Goal: Participate in discussion: Engage in conversation with other users on a specific topic

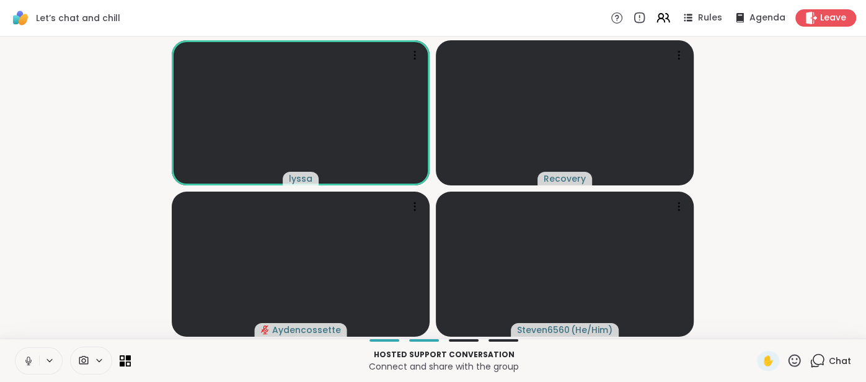
click at [21, 359] on button at bounding box center [27, 361] width 24 height 26
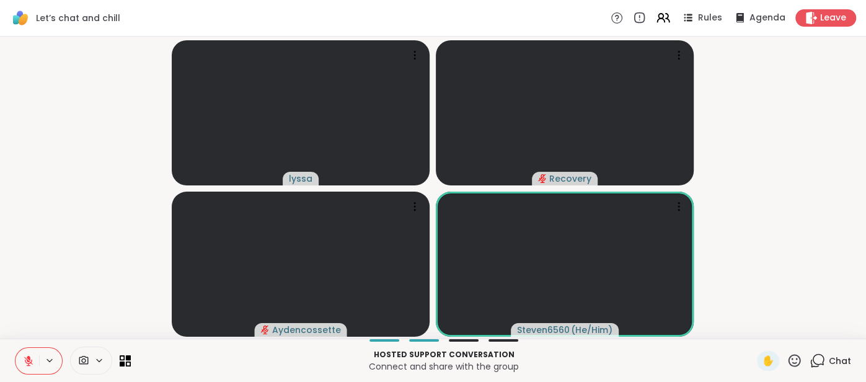
click at [24, 358] on icon at bounding box center [28, 360] width 11 height 11
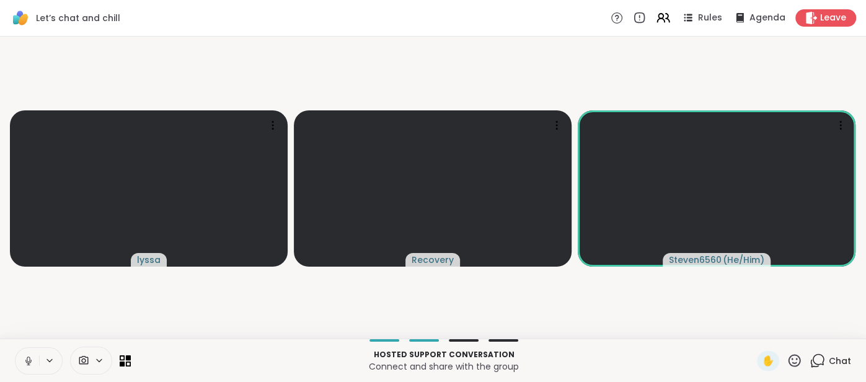
click at [831, 361] on span "Chat" at bounding box center [840, 361] width 22 height 12
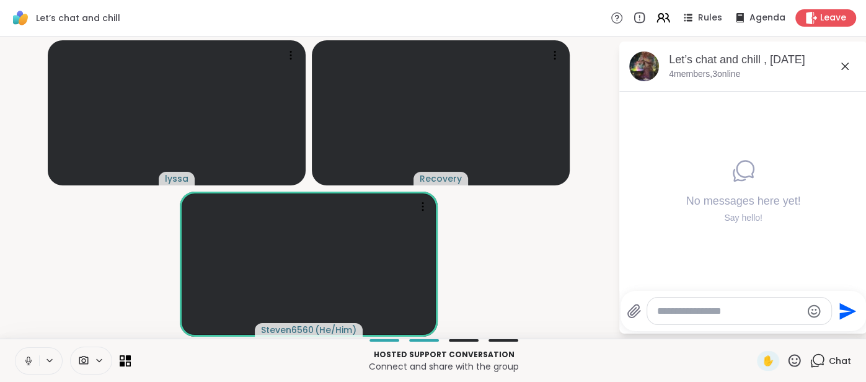
click at [841, 66] on icon at bounding box center [845, 66] width 15 height 15
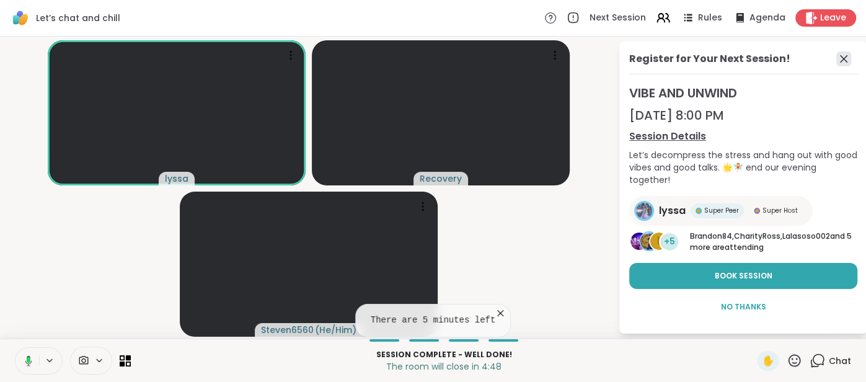
click at [843, 62] on icon at bounding box center [843, 58] width 15 height 15
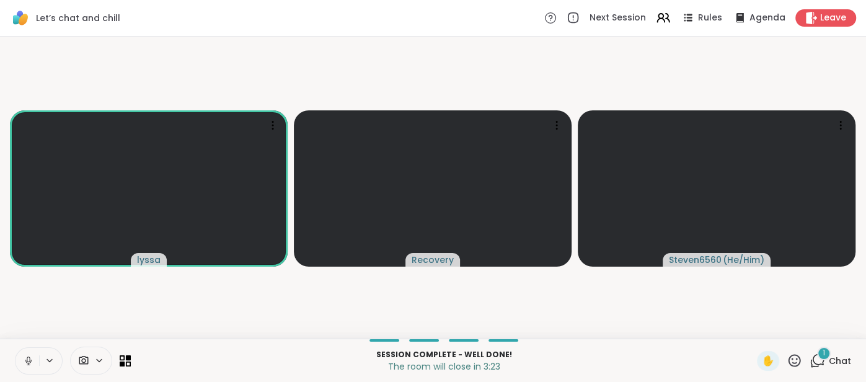
click at [834, 360] on span "Chat" at bounding box center [840, 361] width 22 height 12
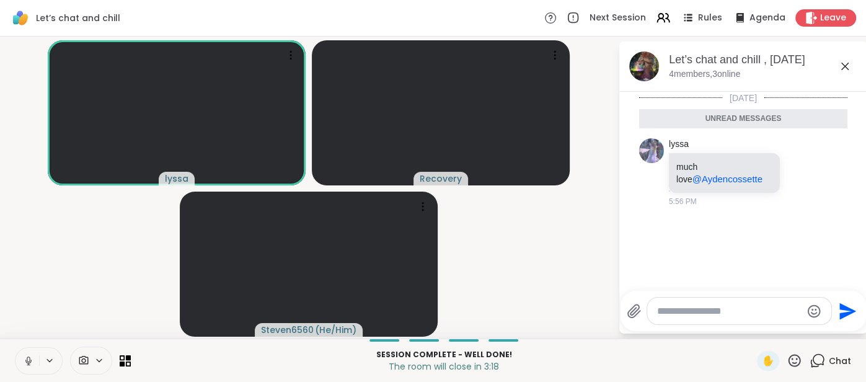
click at [846, 66] on icon at bounding box center [844, 66] width 7 height 7
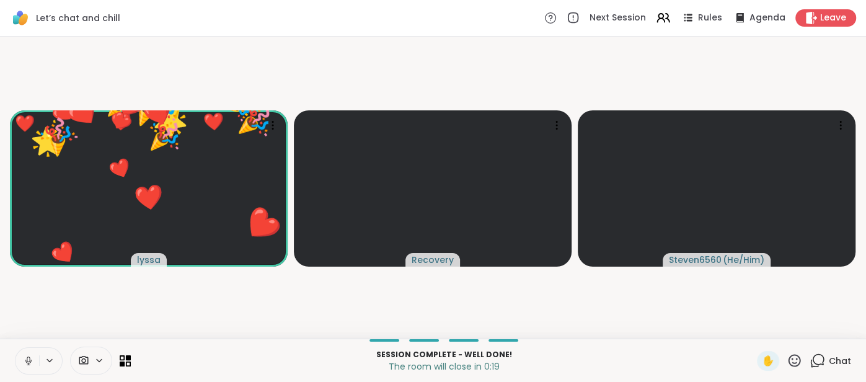
click at [798, 360] on icon at bounding box center [794, 360] width 15 height 15
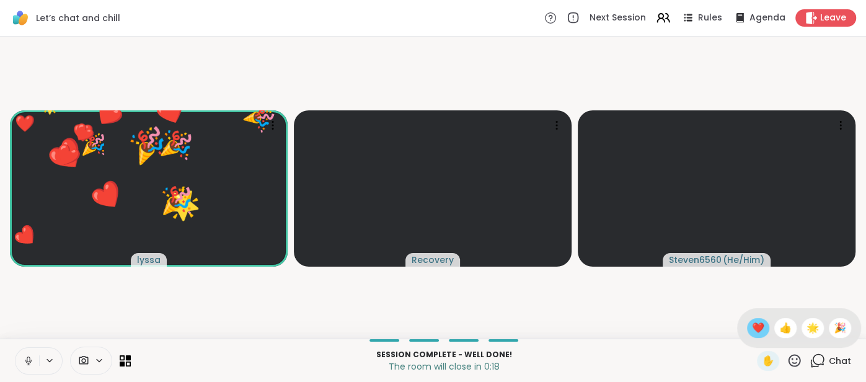
click at [758, 324] on span "❤️" at bounding box center [758, 328] width 12 height 15
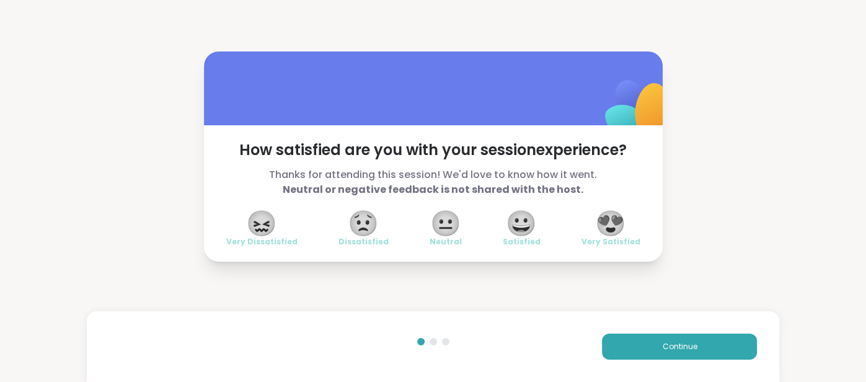
click at [608, 234] on span "😍" at bounding box center [610, 223] width 31 height 22
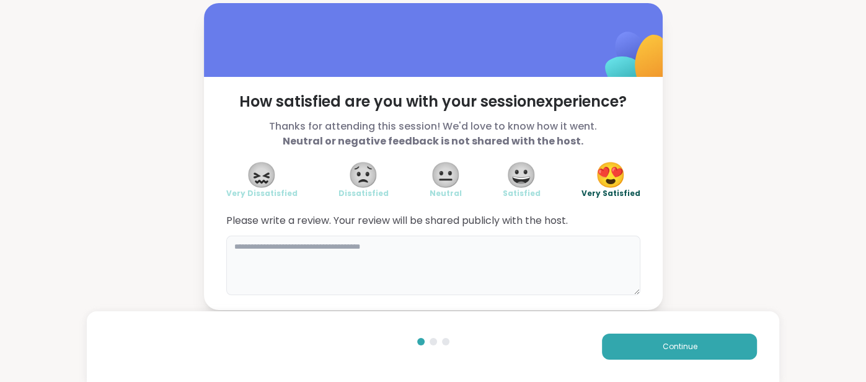
click at [524, 280] on textarea at bounding box center [433, 266] width 414 height 60
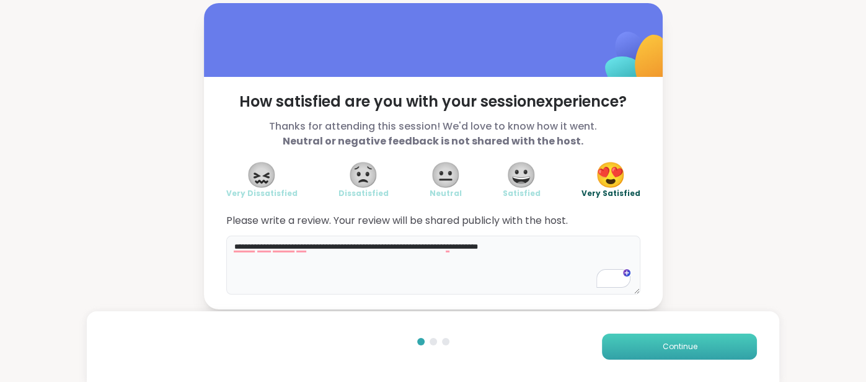
type textarea "**********"
click at [669, 345] on span "Continue" at bounding box center [679, 346] width 35 height 11
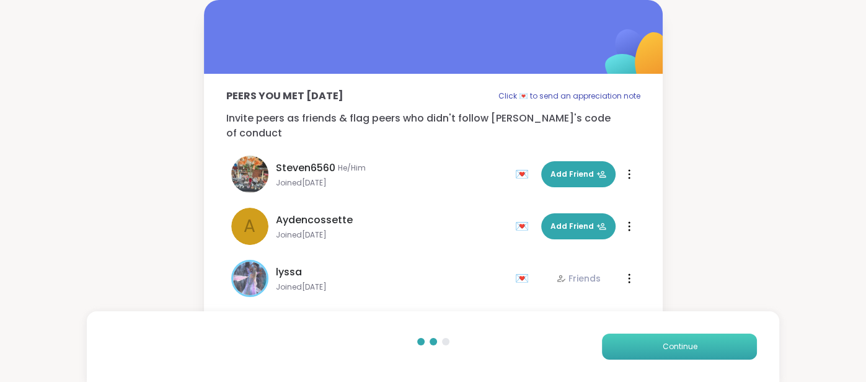
click at [668, 345] on span "Continue" at bounding box center [679, 346] width 35 height 11
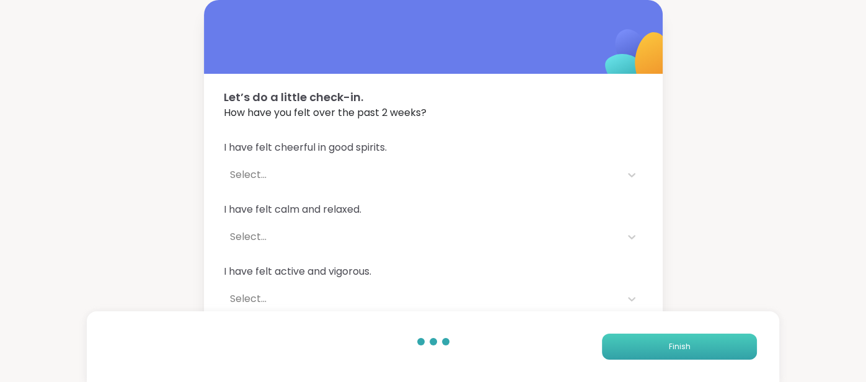
click at [669, 345] on span "Finish" at bounding box center [680, 346] width 22 height 11
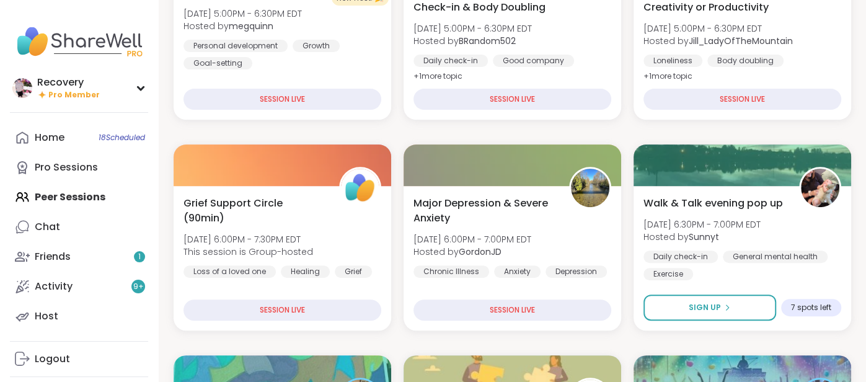
scroll to position [244, 0]
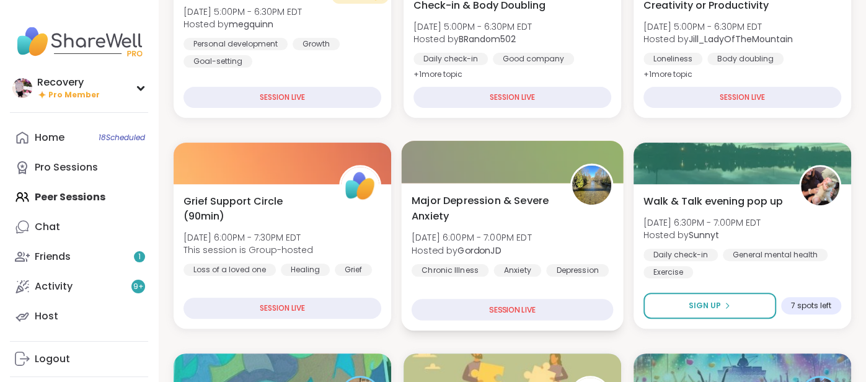
click at [536, 258] on div "Major Depression & Severe Anxiety Sat, Sep 06 | 6:00PM - 7:00PM EDT Hosted by G…" at bounding box center [512, 235] width 201 height 84
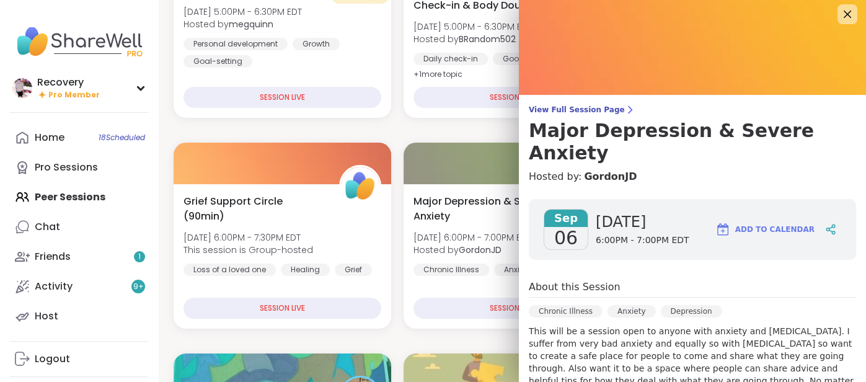
scroll to position [0, 0]
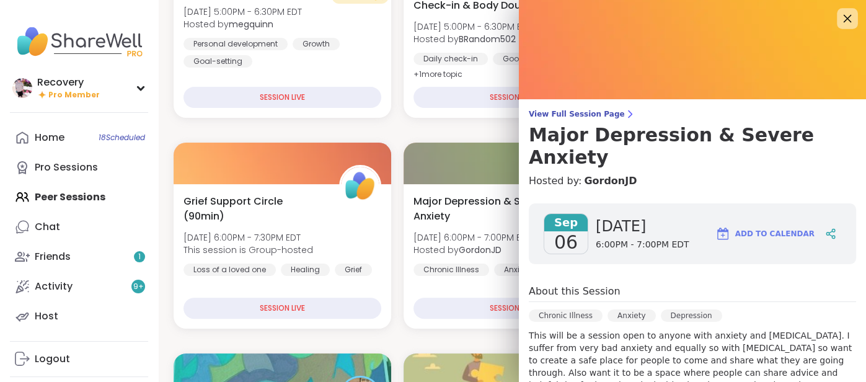
click at [847, 18] on icon at bounding box center [848, 19] width 8 height 8
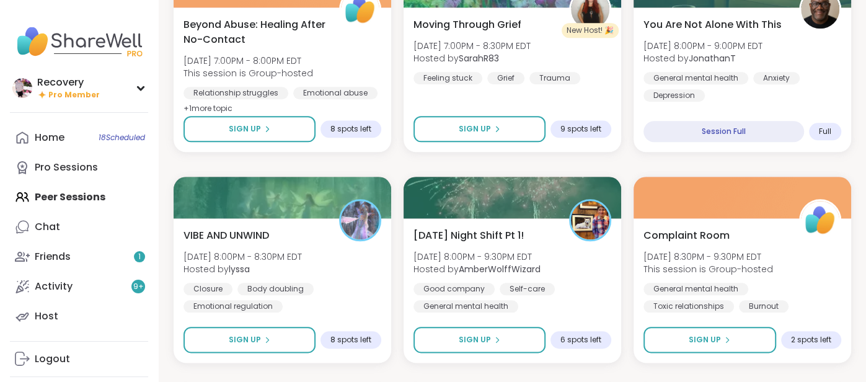
scroll to position [847, 0]
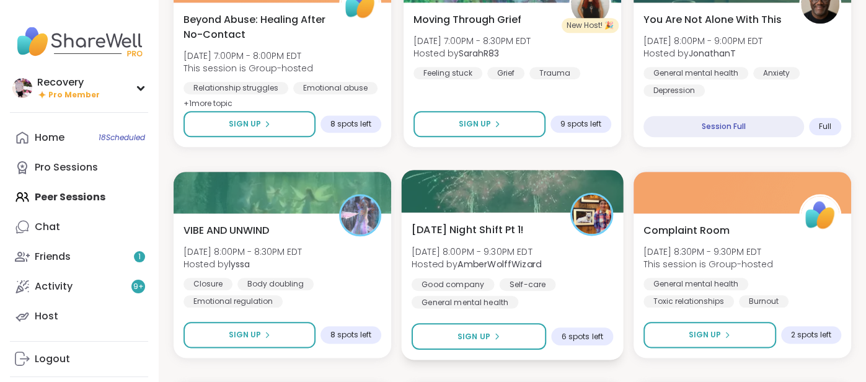
click at [604, 289] on div "Good company Self-care General mental health" at bounding box center [512, 293] width 201 height 30
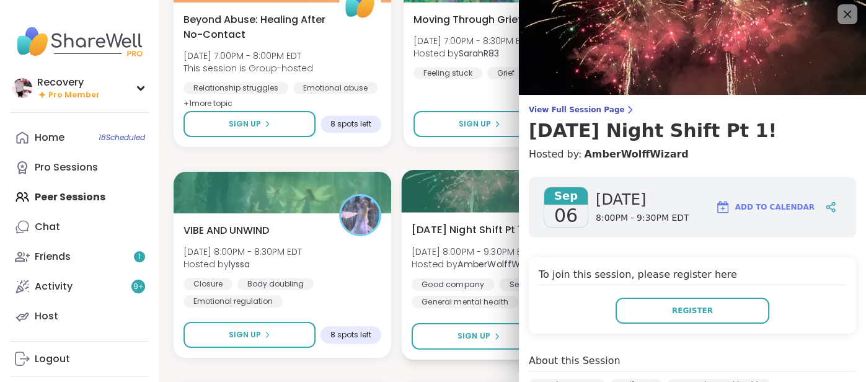
scroll to position [0, 0]
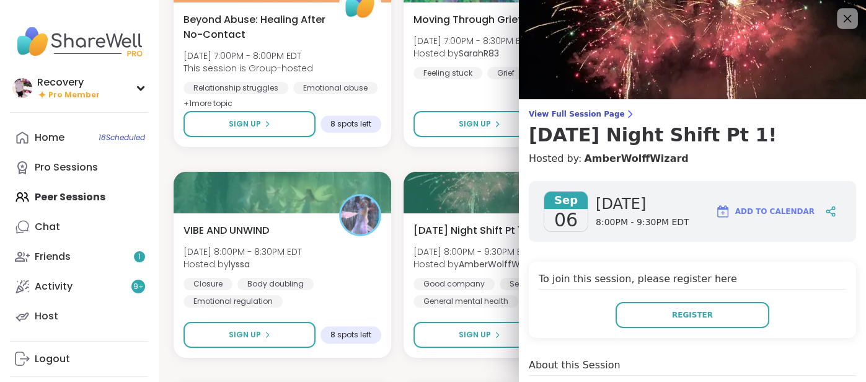
click at [848, 19] on icon at bounding box center [846, 18] width 15 height 15
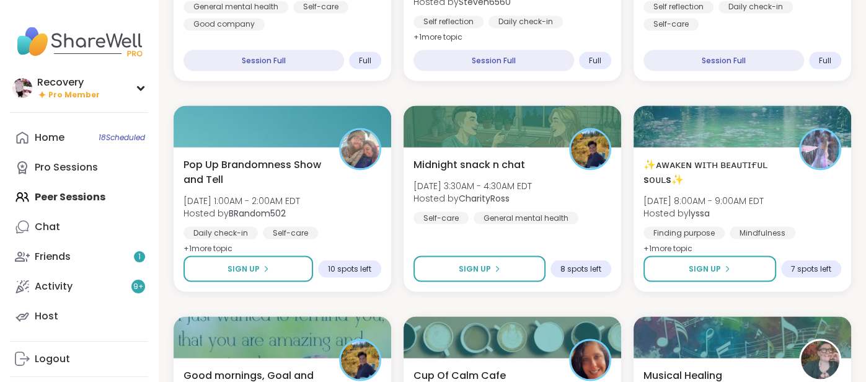
scroll to position [1547, 0]
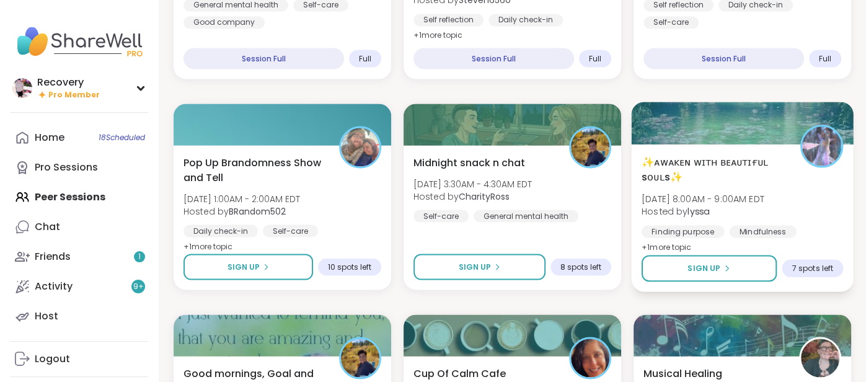
click at [807, 215] on div "✨ᴀᴡᴀᴋᴇɴ ᴡɪᴛʜ ʙᴇᴀᴜᴛɪғᴜʟ sᴏᴜʟs✨ Sun, Sep 07 | 8:00AM - 9:00AM EDT Hosted by lyssa…" at bounding box center [742, 204] width 201 height 101
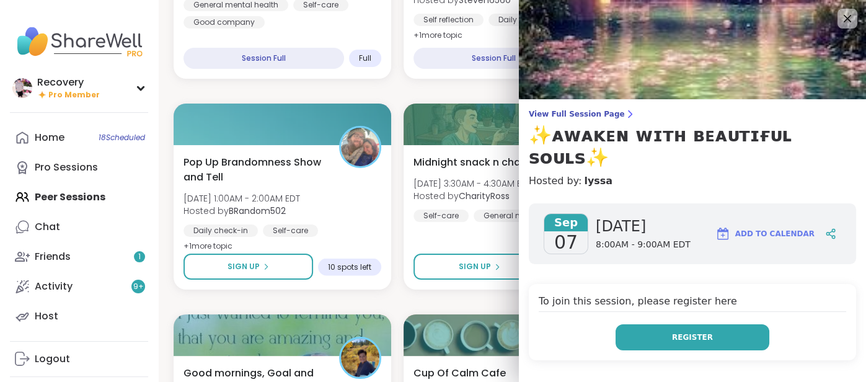
click at [738, 324] on button "Register" at bounding box center [693, 337] width 154 height 26
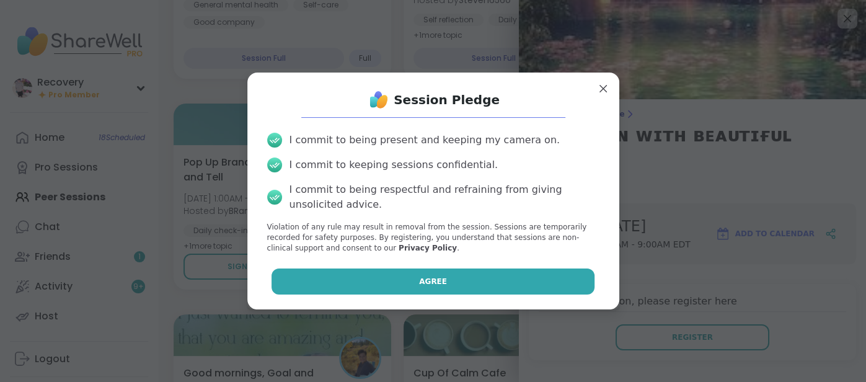
click at [572, 288] on button "Agree" at bounding box center [433, 281] width 323 height 26
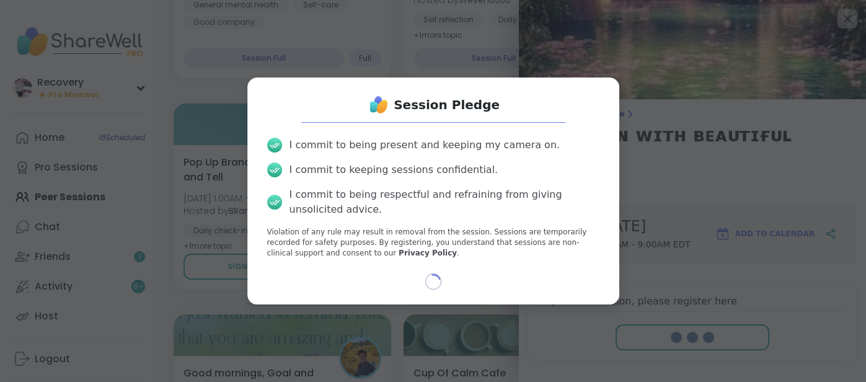
select select "**"
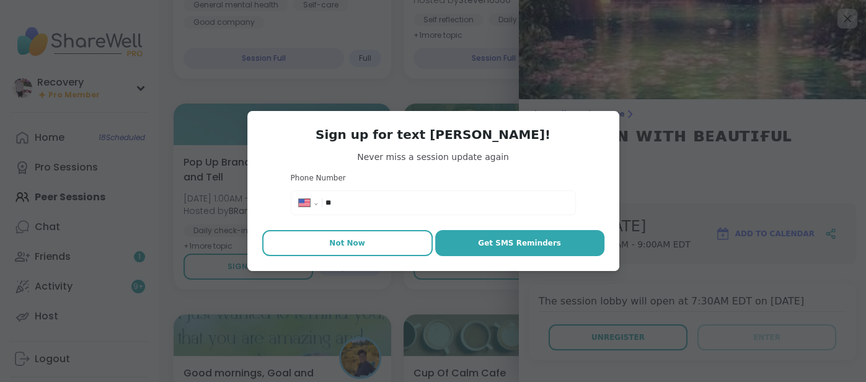
click at [392, 241] on button "Not Now" at bounding box center [347, 243] width 170 height 26
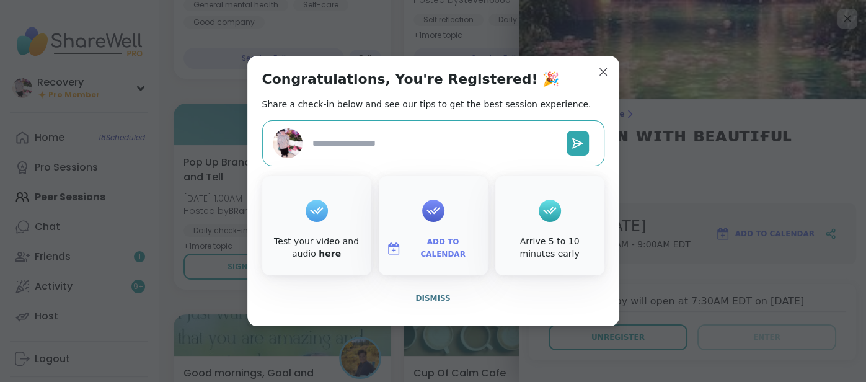
type textarea "*"
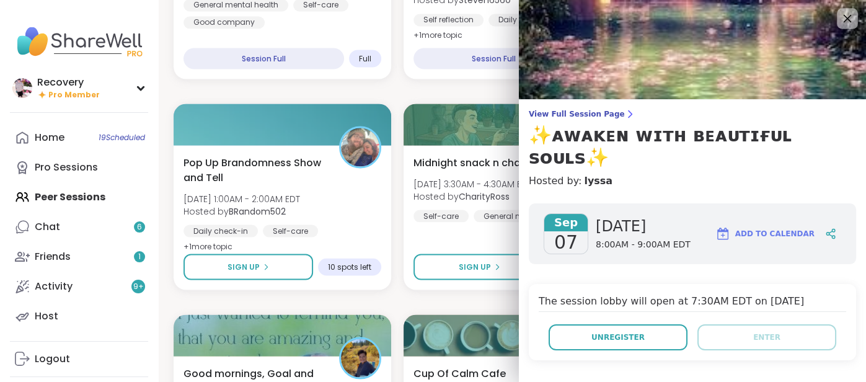
click at [848, 10] on div at bounding box center [847, 18] width 21 height 21
click at [844, 16] on icon at bounding box center [846, 18] width 15 height 15
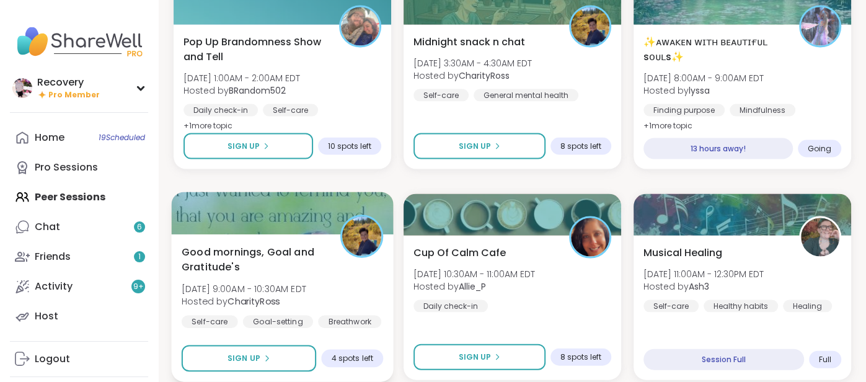
scroll to position [1668, 0]
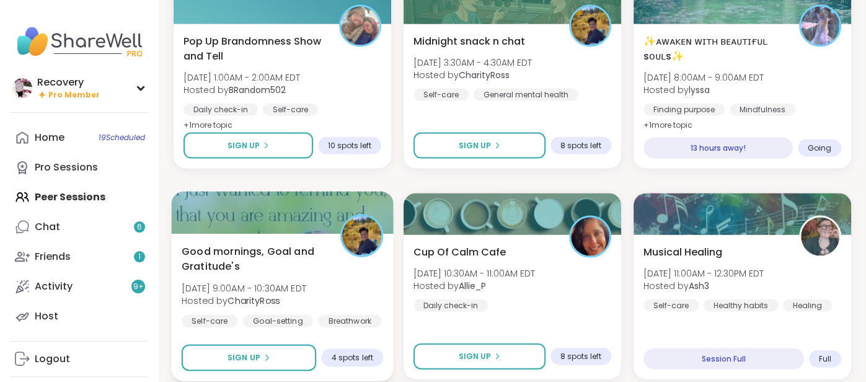
click at [292, 315] on div "Goal-setting" at bounding box center [278, 321] width 70 height 12
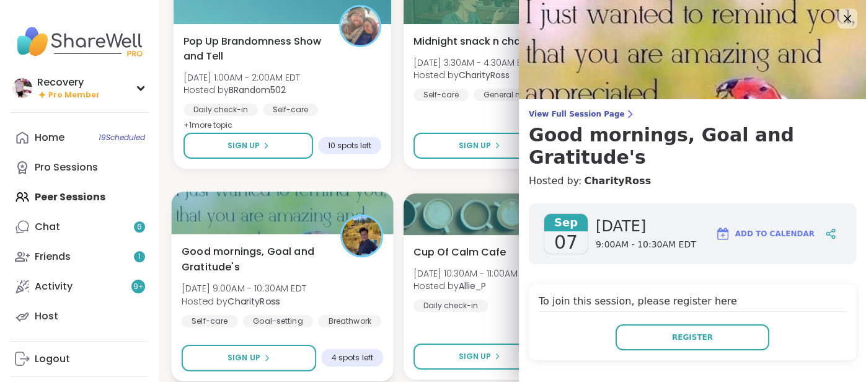
click at [737, 324] on button "Register" at bounding box center [693, 337] width 154 height 26
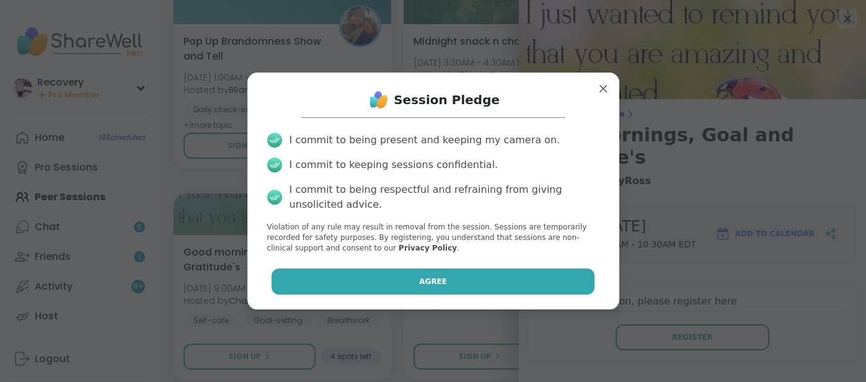
click at [340, 277] on button "Agree" at bounding box center [433, 281] width 323 height 26
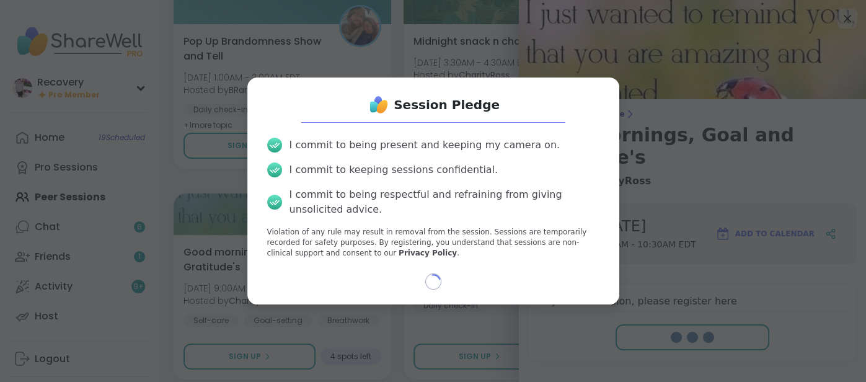
select select "**"
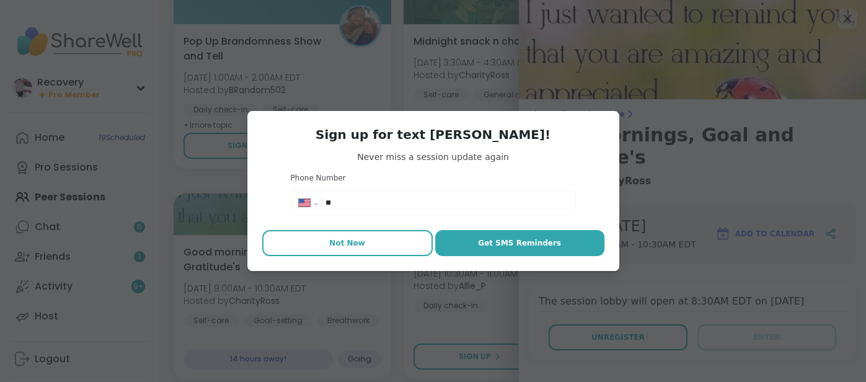
click at [348, 234] on button "Not Now" at bounding box center [347, 243] width 170 height 26
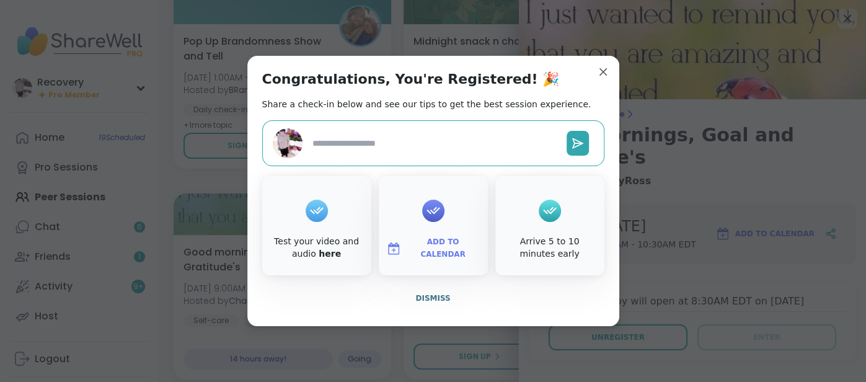
type textarea "*"
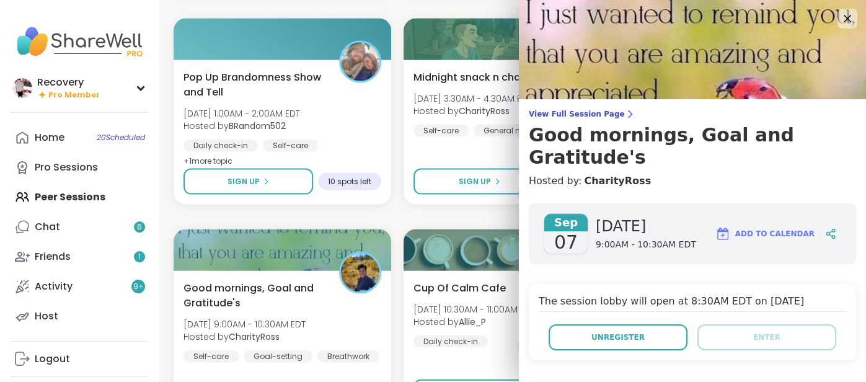
scroll to position [1632, 0]
click at [849, 17] on icon at bounding box center [846, 18] width 15 height 15
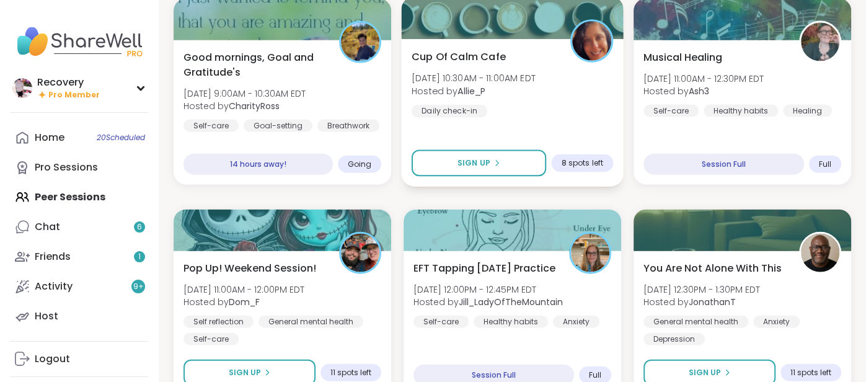
scroll to position [1866, 0]
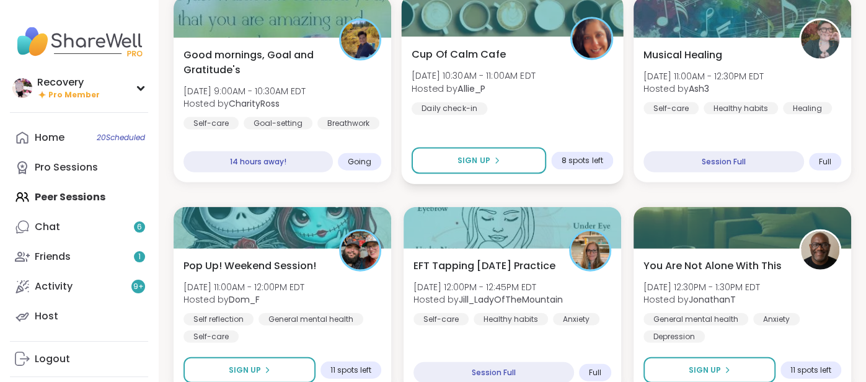
click at [510, 113] on div "Cup Of Calm Cafe Sun, Sep 07 | 10:30AM - 11:00AM EDT Hosted by Allie_P Daily ch…" at bounding box center [512, 80] width 201 height 68
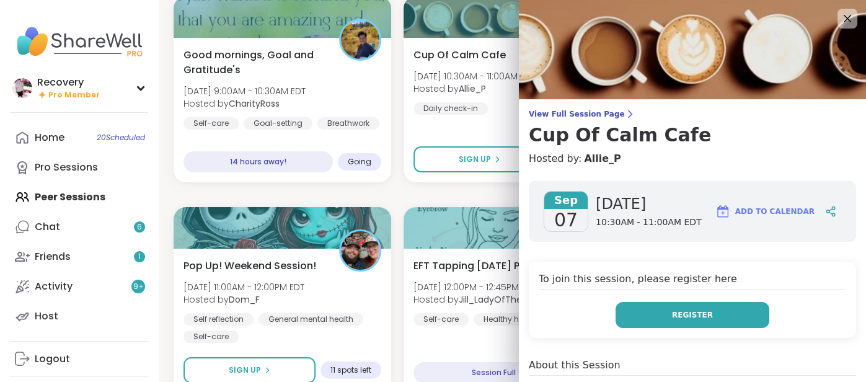
click at [750, 312] on button "Register" at bounding box center [693, 315] width 154 height 26
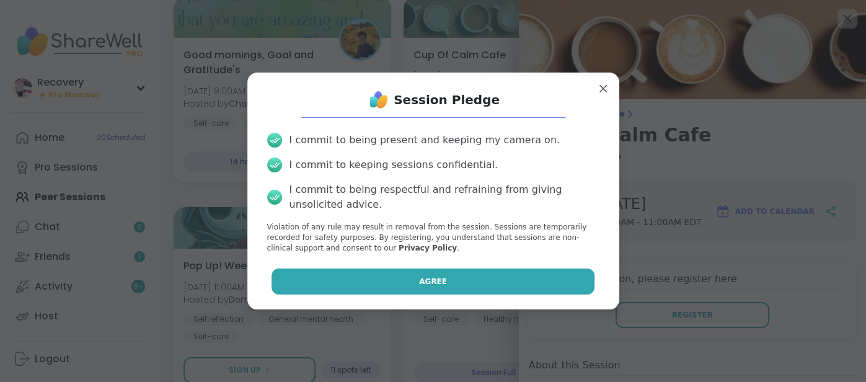
click at [451, 276] on button "Agree" at bounding box center [433, 281] width 323 height 26
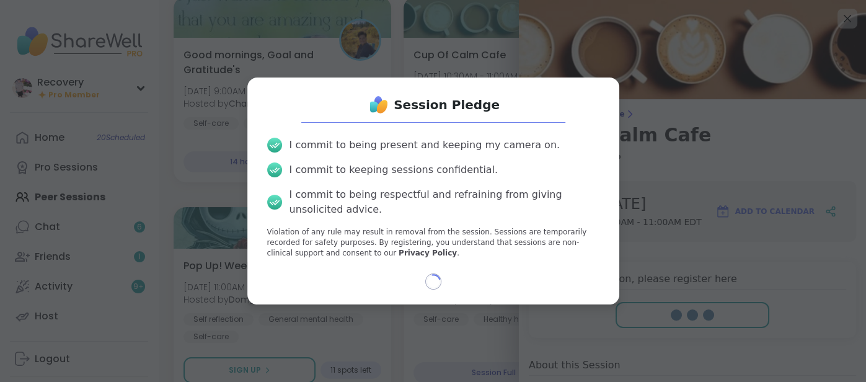
select select "**"
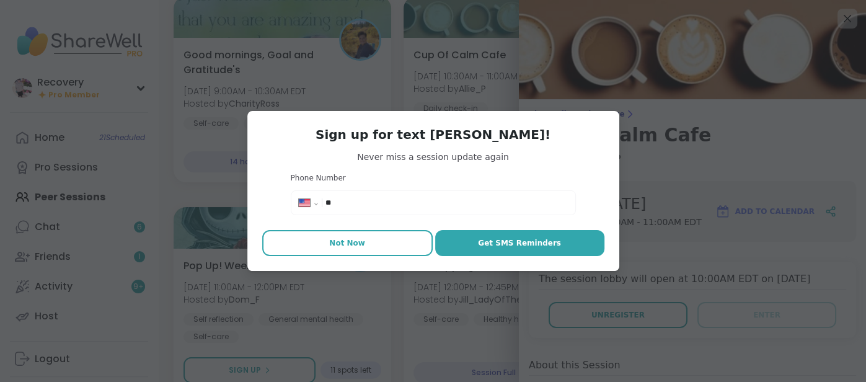
click at [355, 240] on span "Not Now" at bounding box center [347, 242] width 36 height 11
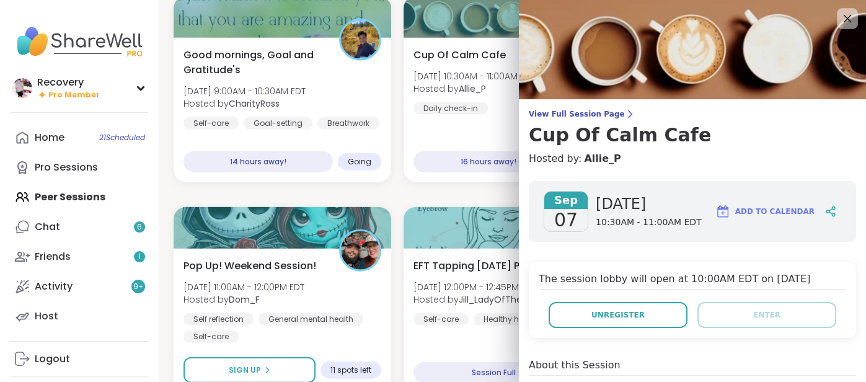
click at [848, 23] on icon at bounding box center [846, 18] width 15 height 15
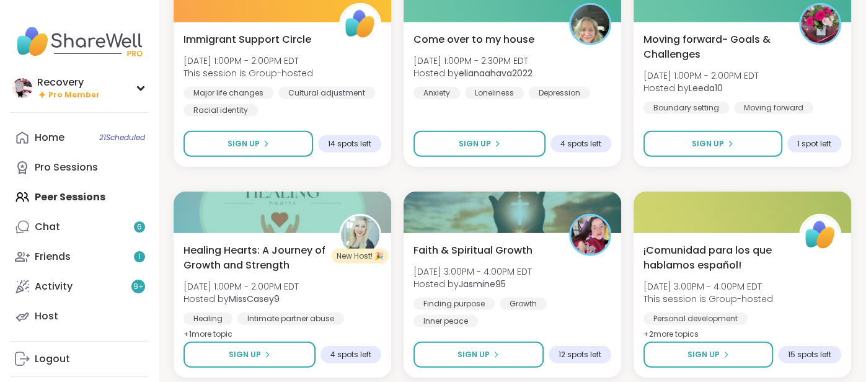
scroll to position [2348, 0]
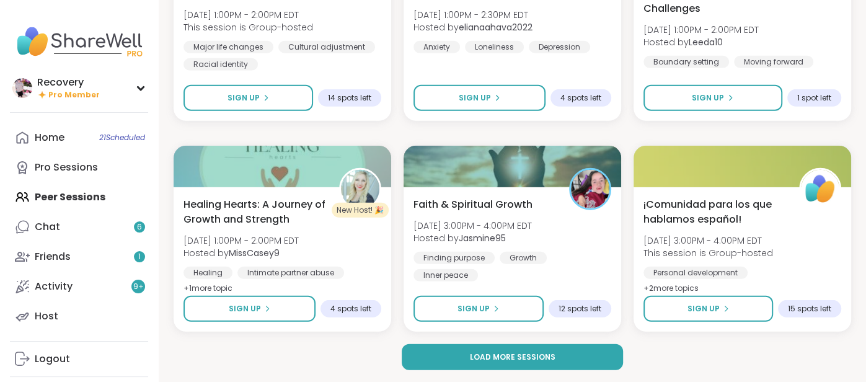
click at [471, 364] on button "Load more sessions" at bounding box center [512, 357] width 221 height 26
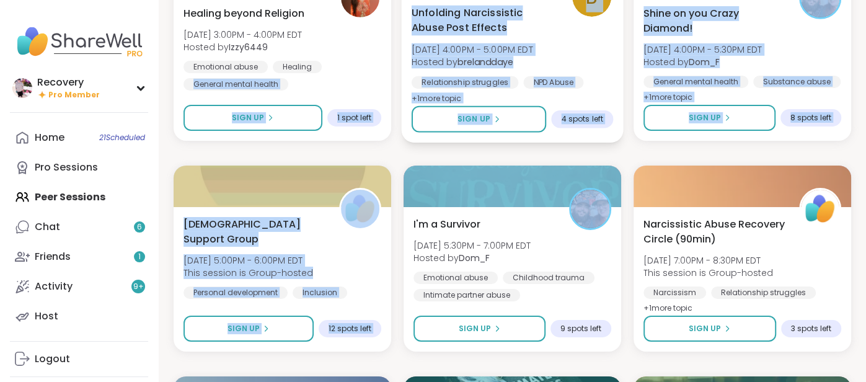
scroll to position [2766, 0]
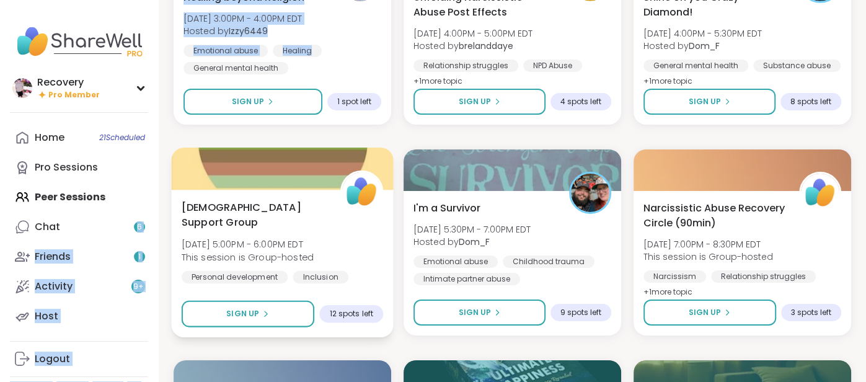
click at [769, 322] on button "Sign Up" at bounding box center [710, 312] width 133 height 26
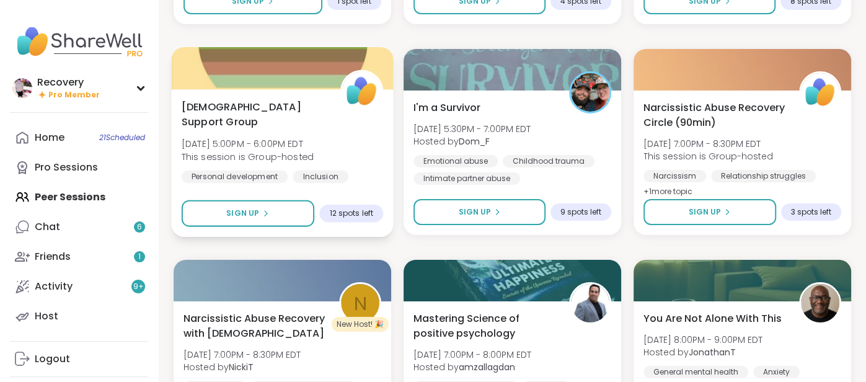
scroll to position [2862, 0]
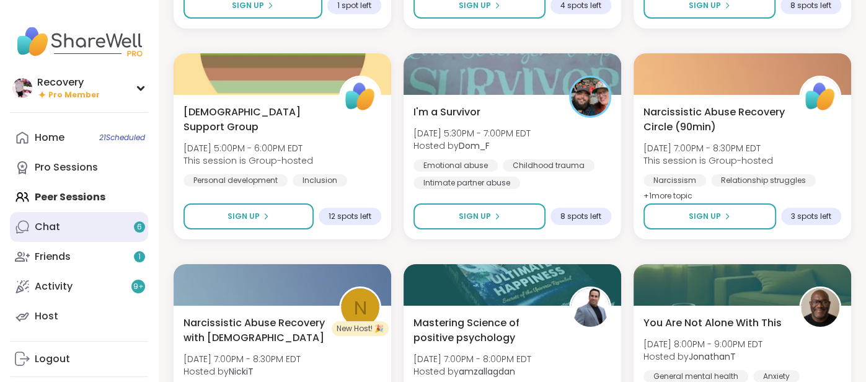
click at [91, 230] on link "Chat 6" at bounding box center [79, 227] width 138 height 30
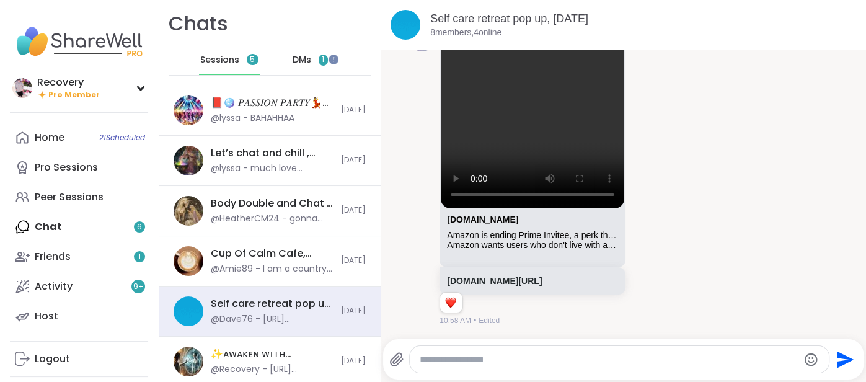
click at [303, 65] on span "DMs" at bounding box center [302, 60] width 19 height 12
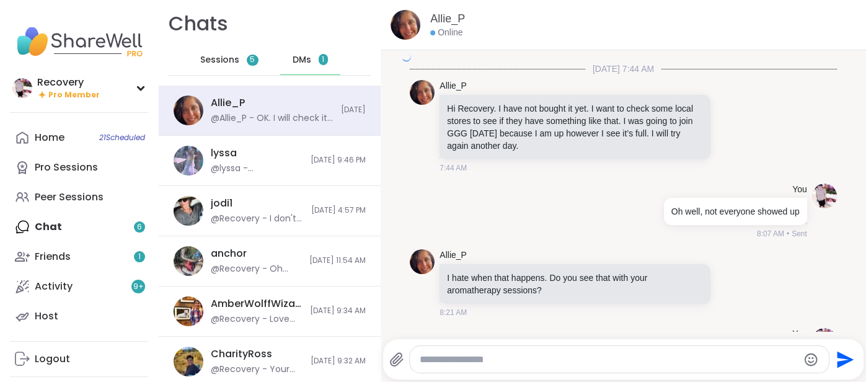
scroll to position [10395, 0]
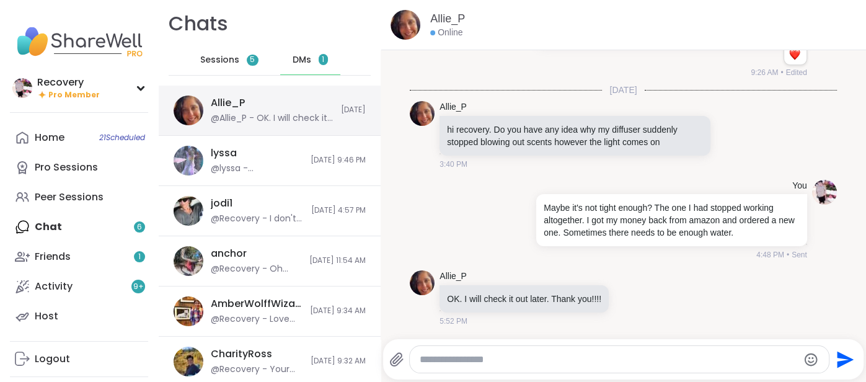
click at [298, 99] on div "Allie_P @Allie_P - OK. I will check it out later. Thank you!!!!" at bounding box center [272, 110] width 123 height 29
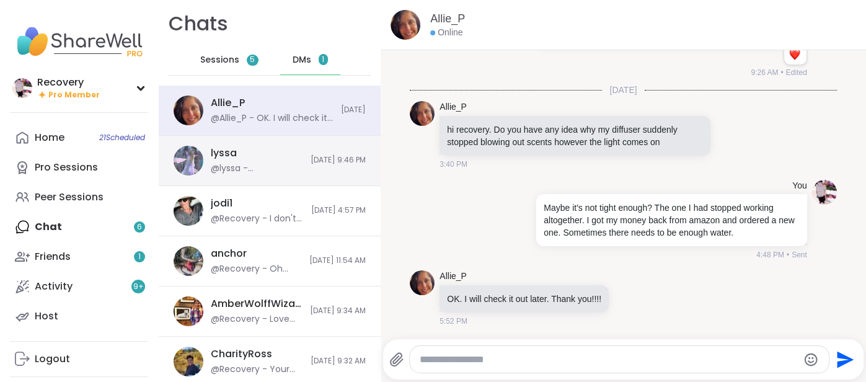
click at [286, 158] on div "lyssa @lyssa - “Peter Pan’s Shadow – facing the parts of ourselves we try to ig…" at bounding box center [257, 160] width 92 height 29
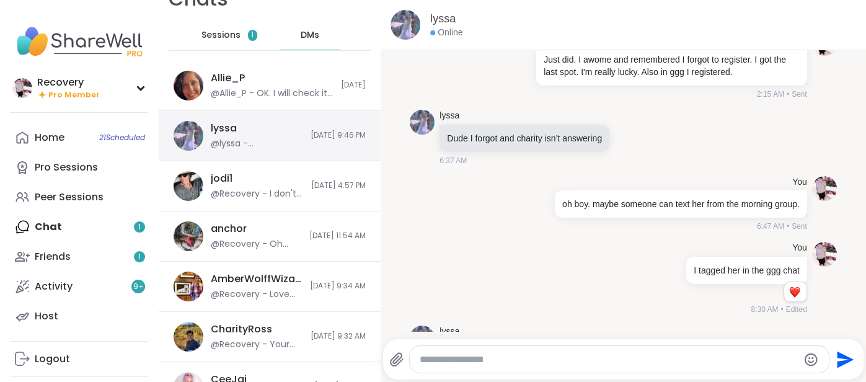
scroll to position [0, 0]
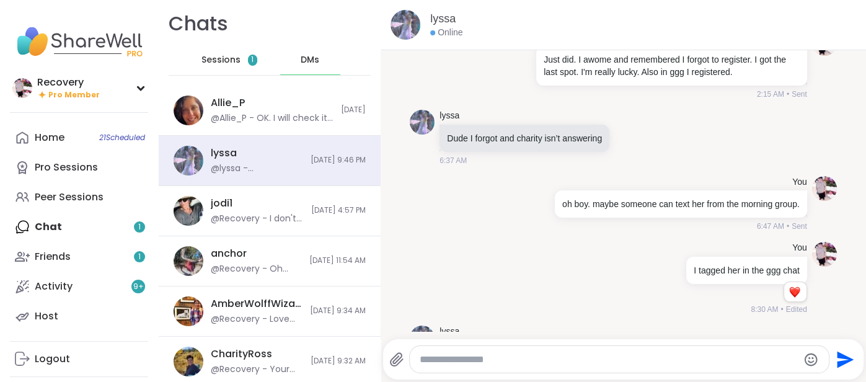
click at [210, 58] on span "Sessions" at bounding box center [220, 60] width 39 height 12
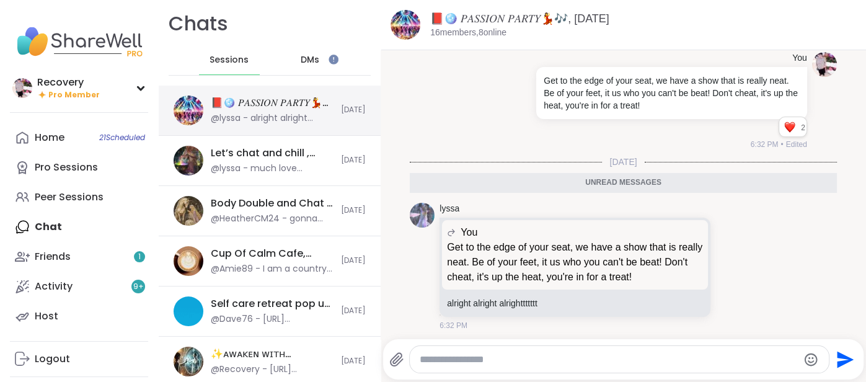
click at [271, 117] on div "@lyssa - alright alright alrighttttttt" at bounding box center [272, 118] width 123 height 12
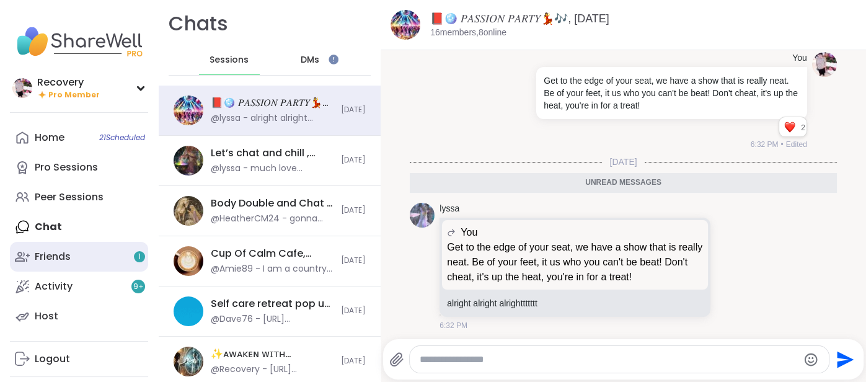
click at [64, 248] on link "Friends 1" at bounding box center [79, 257] width 138 height 30
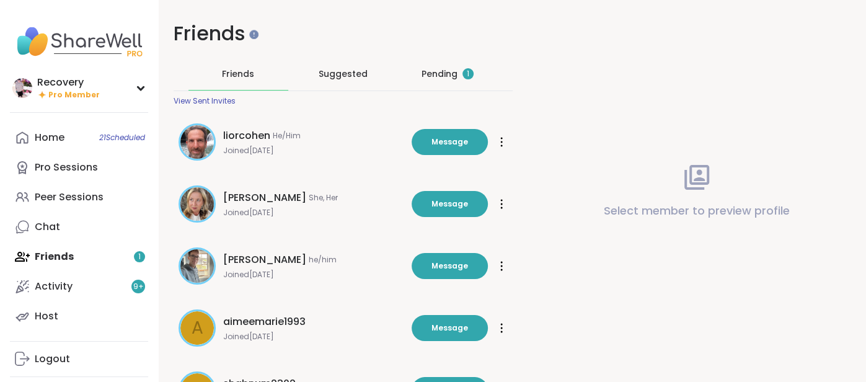
click at [438, 84] on div "Pending 1" at bounding box center [448, 74] width 100 height 32
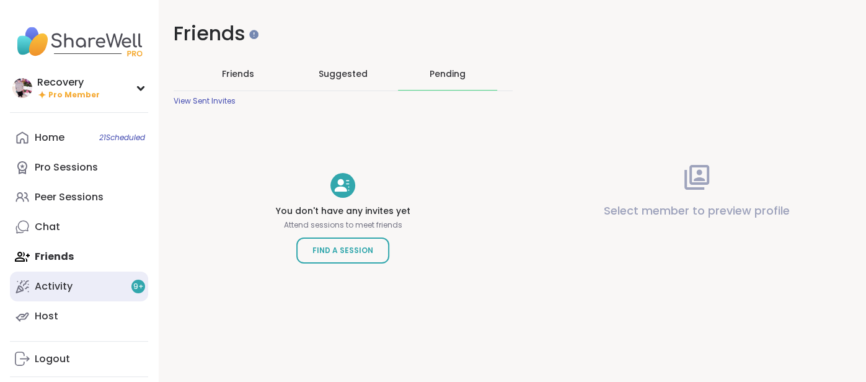
click at [61, 280] on div "Activity 9 +" at bounding box center [54, 287] width 38 height 14
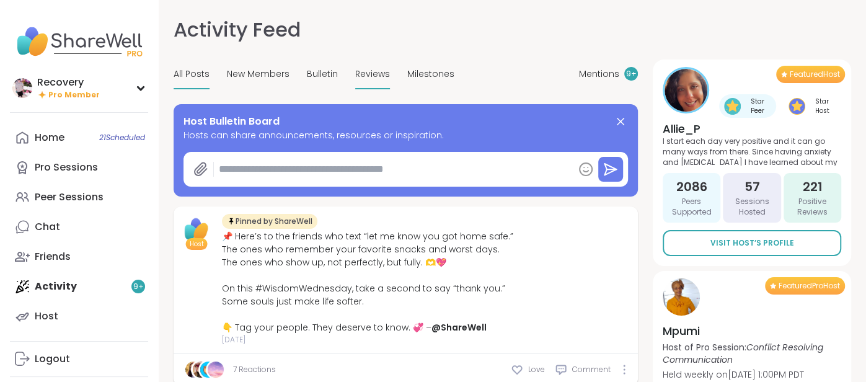
click at [374, 86] on div "Reviews" at bounding box center [372, 74] width 35 height 29
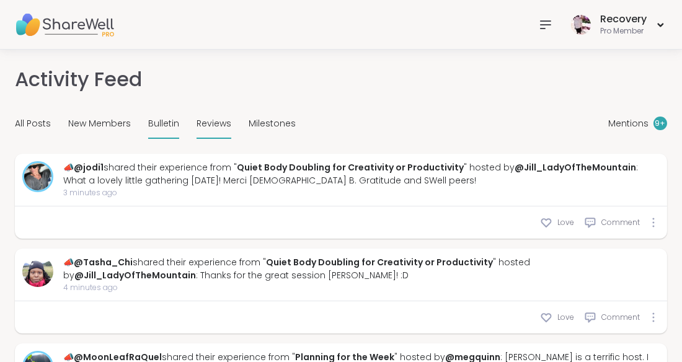
click at [150, 127] on span "Bulletin" at bounding box center [163, 123] width 31 height 13
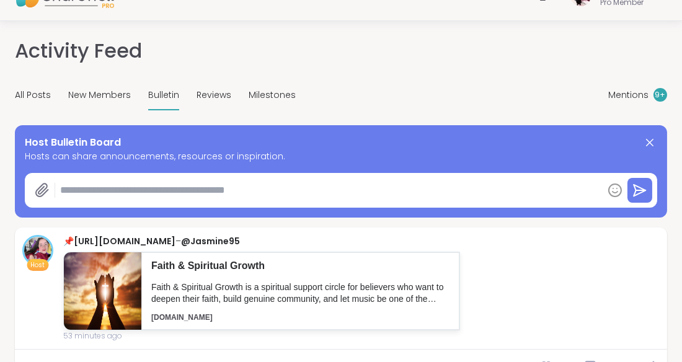
scroll to position [28, 0]
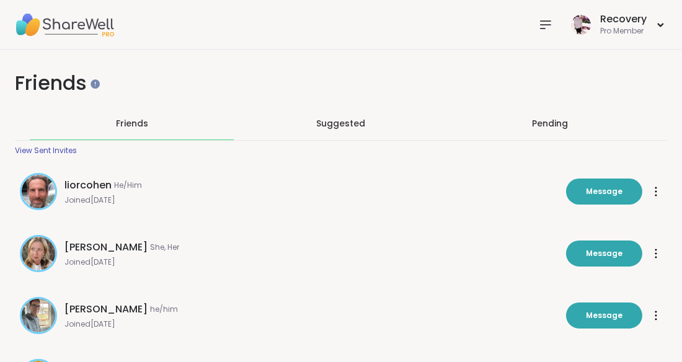
click at [539, 25] on icon at bounding box center [545, 24] width 15 height 15
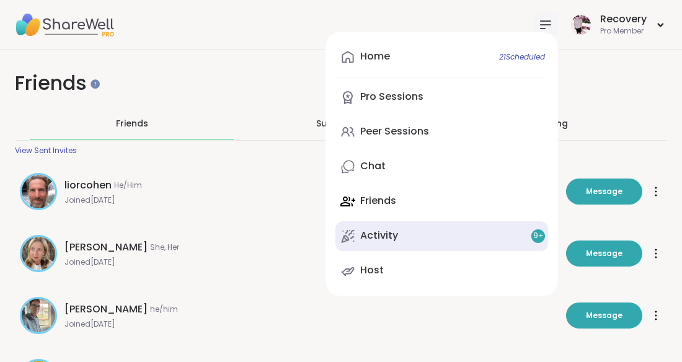
click at [410, 229] on link "Activity 9 +" at bounding box center [441, 236] width 213 height 30
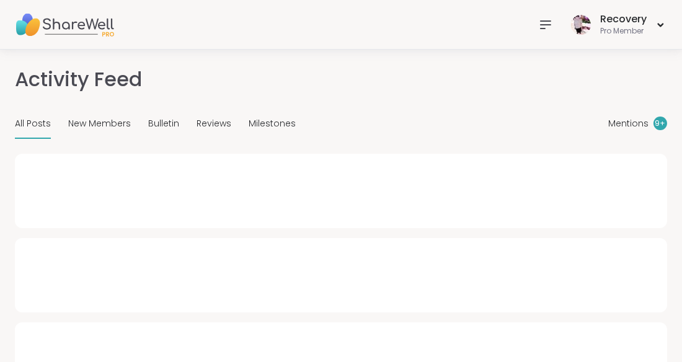
type textarea "*"
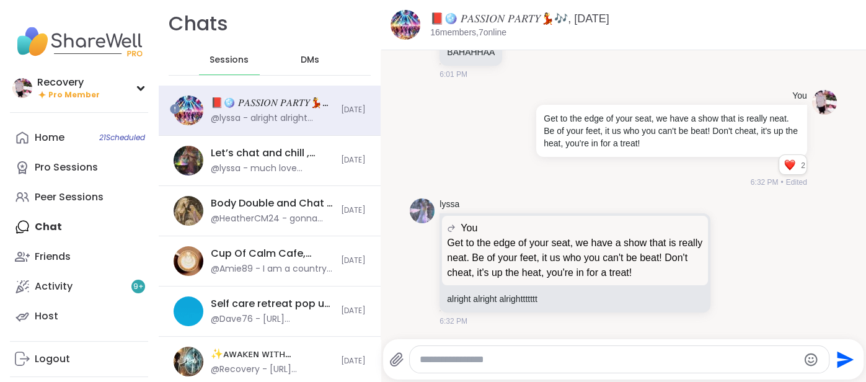
scroll to position [745, 0]
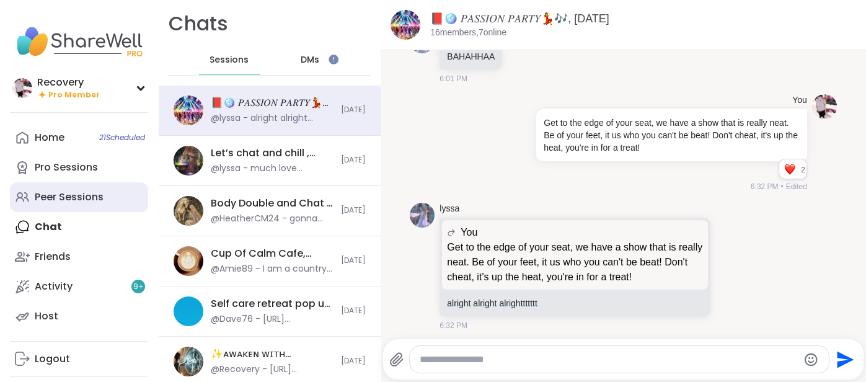
click at [63, 188] on link "Peer Sessions" at bounding box center [79, 197] width 138 height 30
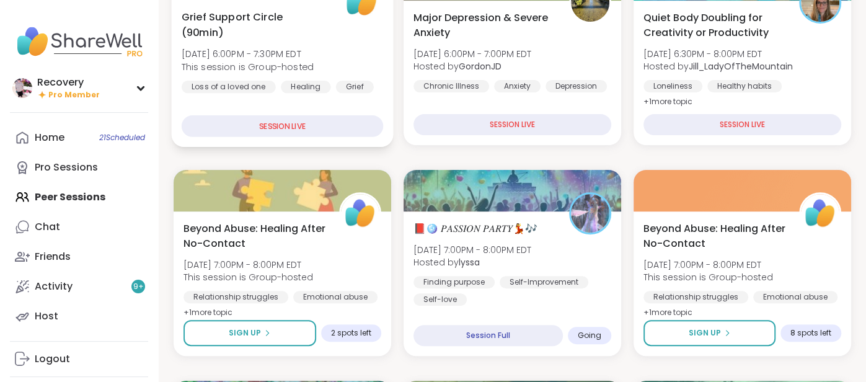
scroll to position [225, 0]
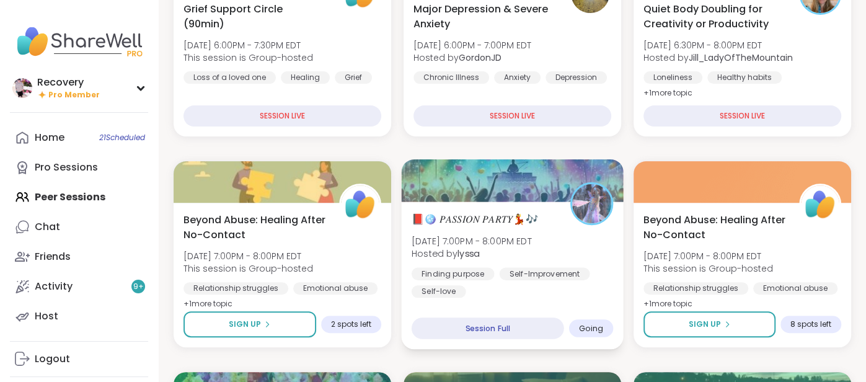
click at [464, 263] on div "📕🪩 𝑃𝐴𝑆𝑆𝐼𝑂𝑁 𝑃𝐴𝑅𝑇𝑌💃🎶 Sat, Sep 06 | 7:00PM - 8:00PM EDT Hosted by lyssa Finding pu…" at bounding box center [512, 254] width 201 height 86
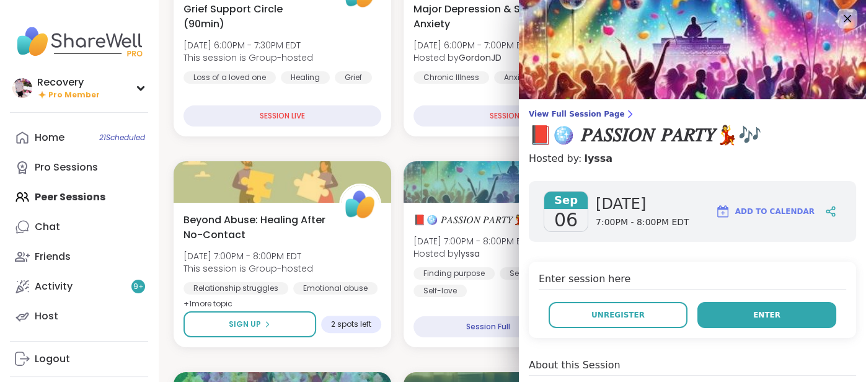
click at [738, 304] on button "Enter" at bounding box center [766, 315] width 139 height 26
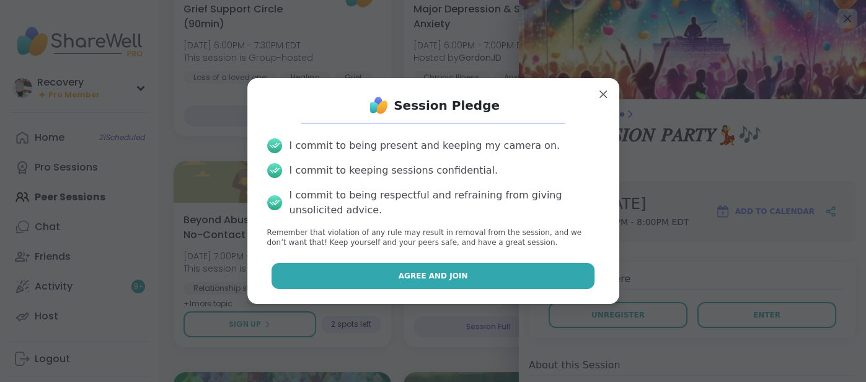
click at [541, 272] on button "Agree and Join" at bounding box center [433, 276] width 323 height 26
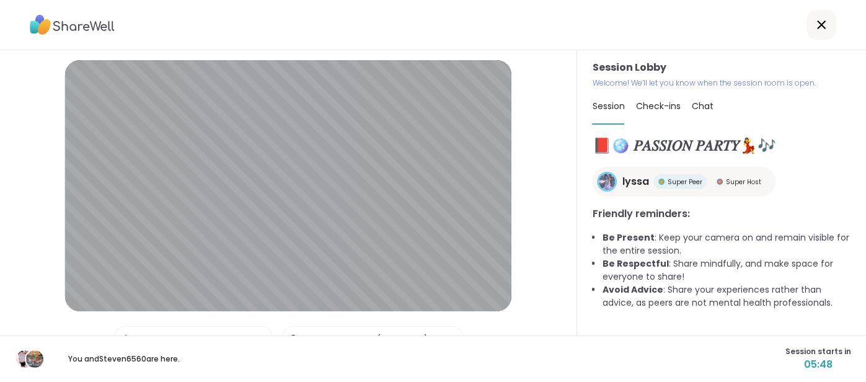
click at [707, 103] on span "Chat" at bounding box center [702, 106] width 22 height 12
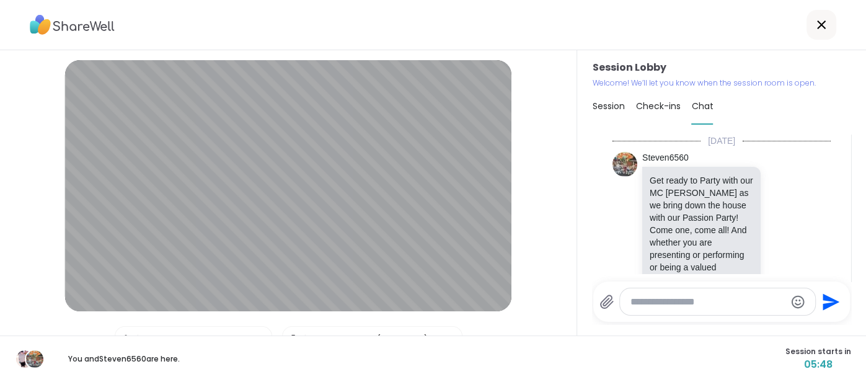
scroll to position [1210, 0]
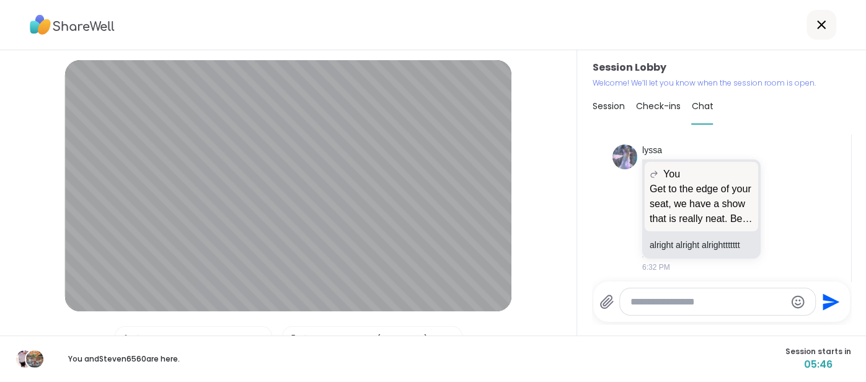
click at [644, 296] on textarea "Type your message" at bounding box center [707, 302] width 155 height 12
type textarea "******"
type textarea "**********"
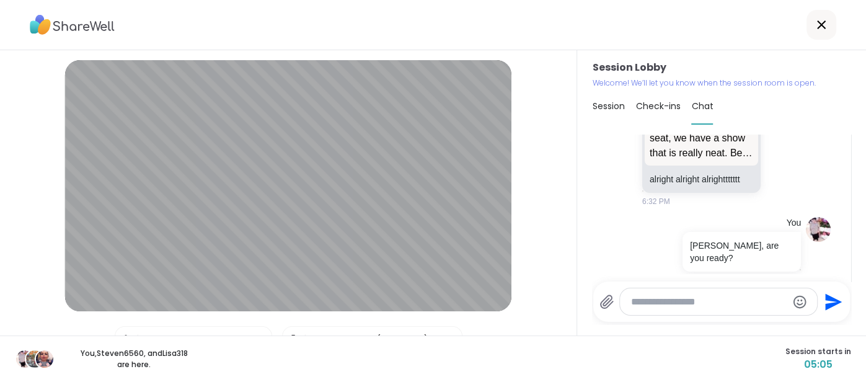
click at [597, 110] on span "Session" at bounding box center [608, 106] width 32 height 12
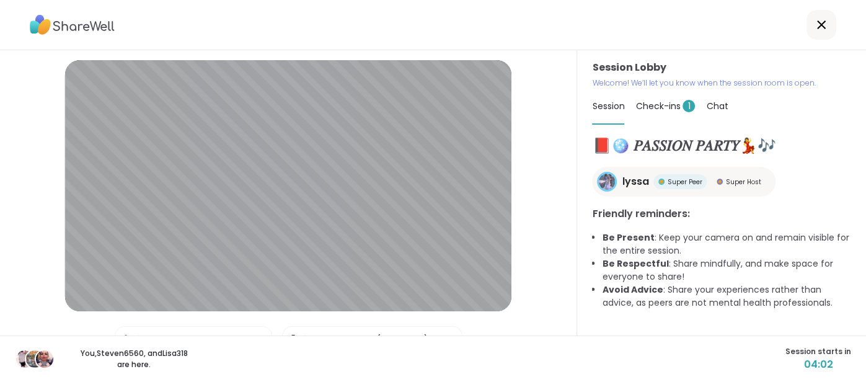
click at [663, 109] on span "Check-ins 1" at bounding box center [665, 106] width 60 height 12
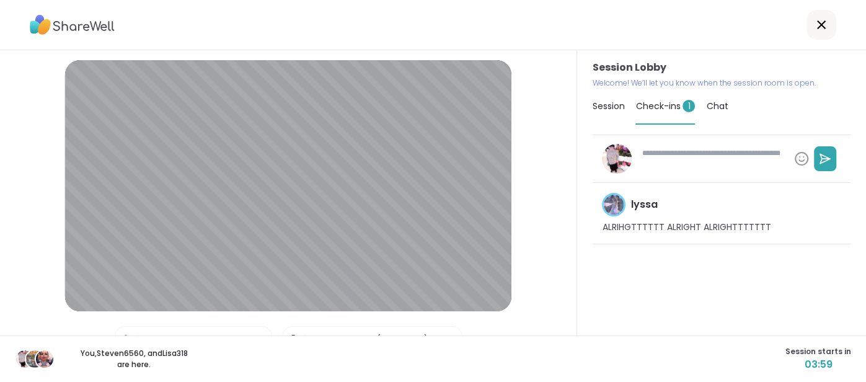
click at [653, 163] on textarea at bounding box center [713, 159] width 153 height 32
type textarea "*"
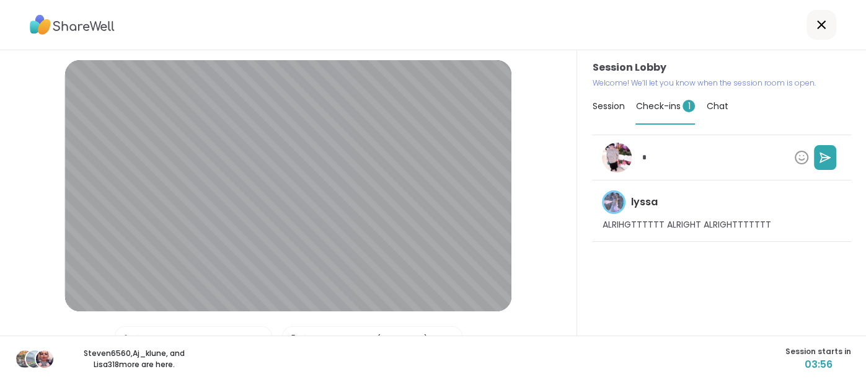
type textarea "*"
type textarea "**"
type textarea "*"
type textarea "***"
type textarea "*"
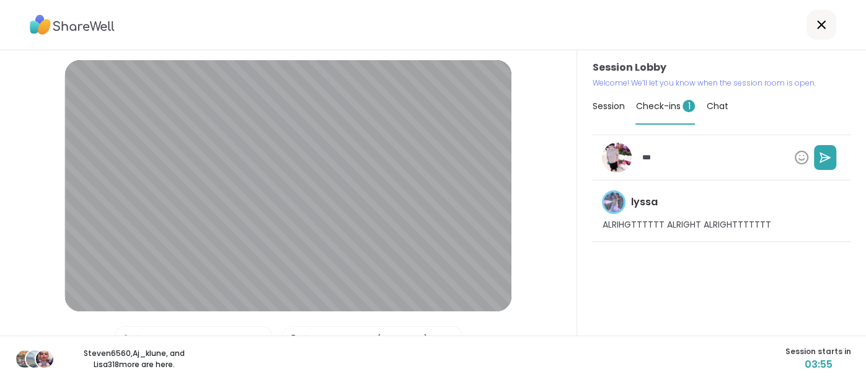
type textarea "***"
type textarea "*"
type textarea "*****"
type textarea "*"
type textarea "******"
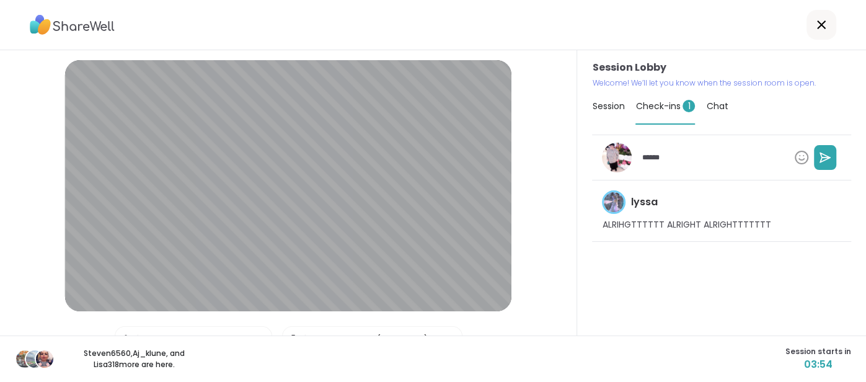
type textarea "*"
type textarea "*******"
type textarea "*"
type textarea "*******"
type textarea "*"
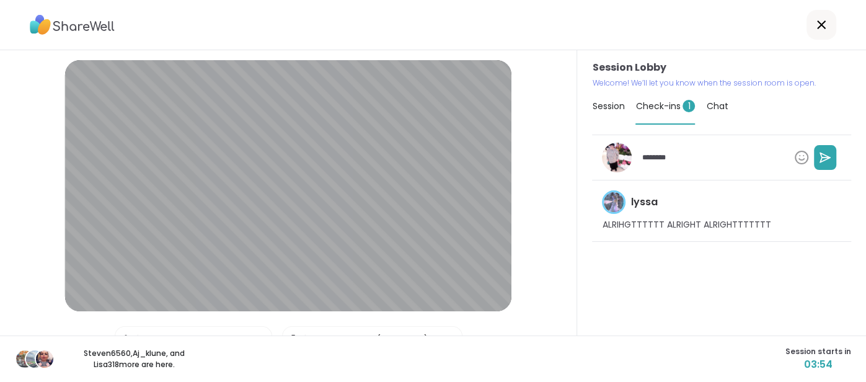
type textarea "*********"
type textarea "*"
type textarea "**********"
type textarea "*"
type textarea "**********"
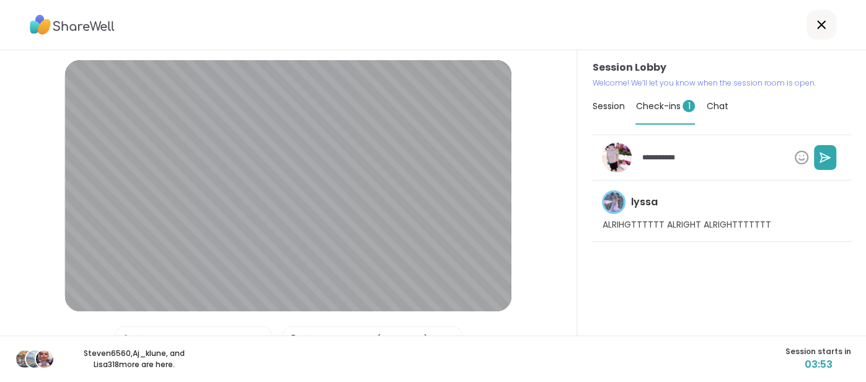
type textarea "*"
type textarea "**********"
type textarea "*"
type textarea "**********"
type textarea "*"
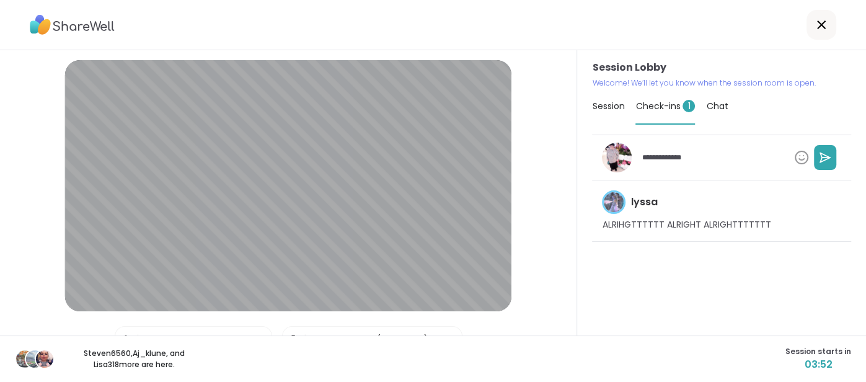
type textarea "**********"
type textarea "*"
type textarea "**********"
type textarea "*"
type textarea "**********"
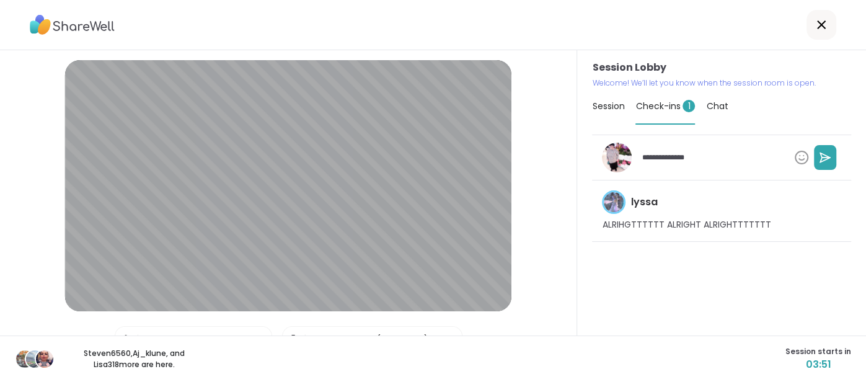
type textarea "*"
type textarea "**********"
type textarea "*"
type textarea "**********"
type textarea "*"
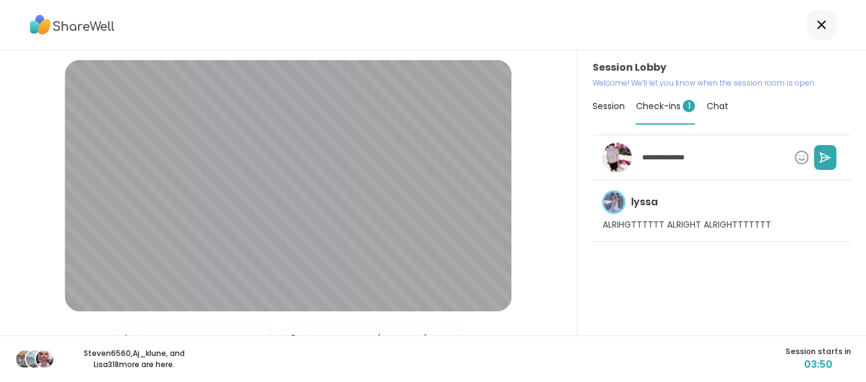
type textarea "**********"
type textarea "*"
type textarea "**********"
type textarea "*"
type textarea "**********"
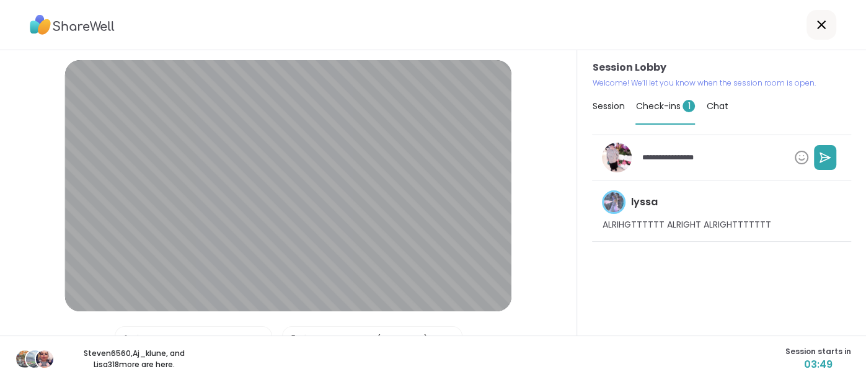
type textarea "*"
type textarea "**********"
type textarea "*"
type textarea "**********"
type textarea "*"
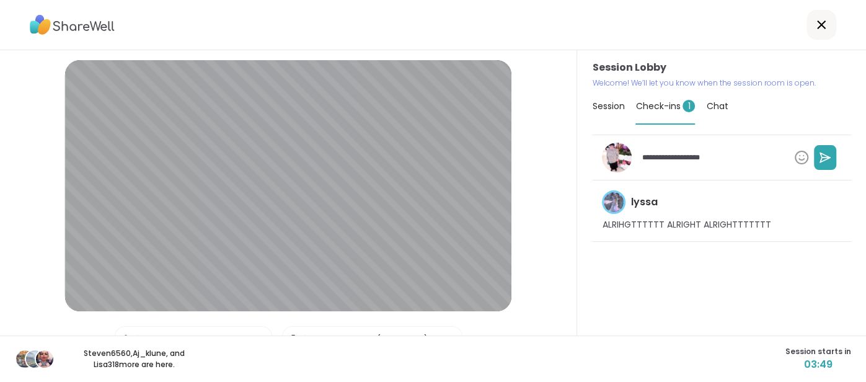
type textarea "**********"
type textarea "*"
type textarea "**********"
type textarea "*"
type textarea "**********"
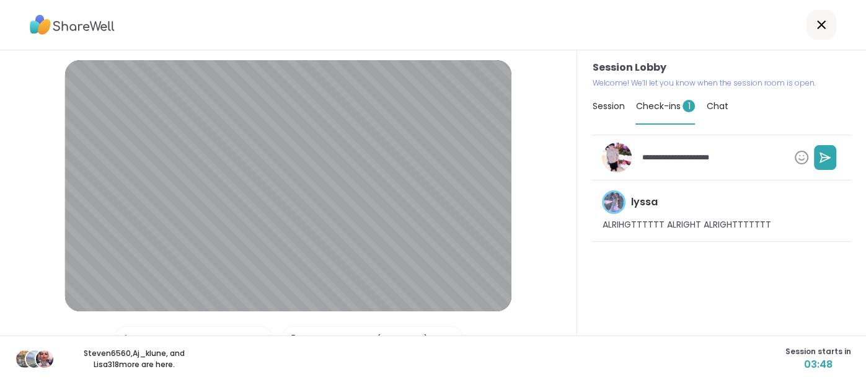
type textarea "*"
type textarea "**********"
type textarea "*"
type textarea "**********"
type textarea "*"
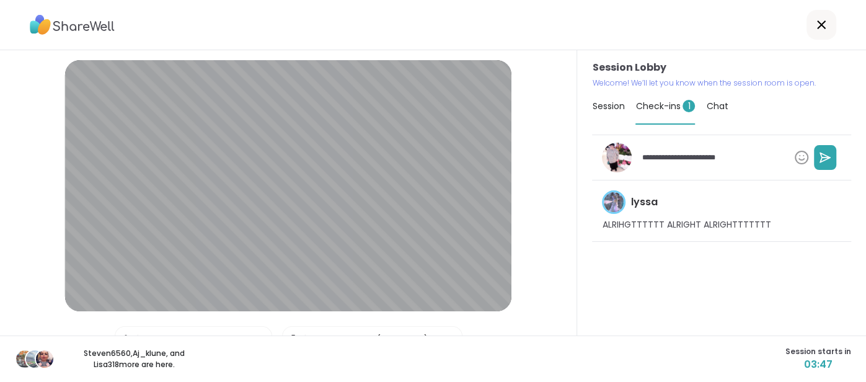
type textarea "**********"
type textarea "*"
type textarea "**********"
type textarea "*"
type textarea "**********"
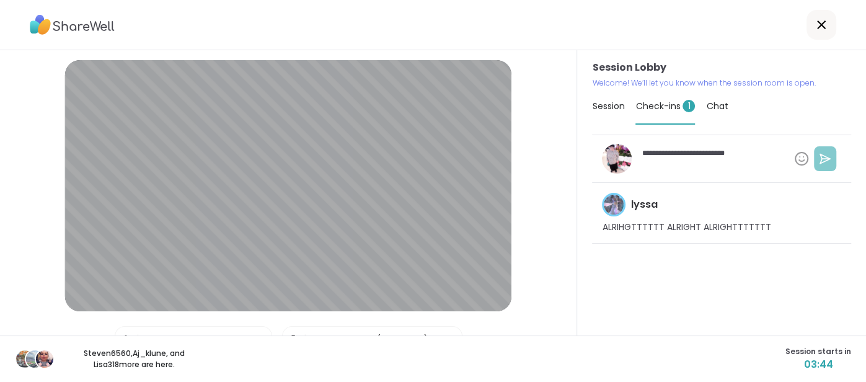
type textarea "*"
type textarea "**********"
click at [820, 168] on button at bounding box center [825, 158] width 22 height 25
type textarea "*"
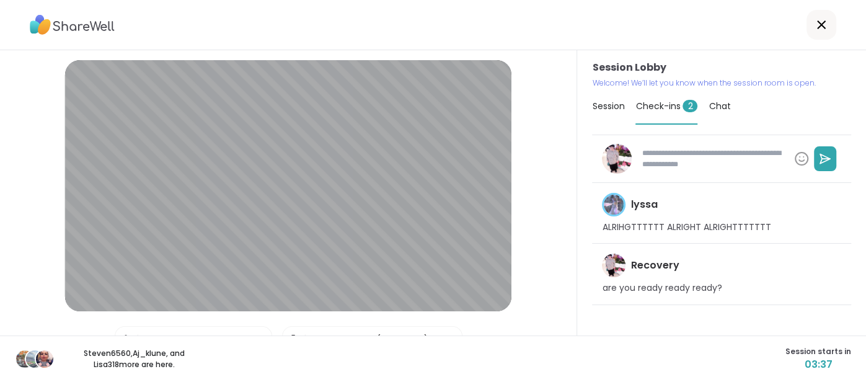
click at [608, 106] on span "Session" at bounding box center [608, 106] width 32 height 12
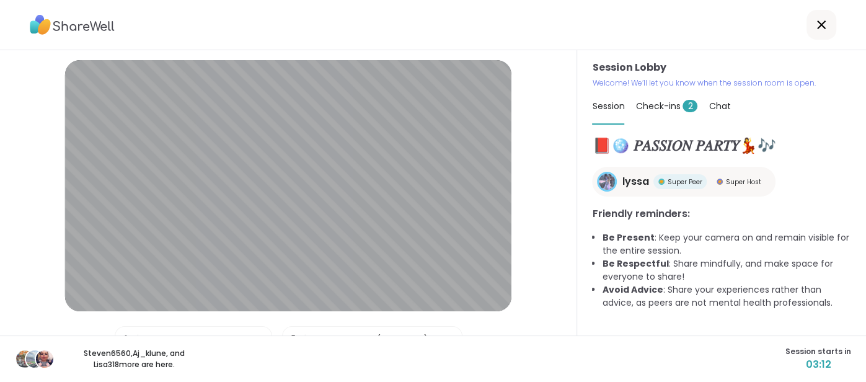
click at [642, 111] on span "Check-ins 2" at bounding box center [666, 106] width 62 height 12
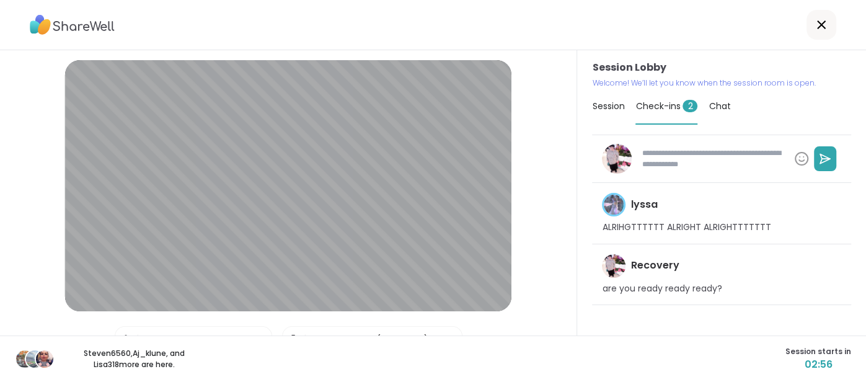
click at [611, 107] on span "Session" at bounding box center [608, 106] width 32 height 12
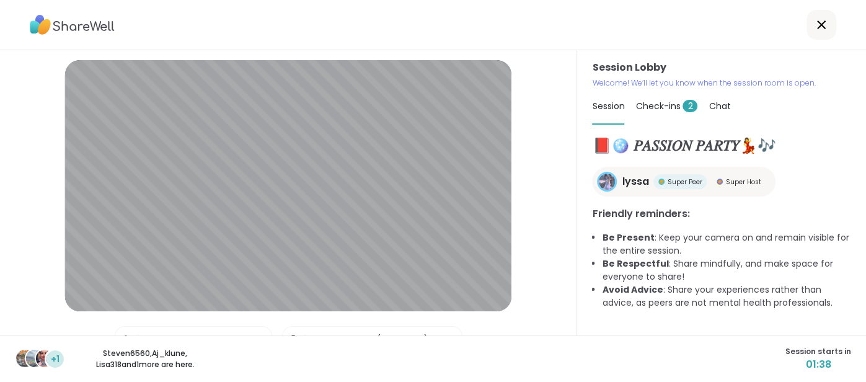
click at [651, 108] on span "Check-ins 2" at bounding box center [666, 106] width 62 height 12
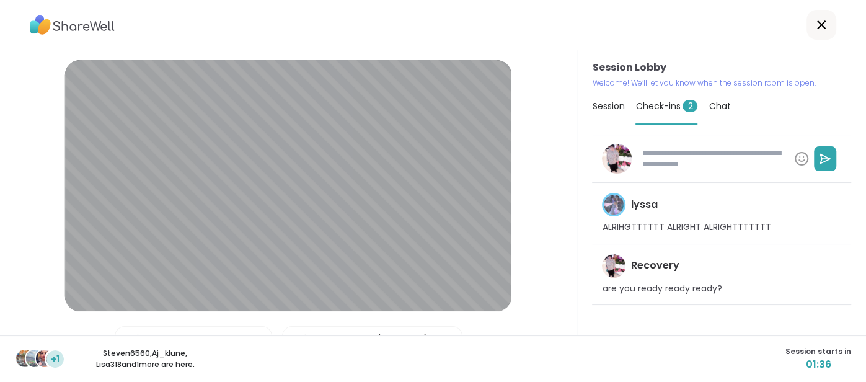
type textarea "*"
click at [603, 108] on span "Session" at bounding box center [608, 106] width 32 height 12
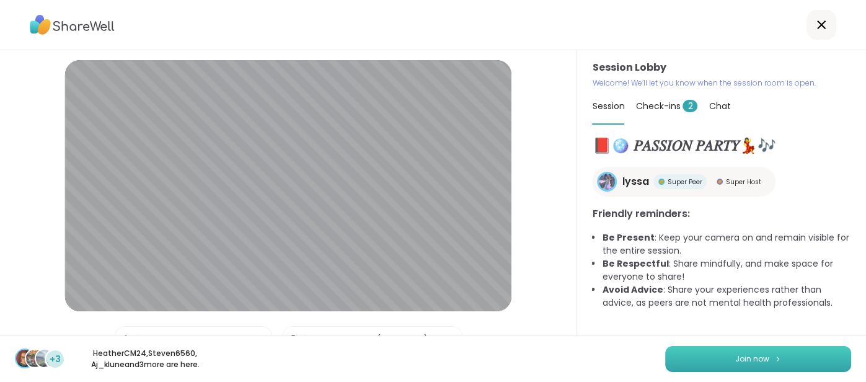
click at [774, 358] on img at bounding box center [777, 358] width 7 height 7
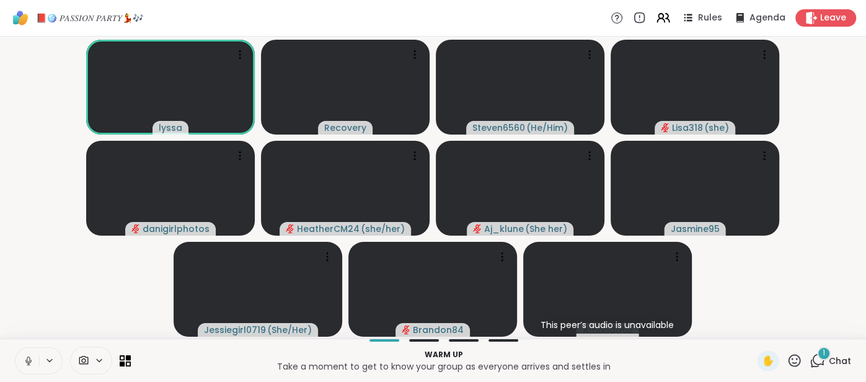
click at [25, 360] on icon at bounding box center [28, 360] width 11 height 11
click at [24, 360] on icon at bounding box center [28, 360] width 11 height 11
click at [22, 368] on button at bounding box center [27, 361] width 24 height 26
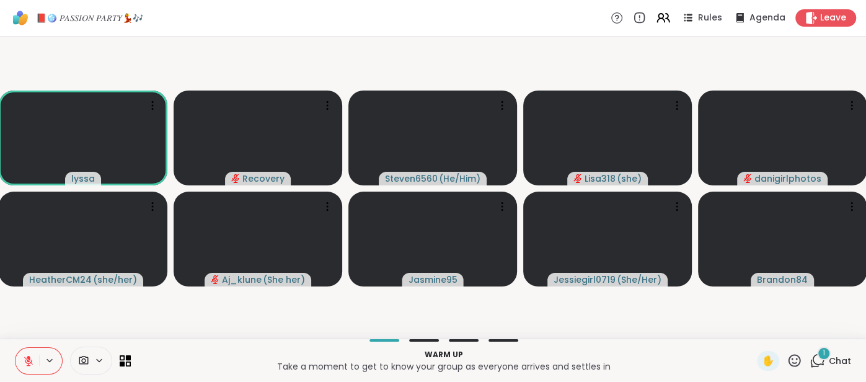
click at [24, 356] on icon at bounding box center [28, 360] width 11 height 11
click at [20, 361] on button at bounding box center [27, 361] width 24 height 26
click at [17, 359] on button at bounding box center [27, 361] width 24 height 26
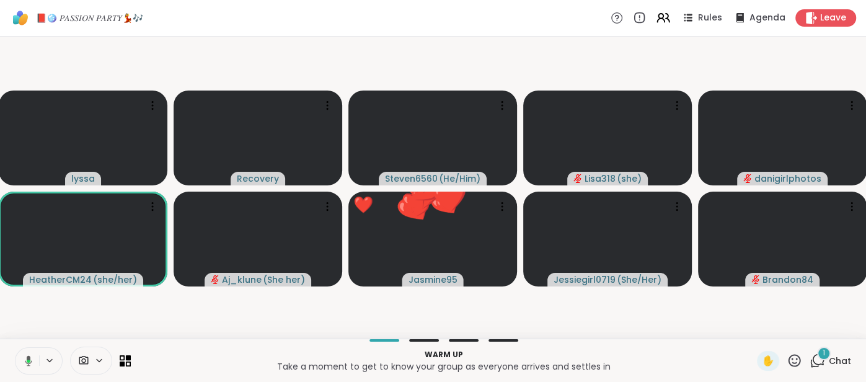
click at [17, 359] on button at bounding box center [26, 361] width 25 height 26
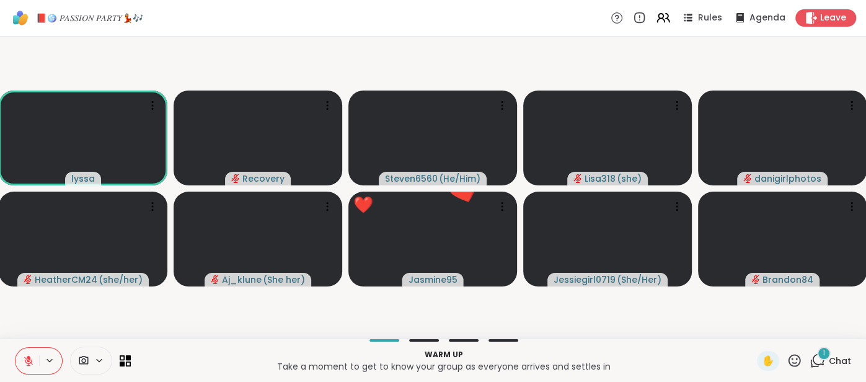
click at [827, 356] on div "1" at bounding box center [824, 354] width 14 height 14
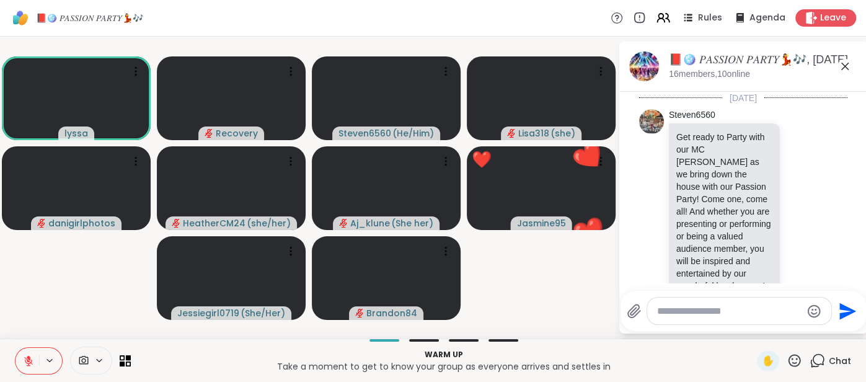
scroll to position [1410, 0]
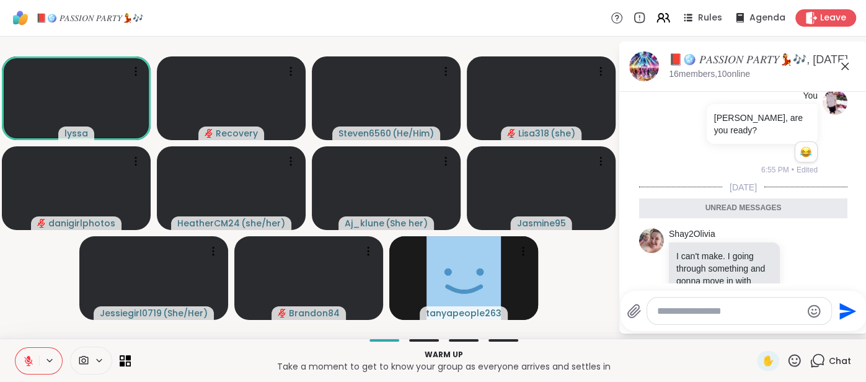
click at [24, 364] on icon at bounding box center [28, 360] width 11 height 11
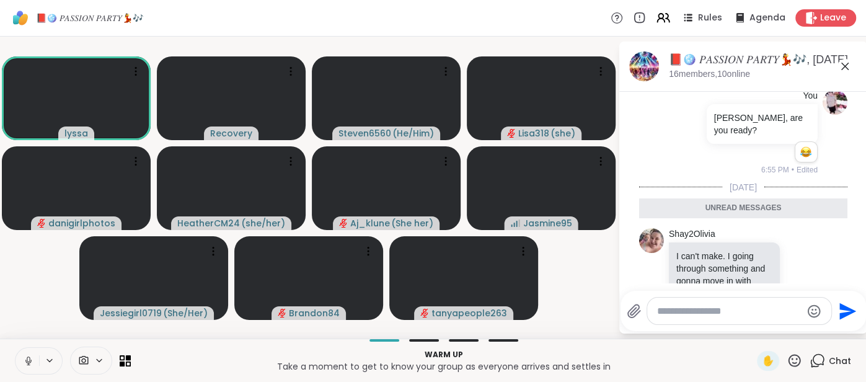
click at [20, 359] on button at bounding box center [27, 361] width 24 height 26
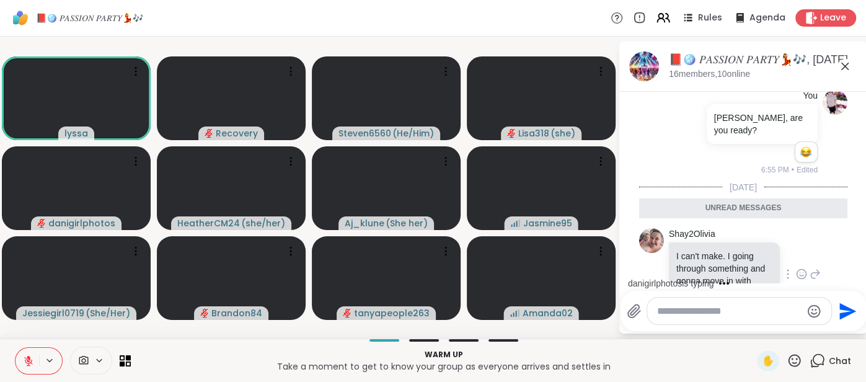
click at [802, 268] on icon at bounding box center [801, 274] width 11 height 12
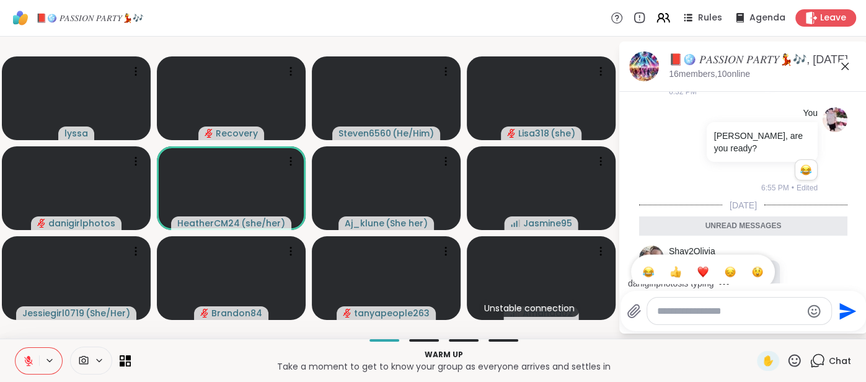
scroll to position [1427, 0]
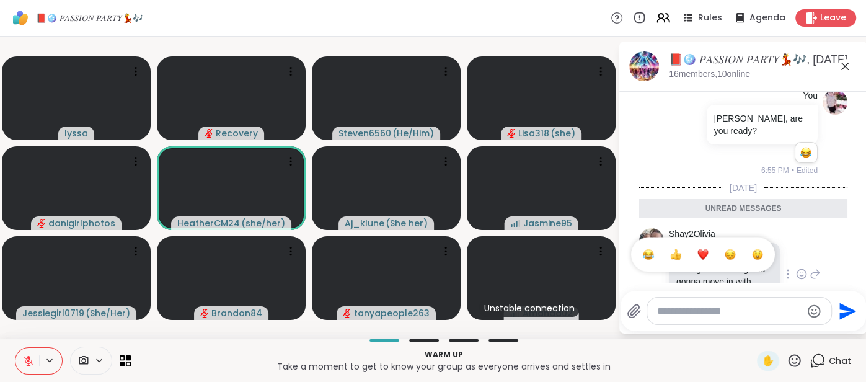
click at [733, 249] on div "Select Reaction: Sad" at bounding box center [730, 254] width 11 height 11
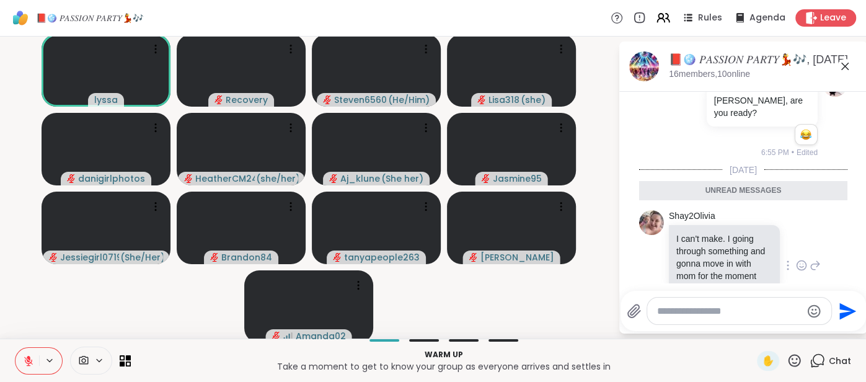
click at [799, 367] on icon at bounding box center [794, 360] width 15 height 15
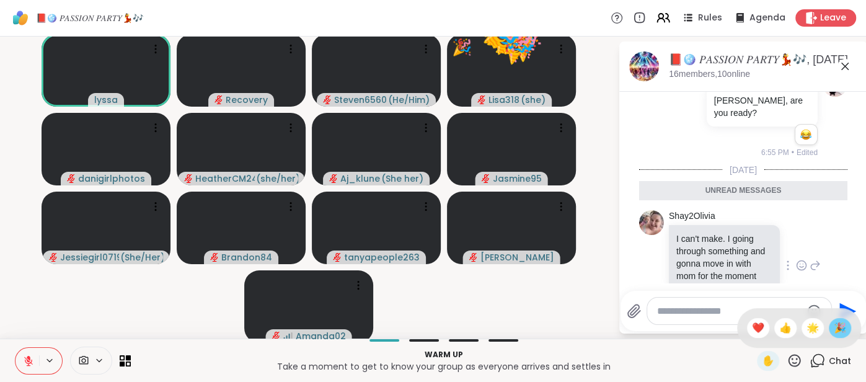
click at [836, 338] on div "🎉" at bounding box center [840, 328] width 22 height 20
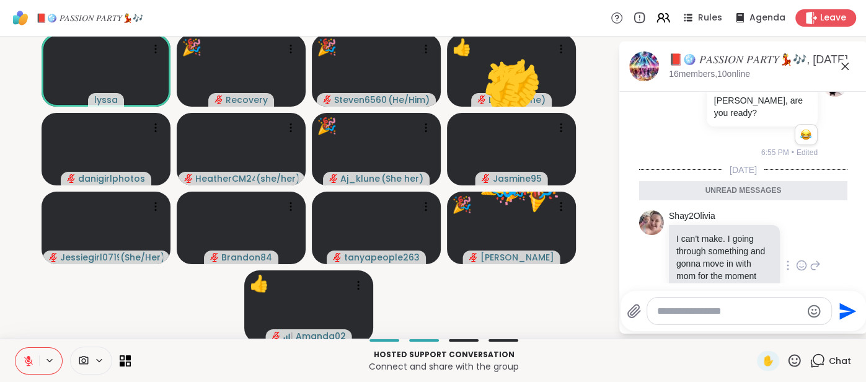
click at [793, 362] on icon at bounding box center [794, 360] width 15 height 15
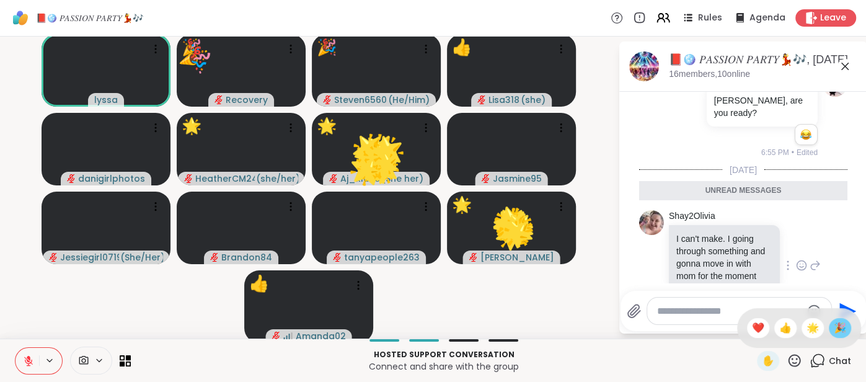
click at [836, 335] on span "🎉" at bounding box center [840, 328] width 12 height 15
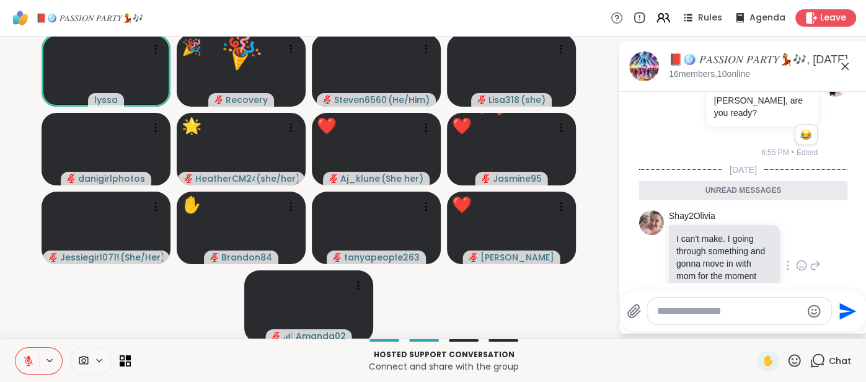
click at [798, 364] on icon at bounding box center [794, 360] width 15 height 15
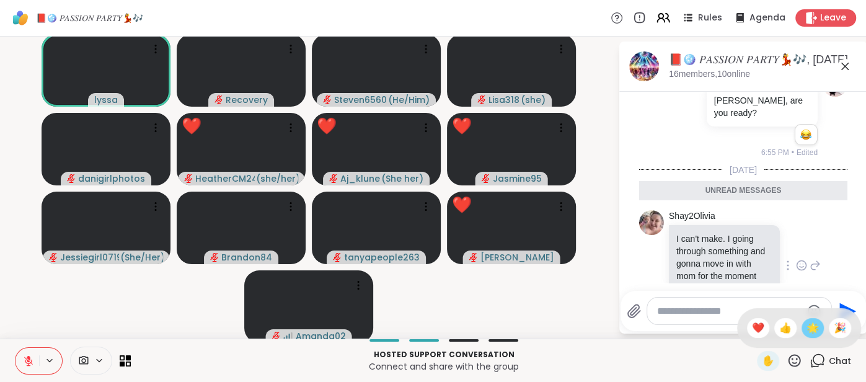
click at [813, 335] on span "🌟" at bounding box center [813, 328] width 12 height 15
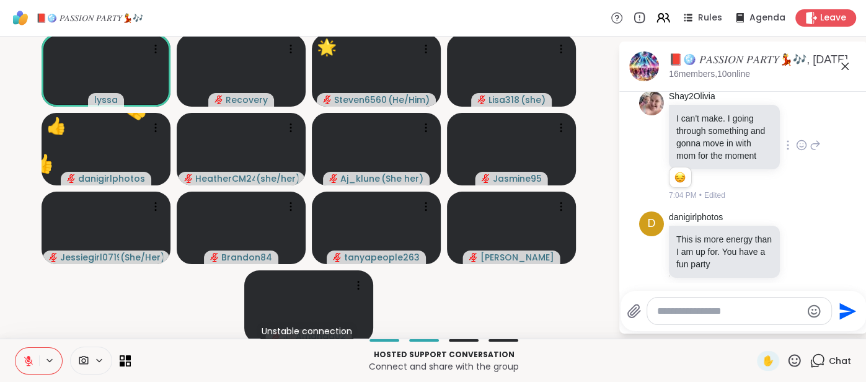
scroll to position [1506, 0]
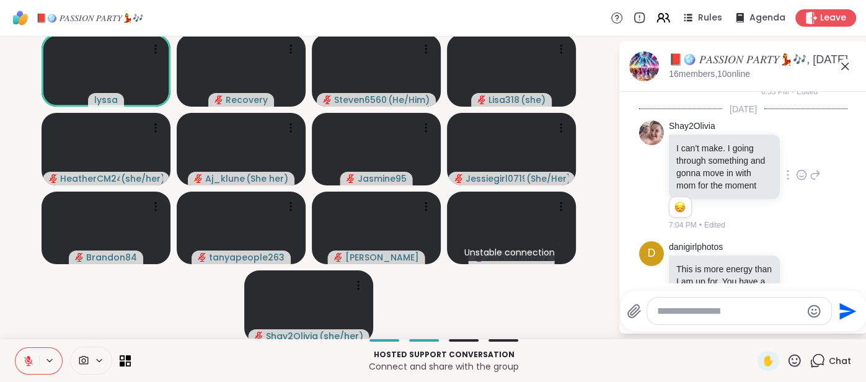
click at [845, 69] on icon at bounding box center [845, 66] width 15 height 15
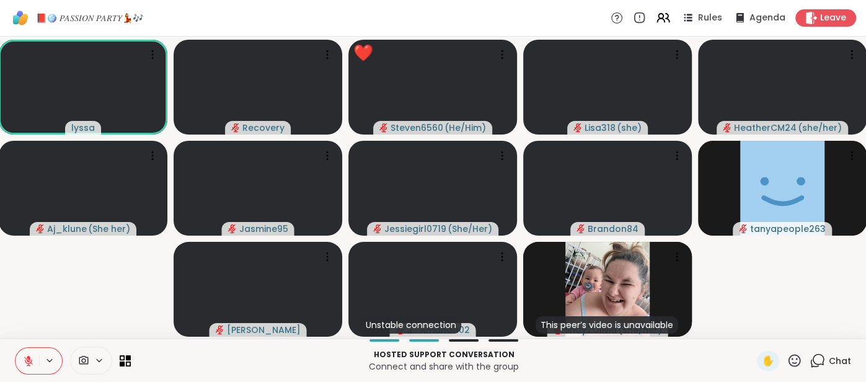
click at [792, 358] on icon at bounding box center [794, 360] width 15 height 15
click at [755, 337] on div "❤️" at bounding box center [758, 328] width 22 height 20
click at [22, 350] on button at bounding box center [27, 361] width 24 height 26
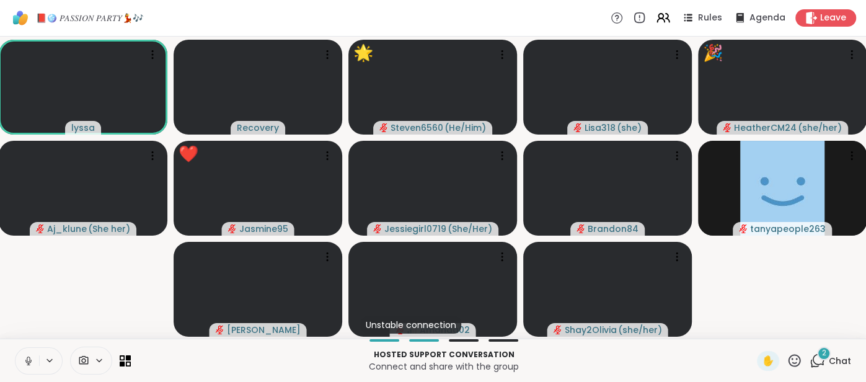
click at [18, 361] on button at bounding box center [27, 361] width 24 height 26
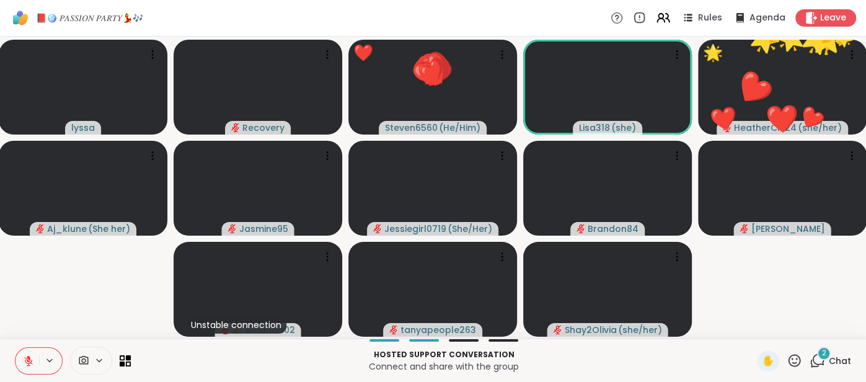
click at [797, 365] on icon at bounding box center [795, 360] width 12 height 12
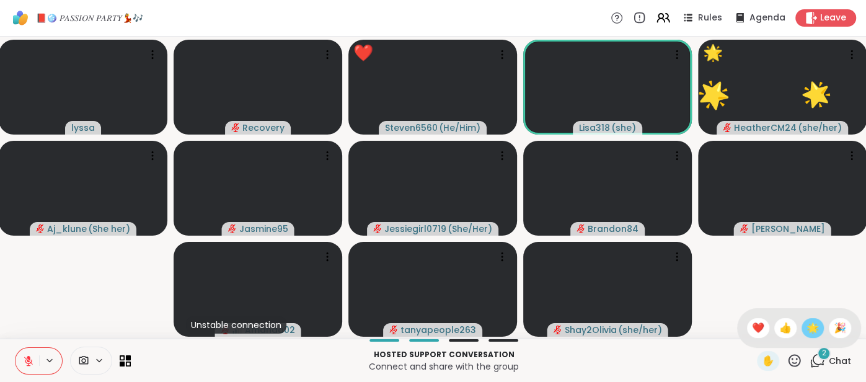
click at [823, 330] on div "🌟" at bounding box center [813, 328] width 22 height 20
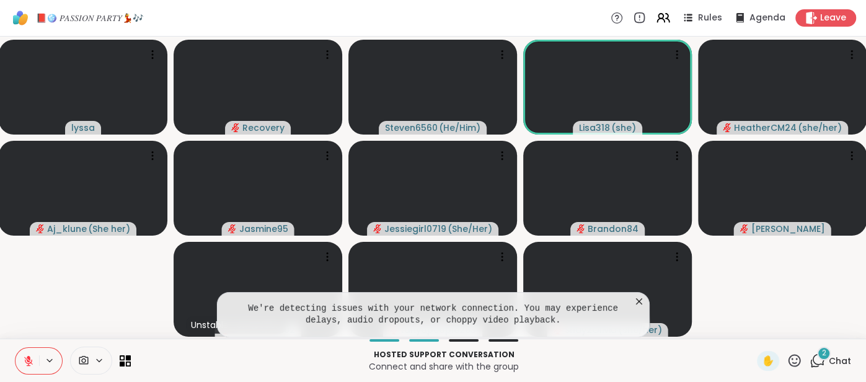
click at [635, 303] on icon at bounding box center [639, 301] width 12 height 12
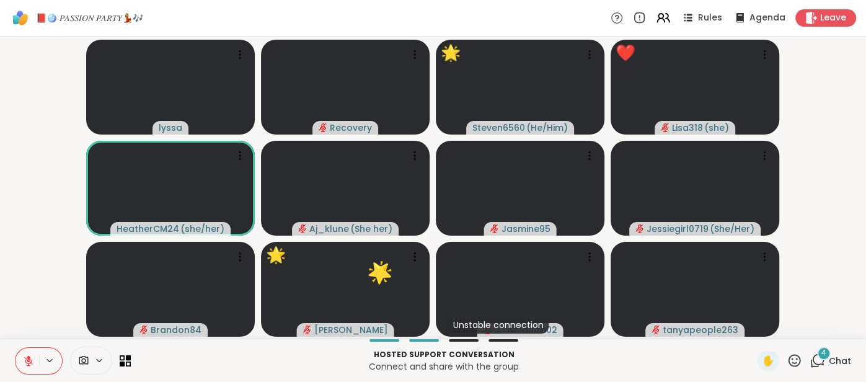
click at [833, 356] on span "Chat" at bounding box center [840, 361] width 22 height 12
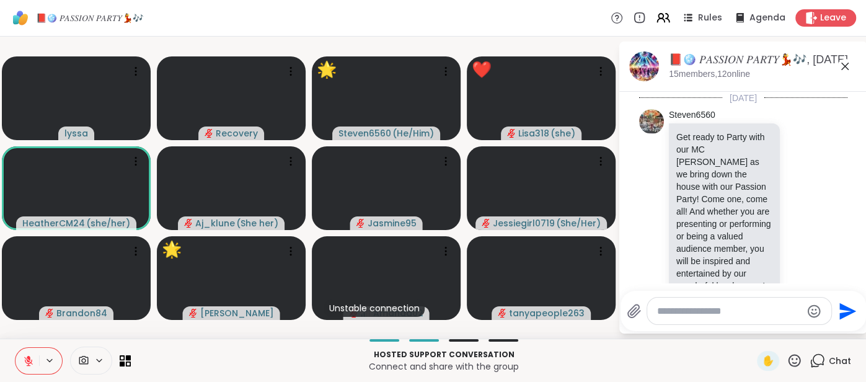
scroll to position [1812, 0]
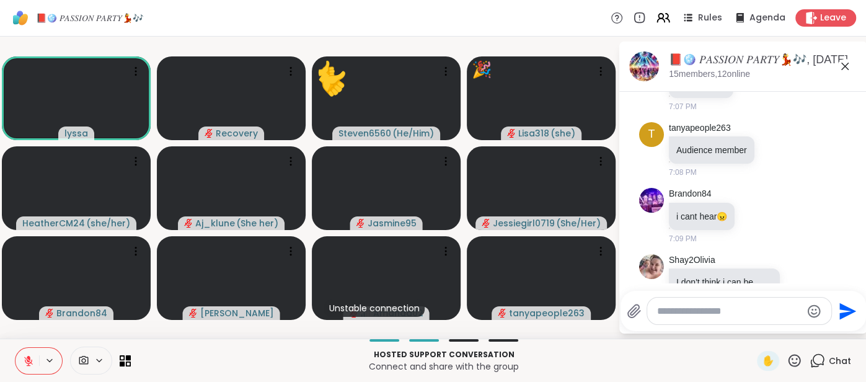
click at [844, 67] on icon at bounding box center [844, 66] width 7 height 7
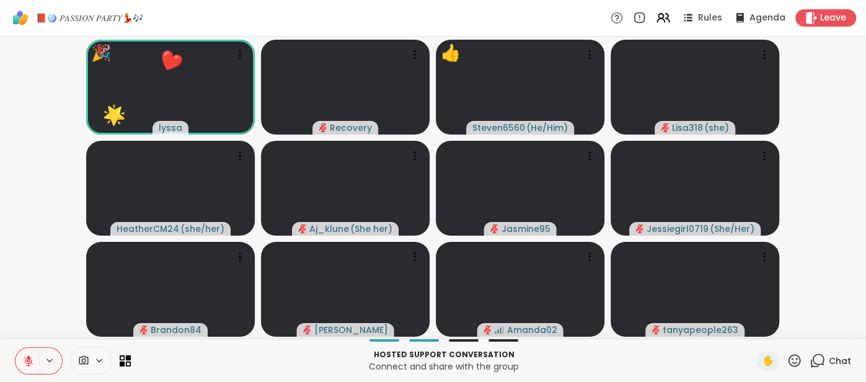
click at [790, 358] on icon at bounding box center [795, 360] width 12 height 12
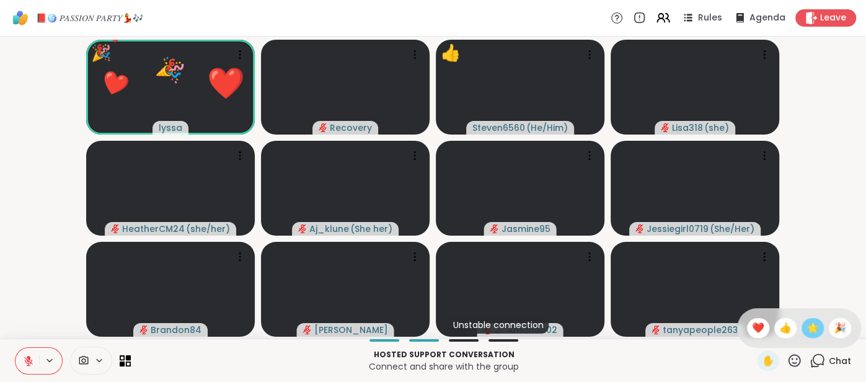
click at [810, 330] on span "🌟" at bounding box center [813, 328] width 12 height 15
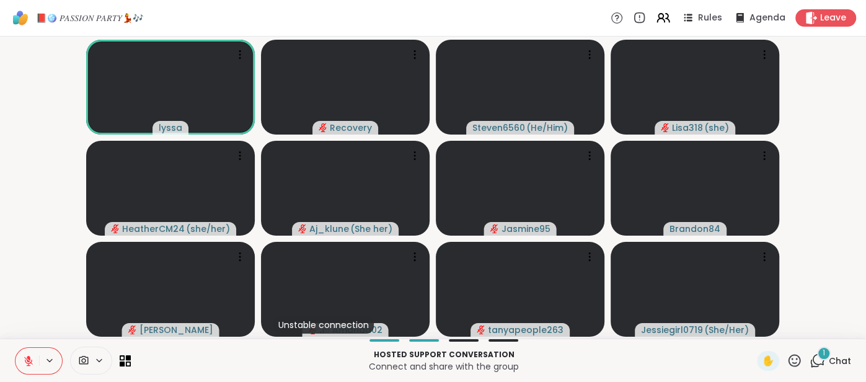
click at [836, 366] on span "Chat" at bounding box center [840, 361] width 22 height 12
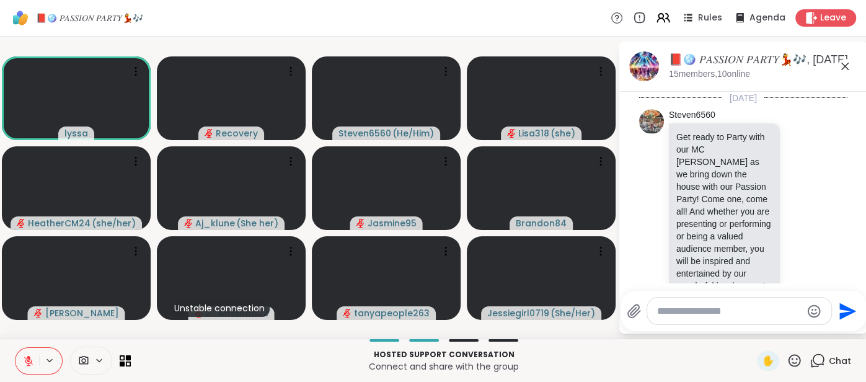
scroll to position [1913, 0]
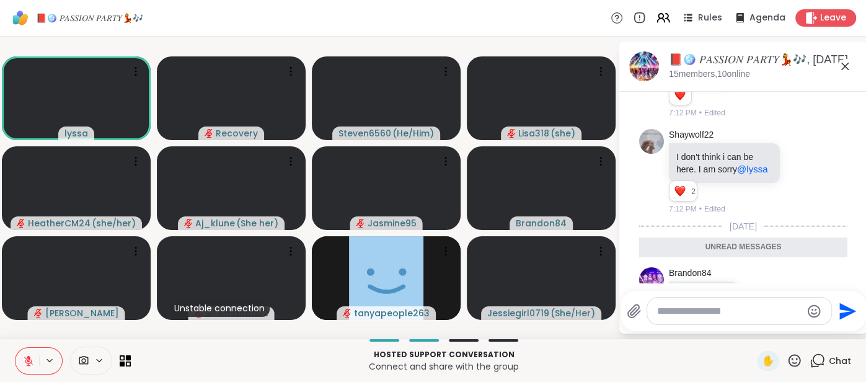
click at [845, 67] on icon at bounding box center [845, 66] width 15 height 15
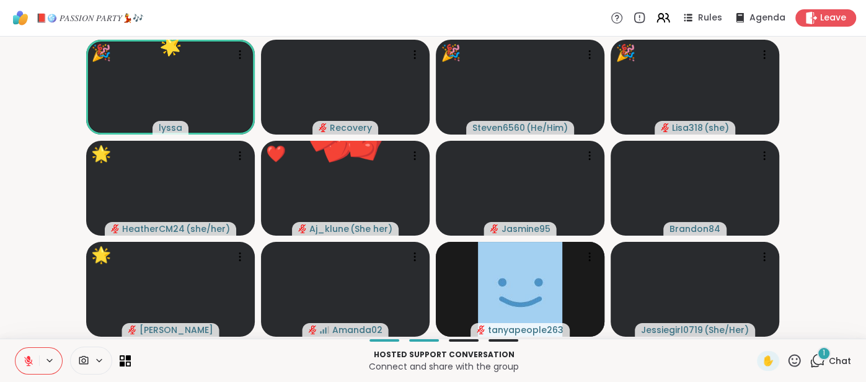
click at [794, 363] on icon at bounding box center [795, 360] width 12 height 12
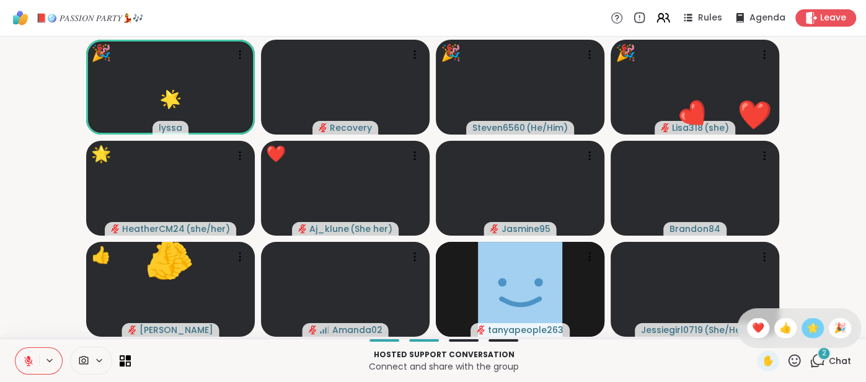
click at [807, 332] on span "🌟" at bounding box center [813, 328] width 12 height 15
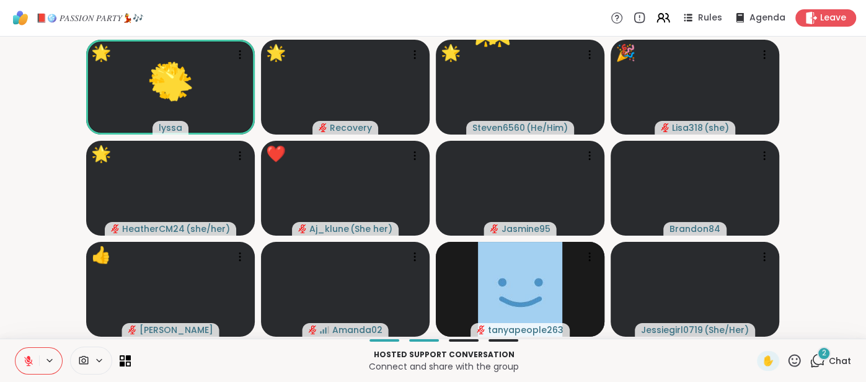
click at [794, 356] on icon at bounding box center [794, 360] width 15 height 15
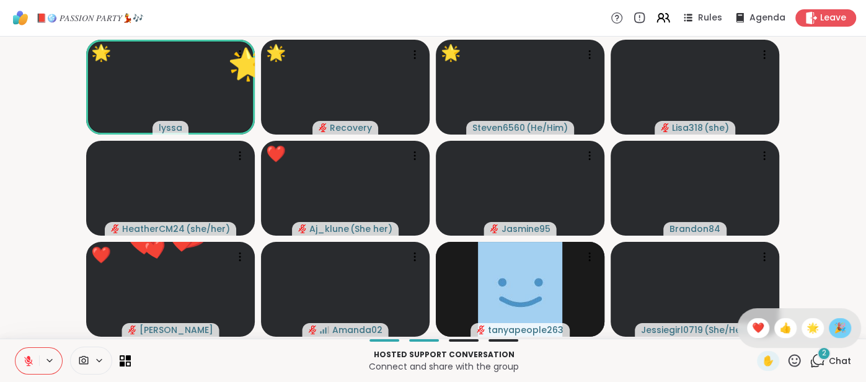
click at [834, 330] on span "🎉" at bounding box center [840, 328] width 12 height 15
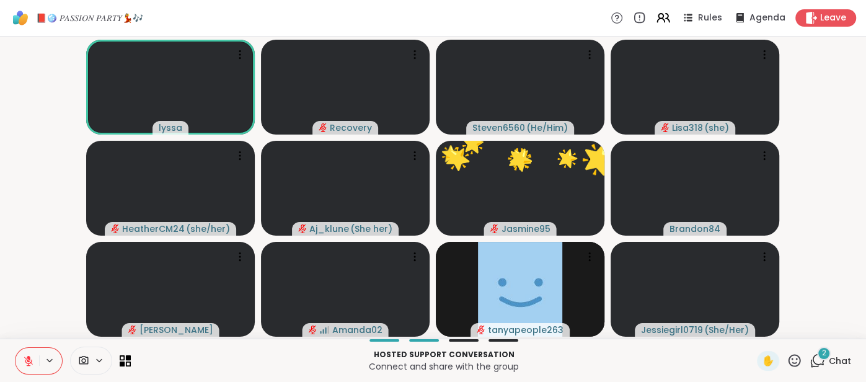
click at [843, 356] on span "Chat" at bounding box center [840, 361] width 22 height 12
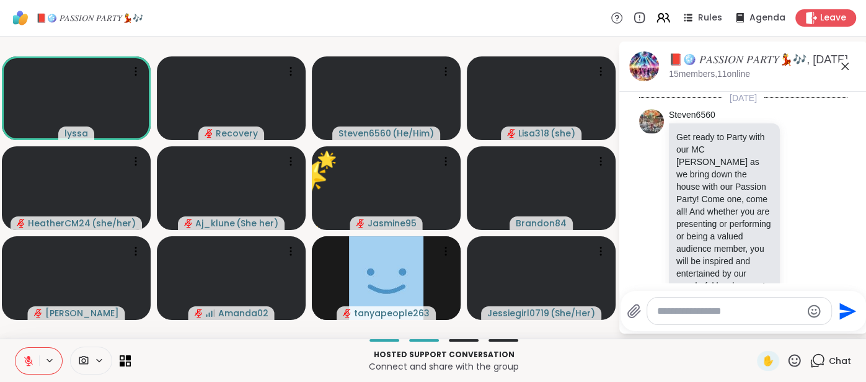
scroll to position [2044, 0]
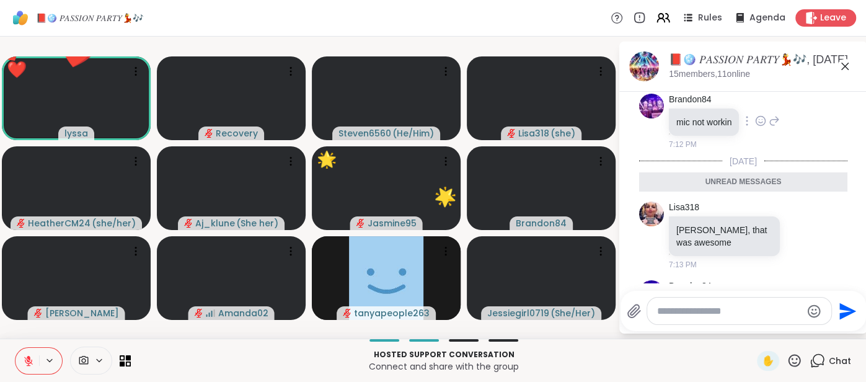
click at [791, 108] on div "Brandon84 mic not workin 7:12 PM" at bounding box center [743, 122] width 208 height 66
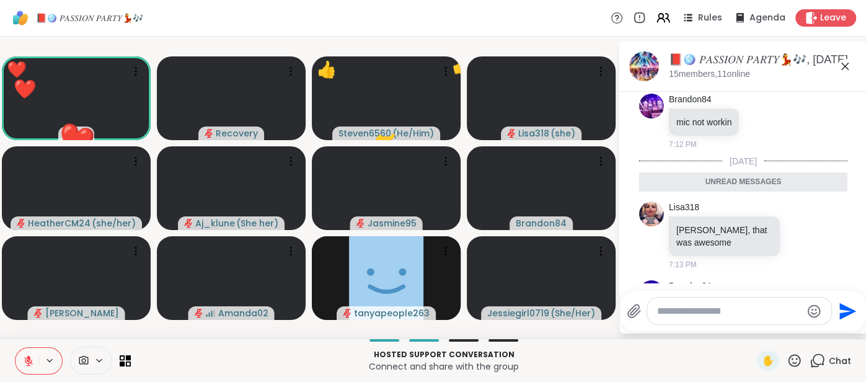
click at [844, 68] on icon at bounding box center [845, 66] width 15 height 15
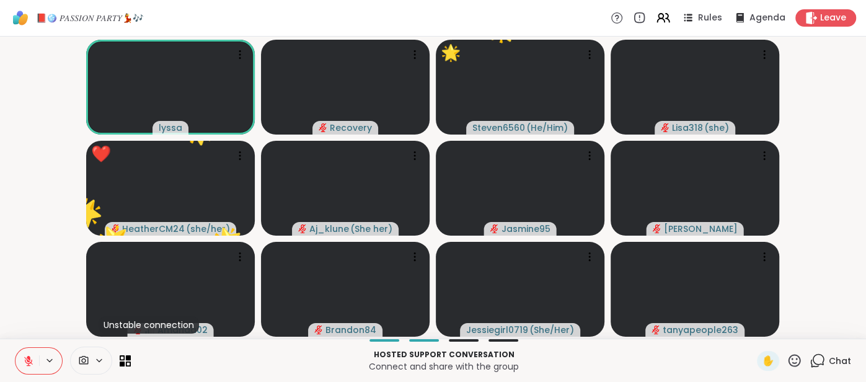
click at [797, 358] on icon at bounding box center [794, 360] width 15 height 15
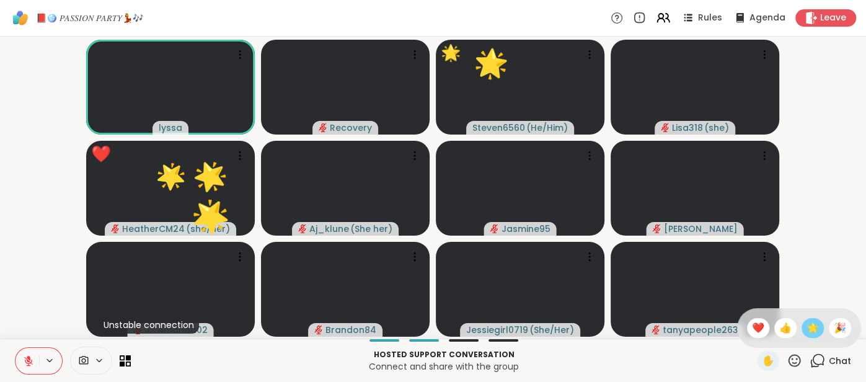
click at [807, 330] on span "🌟" at bounding box center [813, 328] width 12 height 15
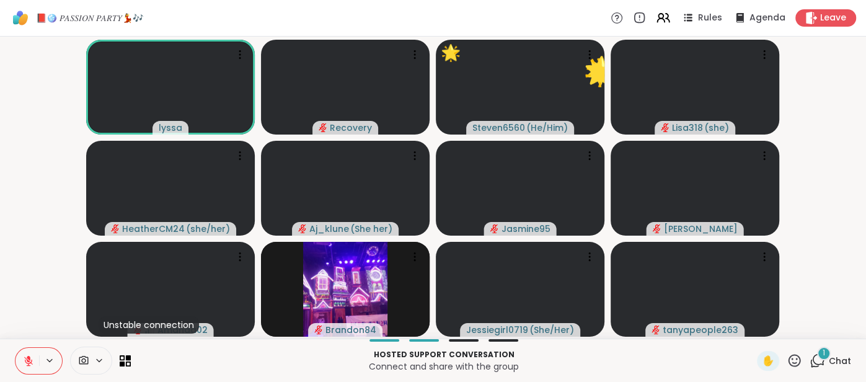
click at [836, 357] on span "Chat" at bounding box center [840, 361] width 22 height 12
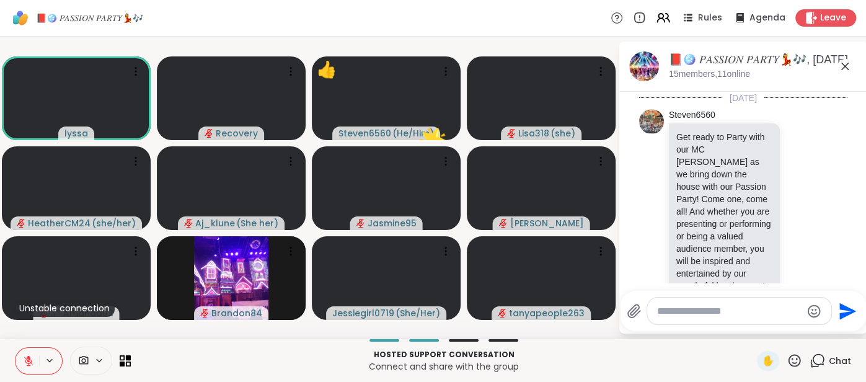
scroll to position [2109, 0]
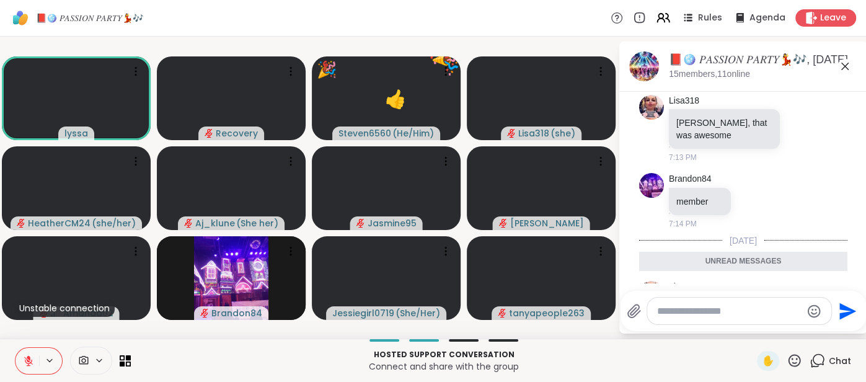
click at [842, 68] on icon at bounding box center [844, 66] width 7 height 7
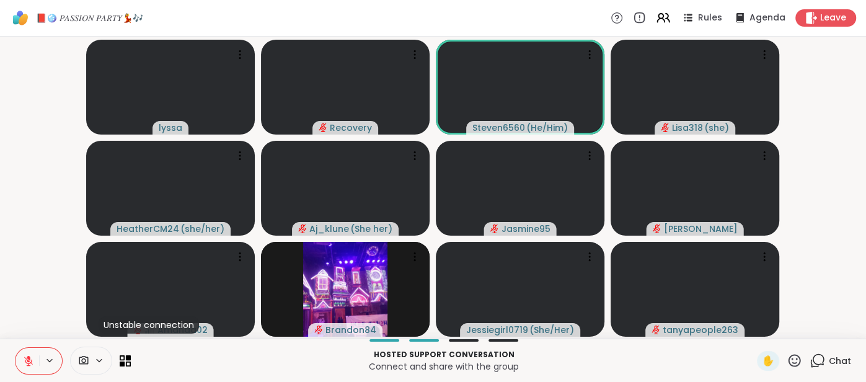
click at [26, 353] on button at bounding box center [27, 361] width 24 height 26
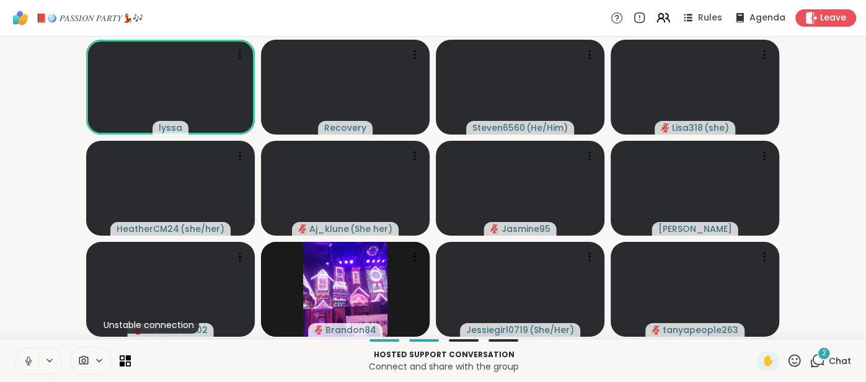
click at [23, 351] on button at bounding box center [27, 361] width 24 height 26
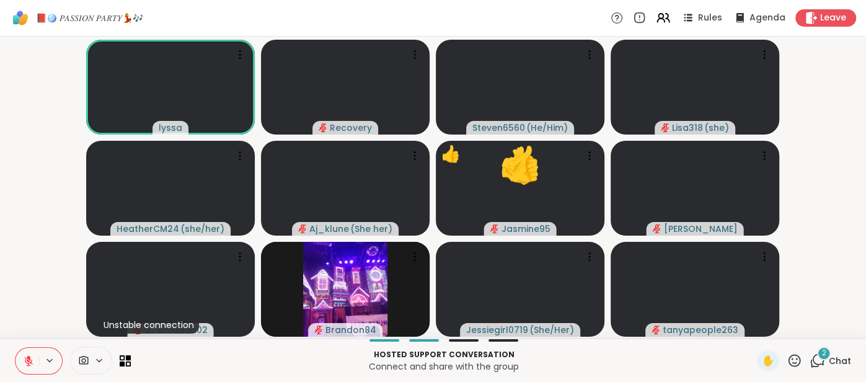
click at [843, 368] on div "2 Chat" at bounding box center [831, 361] width 42 height 20
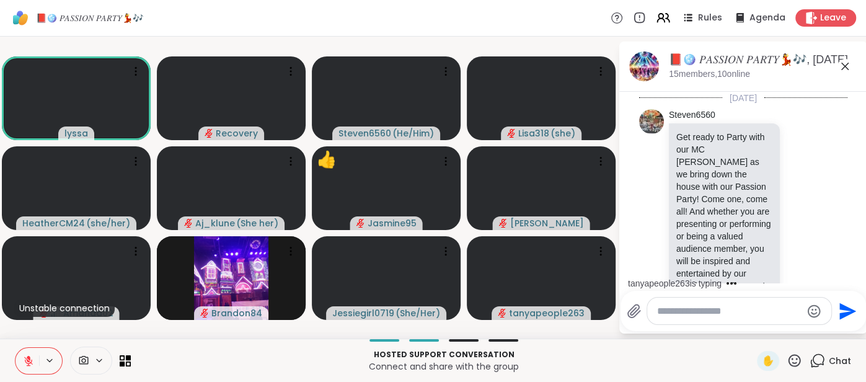
scroll to position [2378, 0]
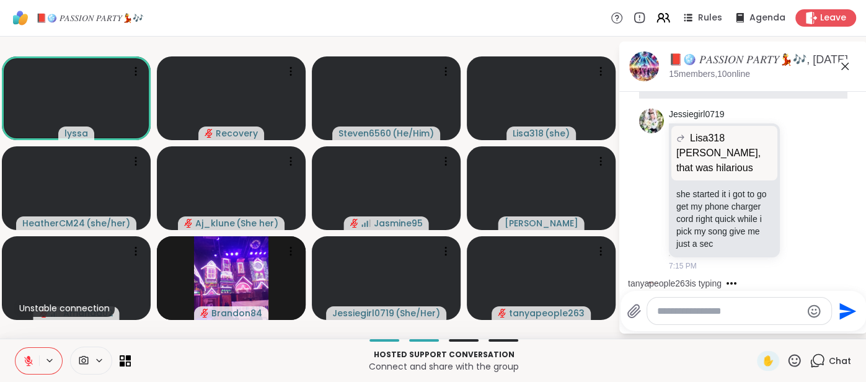
click at [843, 69] on icon at bounding box center [845, 66] width 15 height 15
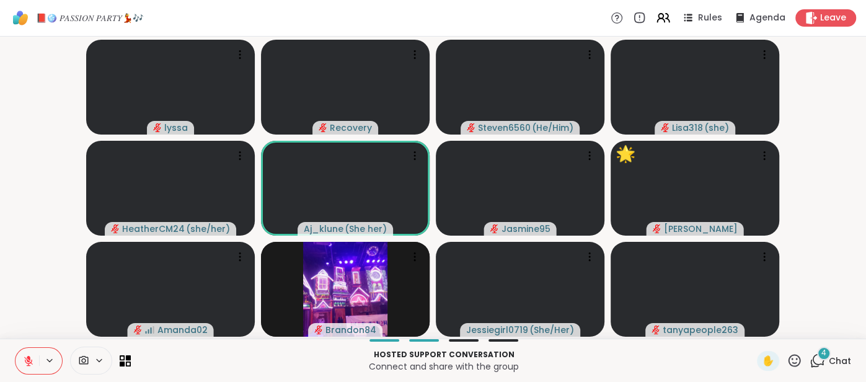
click at [792, 365] on icon at bounding box center [795, 360] width 12 height 12
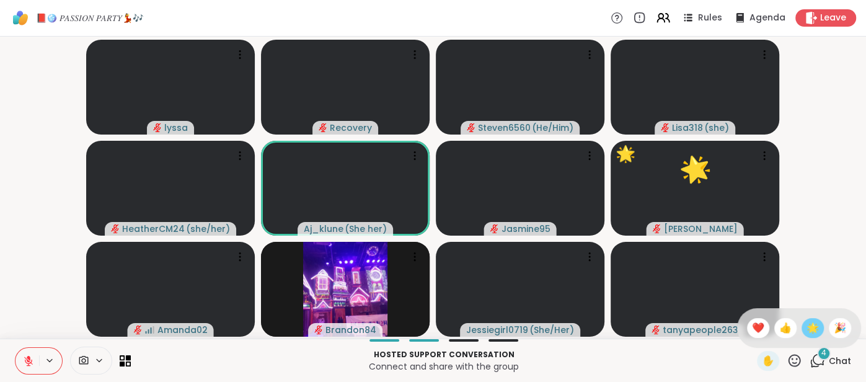
click at [813, 334] on span "🌟" at bounding box center [813, 328] width 12 height 15
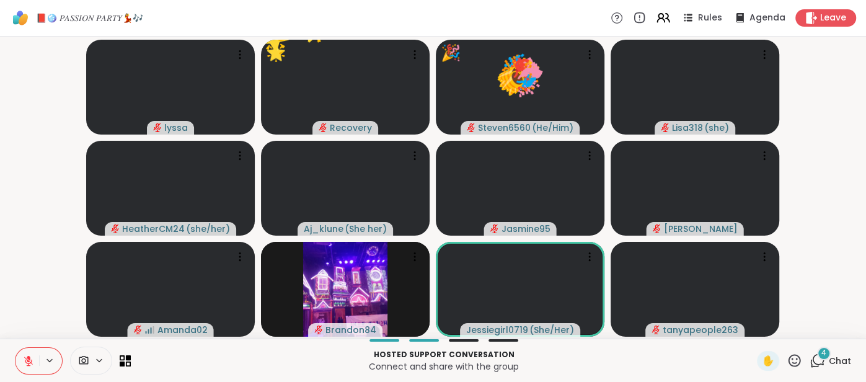
click at [790, 360] on icon at bounding box center [794, 360] width 15 height 15
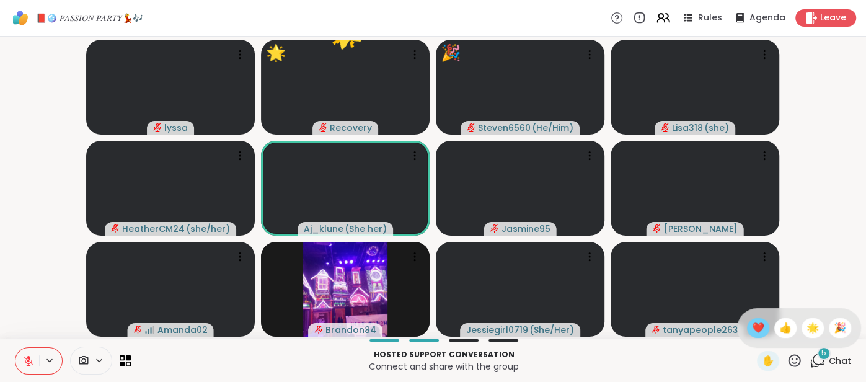
click at [760, 338] on div "❤️" at bounding box center [758, 328] width 22 height 20
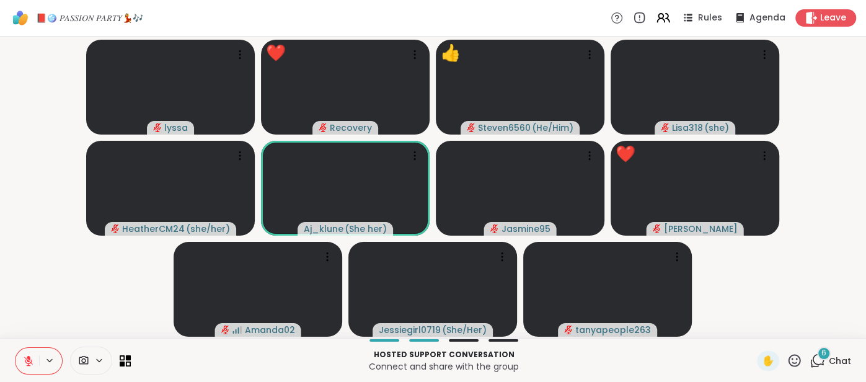
click at [846, 359] on span "Chat" at bounding box center [840, 361] width 22 height 12
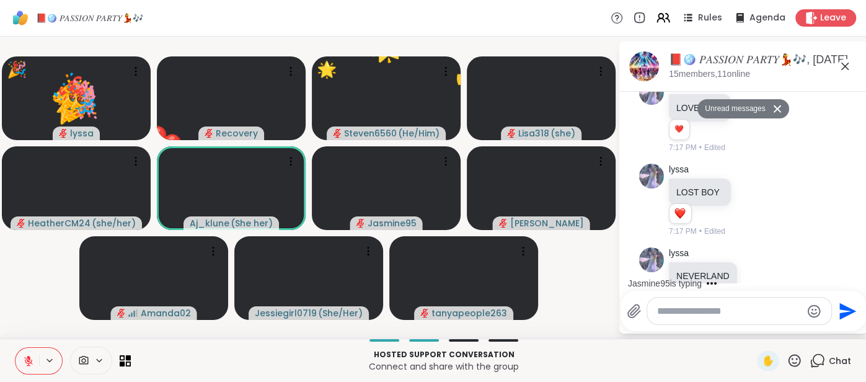
scroll to position [2820, 0]
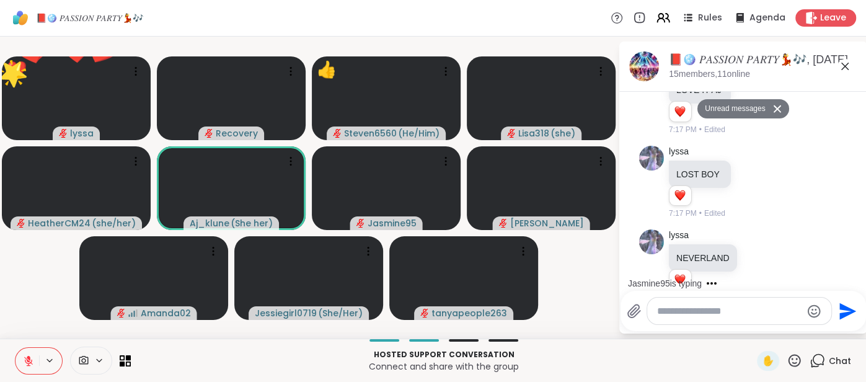
click at [843, 69] on icon at bounding box center [845, 66] width 15 height 15
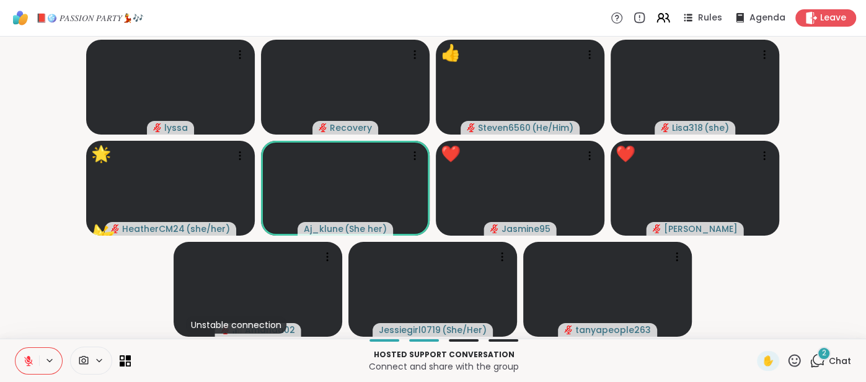
click at [792, 363] on icon at bounding box center [794, 360] width 15 height 15
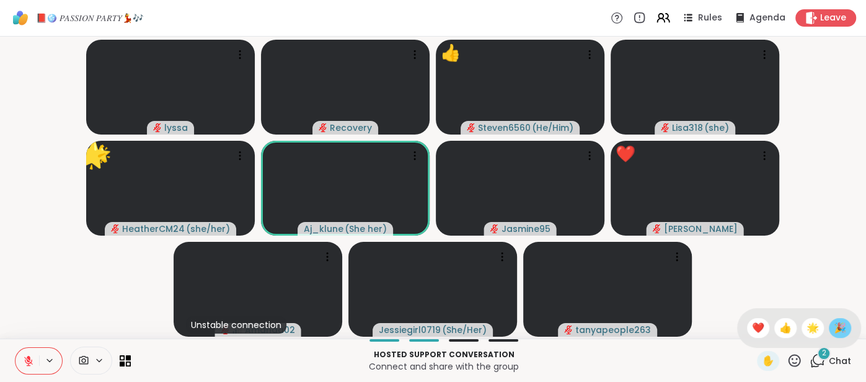
click at [844, 326] on span "🎉" at bounding box center [840, 328] width 12 height 15
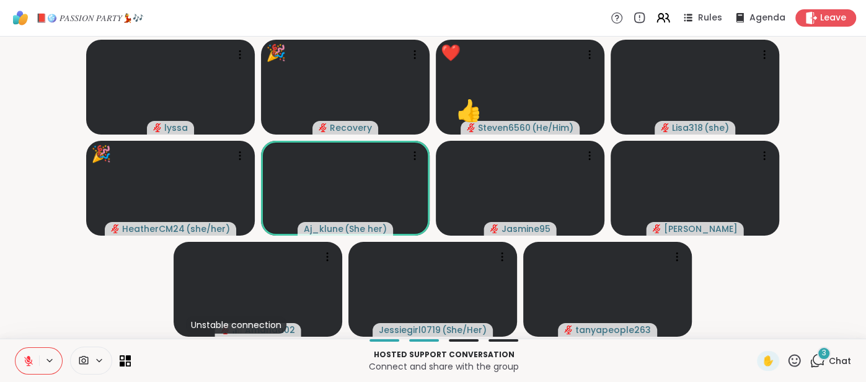
click at [793, 359] on icon at bounding box center [795, 360] width 12 height 12
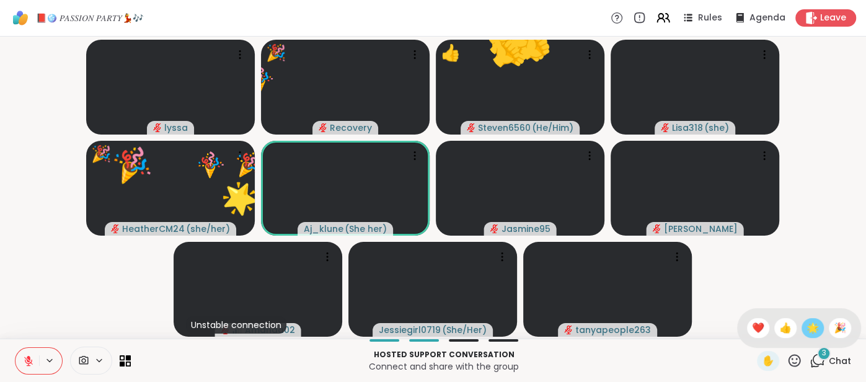
click at [807, 335] on span "🌟" at bounding box center [813, 328] width 12 height 15
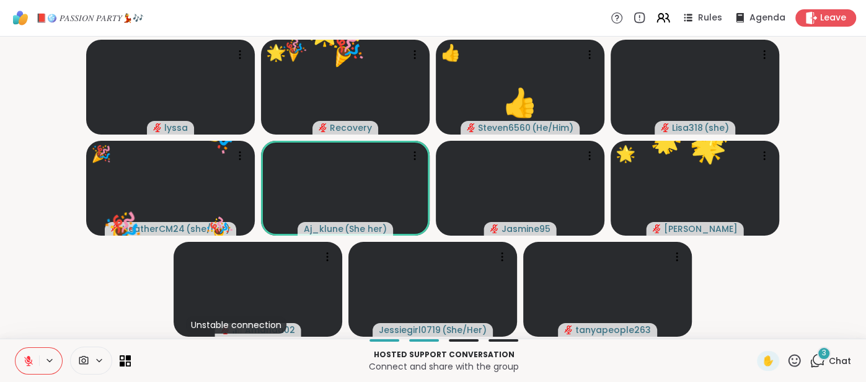
click at [793, 363] on icon at bounding box center [795, 360] width 12 height 12
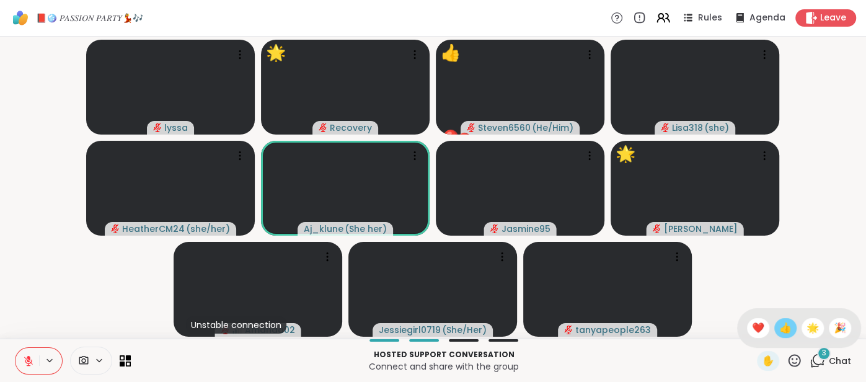
click at [782, 321] on span "👍" at bounding box center [785, 328] width 12 height 15
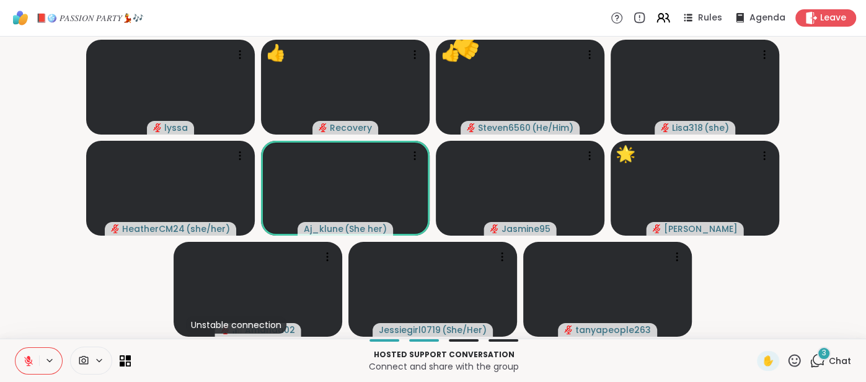
click at [792, 369] on div "✋" at bounding box center [779, 361] width 45 height 20
click at [792, 359] on icon at bounding box center [795, 360] width 12 height 12
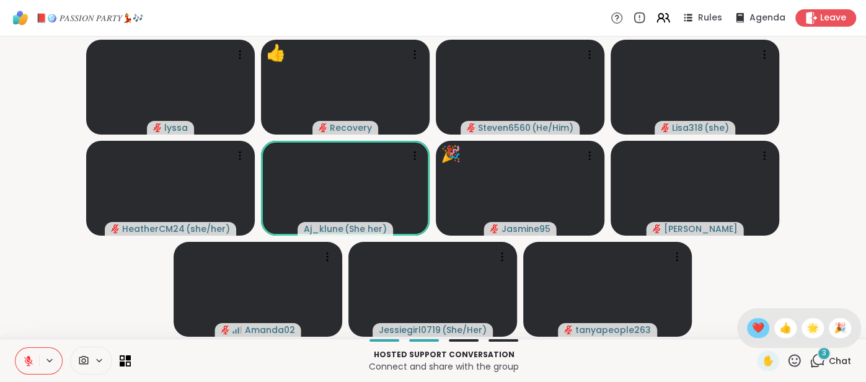
click at [756, 334] on span "❤️" at bounding box center [758, 328] width 12 height 15
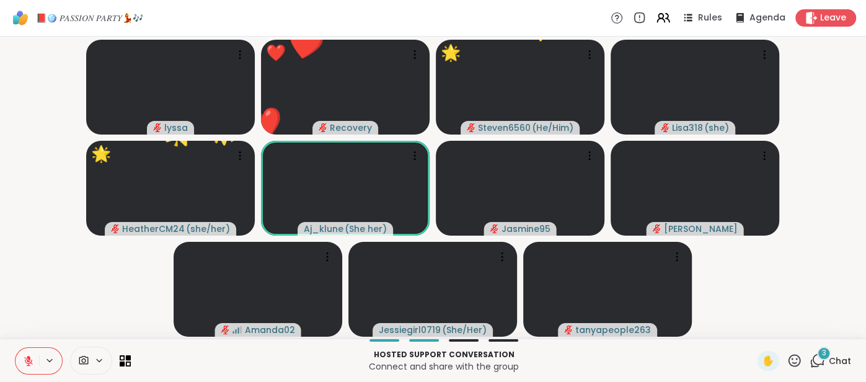
click at [797, 360] on icon at bounding box center [795, 360] width 12 height 12
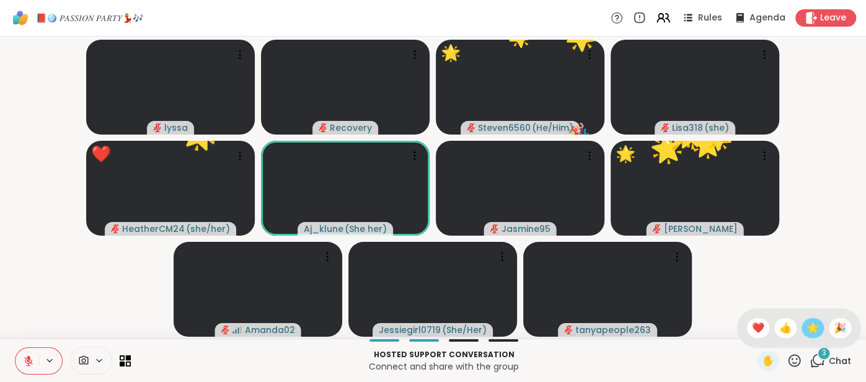
click at [813, 335] on div "🌟" at bounding box center [813, 328] width 22 height 20
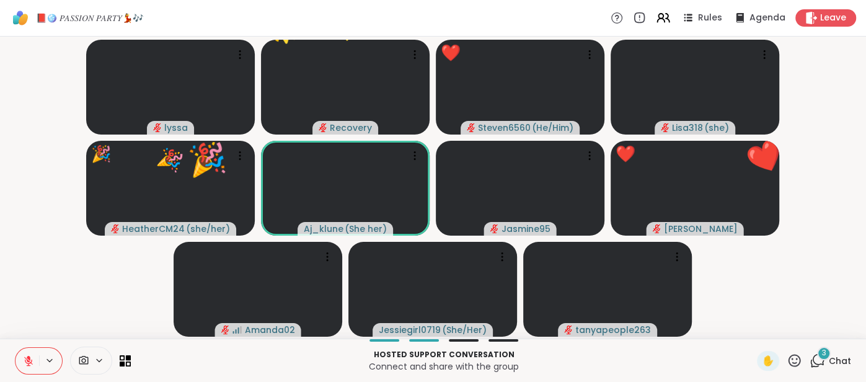
click at [792, 361] on icon at bounding box center [794, 360] width 15 height 15
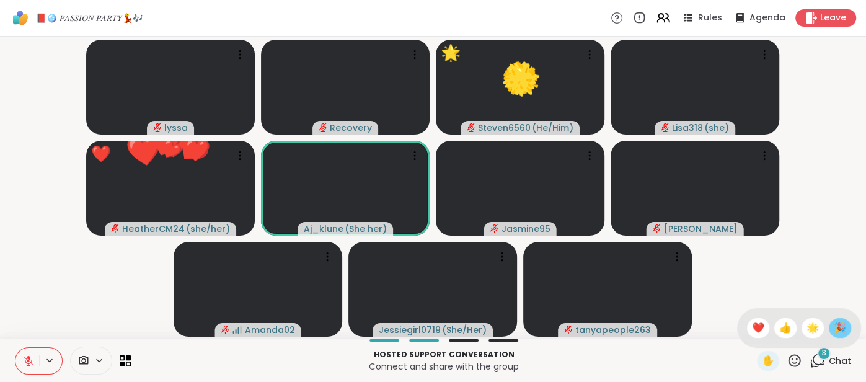
click at [834, 331] on span "🎉" at bounding box center [840, 328] width 12 height 15
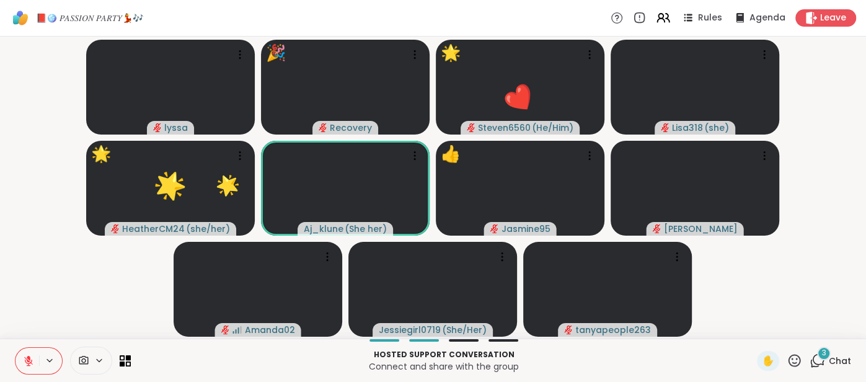
click at [837, 357] on span "Chat" at bounding box center [840, 361] width 22 height 12
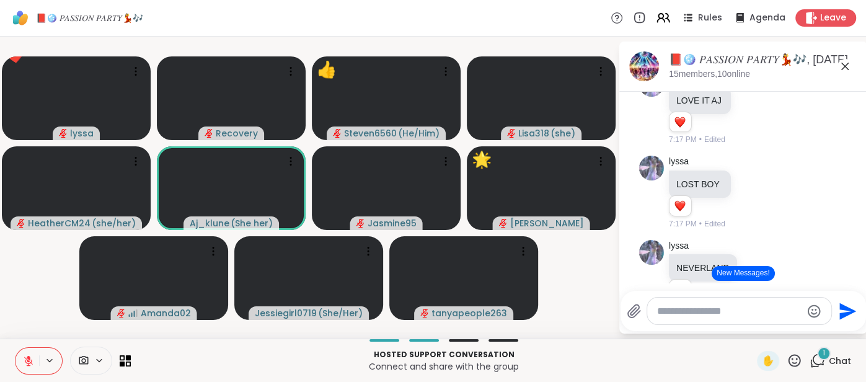
scroll to position [2783, 0]
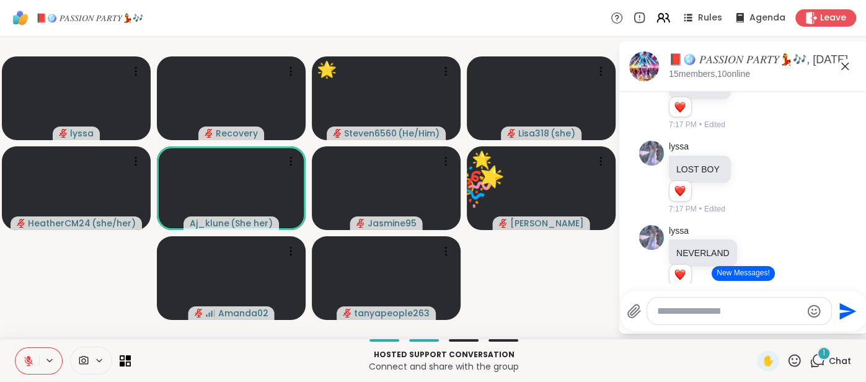
click at [847, 68] on icon at bounding box center [844, 66] width 7 height 7
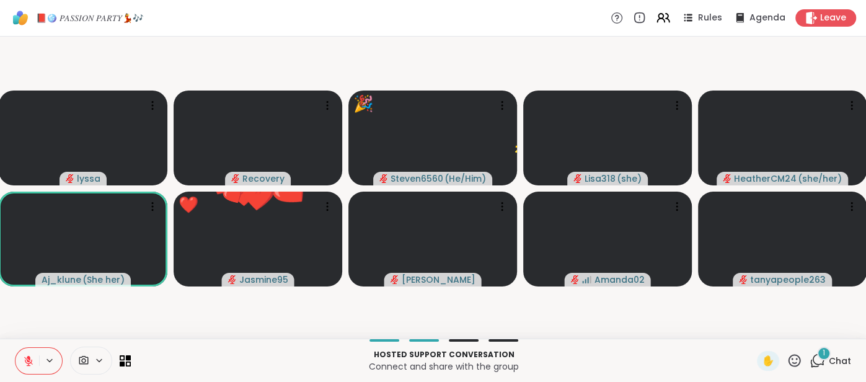
click at [857, 358] on div "Hosted support conversation Connect and share with the group ✋ 1 Chat" at bounding box center [433, 360] width 866 height 43
click at [839, 358] on span "Chat" at bounding box center [840, 361] width 22 height 12
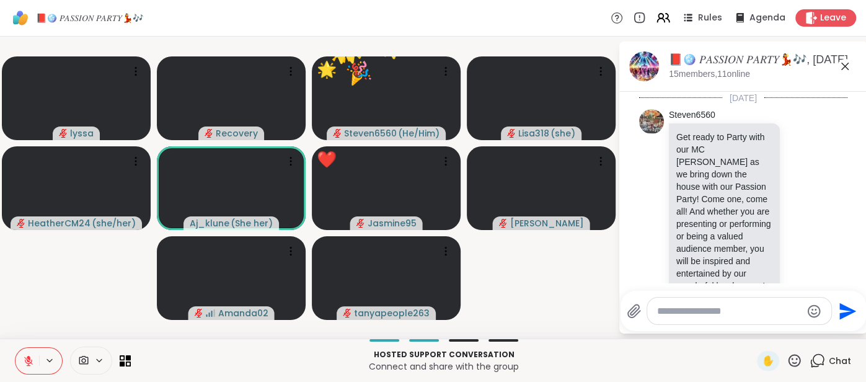
scroll to position [3125, 0]
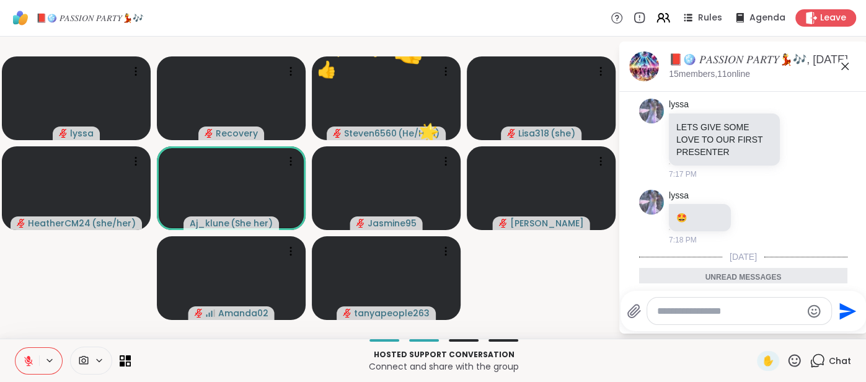
click at [668, 314] on textarea "Type your message" at bounding box center [729, 311] width 144 height 12
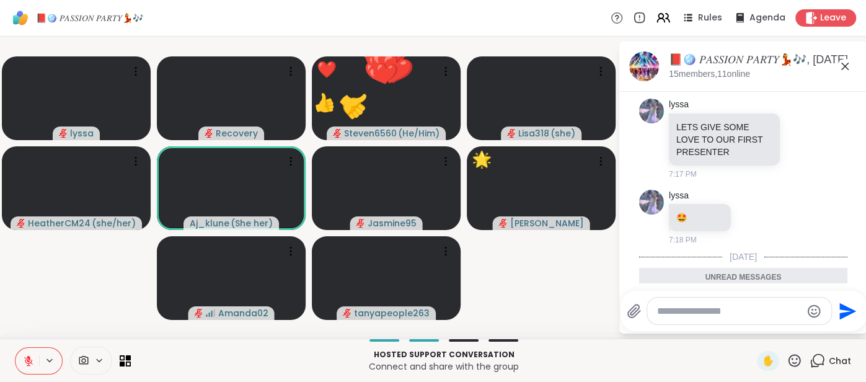
click at [842, 74] on div "📕🪩 𝑃𝐴𝑆𝑆𝐼𝑂𝑁 𝑃𝐴𝑅𝑇𝑌💃🎶, Sep 06 15 members, 11 online" at bounding box center [763, 66] width 188 height 28
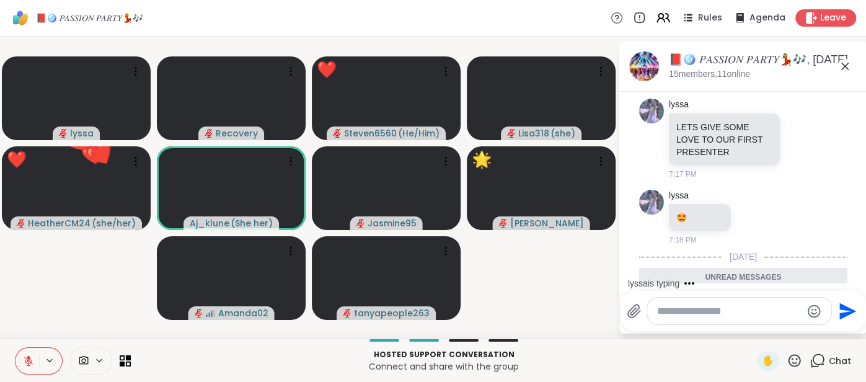
click at [843, 70] on icon at bounding box center [845, 66] width 15 height 15
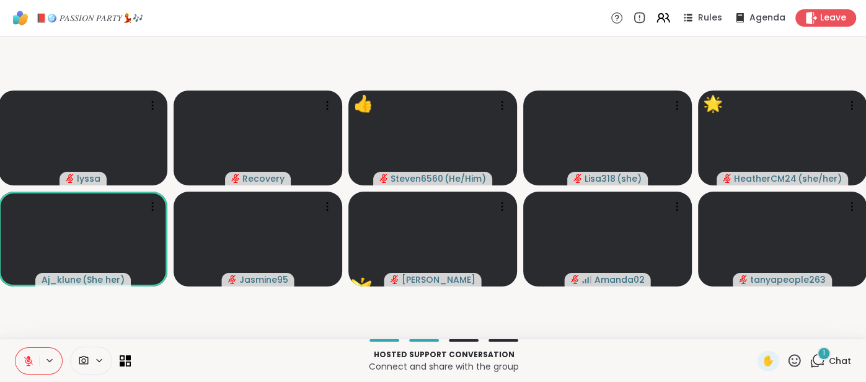
click at [843, 356] on span "Chat" at bounding box center [840, 361] width 22 height 12
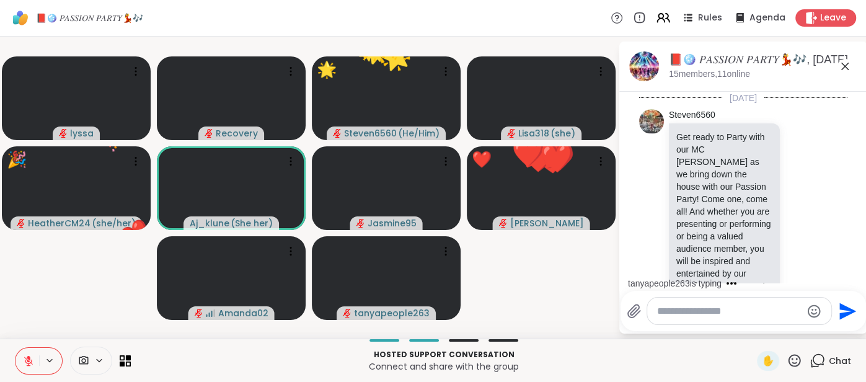
scroll to position [3323, 0]
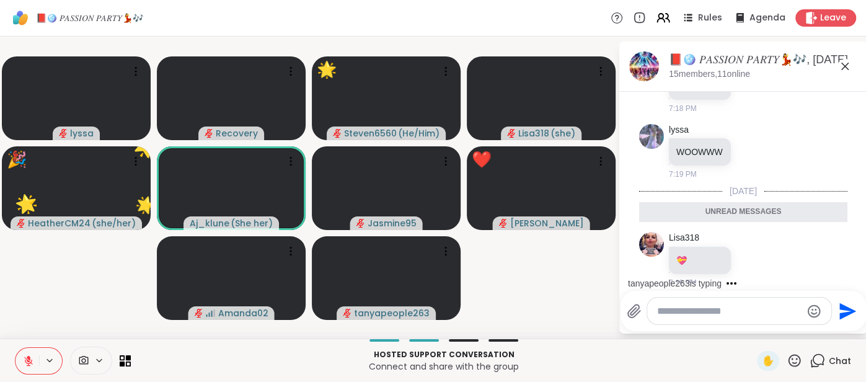
click at [838, 69] on icon at bounding box center [845, 66] width 15 height 15
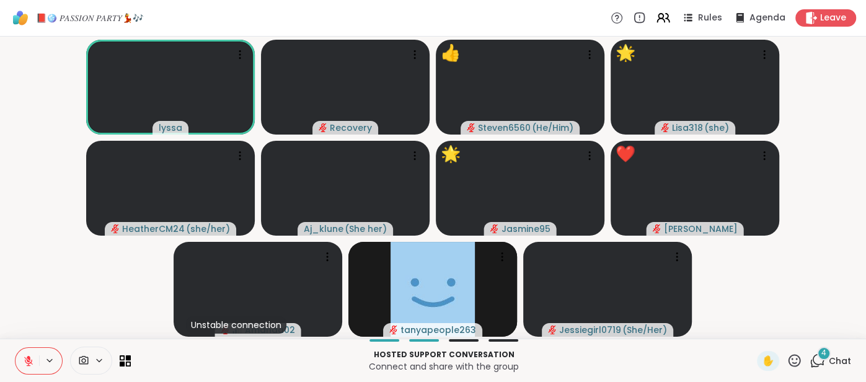
click at [30, 366] on icon at bounding box center [28, 360] width 11 height 11
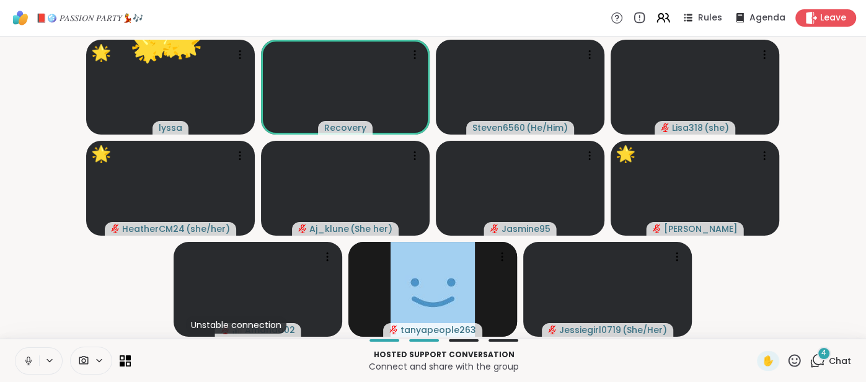
click at [794, 360] on icon at bounding box center [794, 360] width 15 height 15
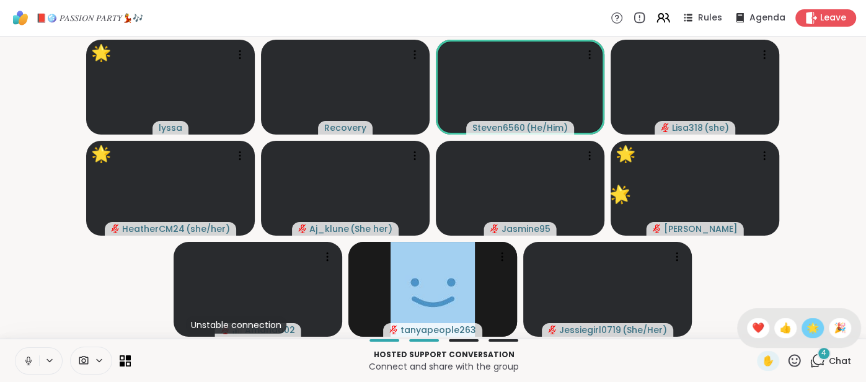
click at [808, 330] on span "🌟" at bounding box center [813, 328] width 12 height 15
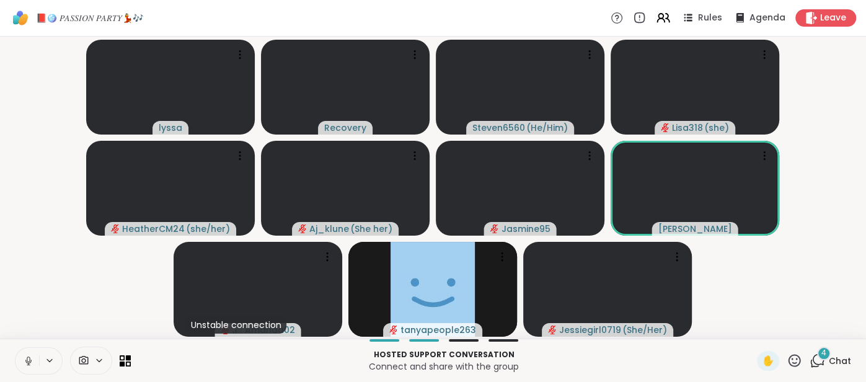
click at [25, 363] on icon at bounding box center [28, 360] width 11 height 11
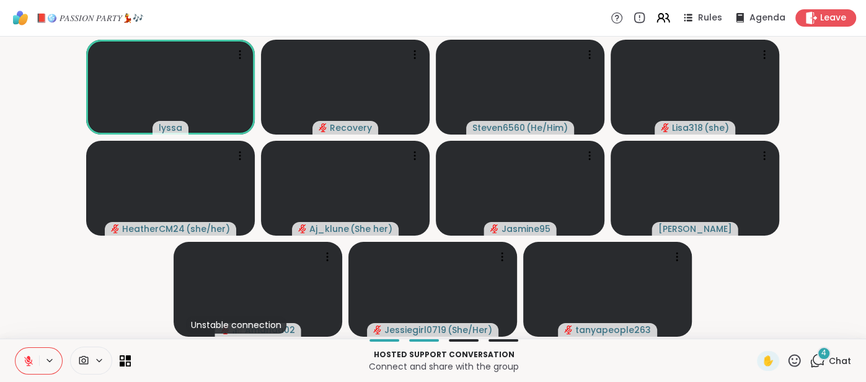
click at [840, 357] on span "Chat" at bounding box center [840, 361] width 22 height 12
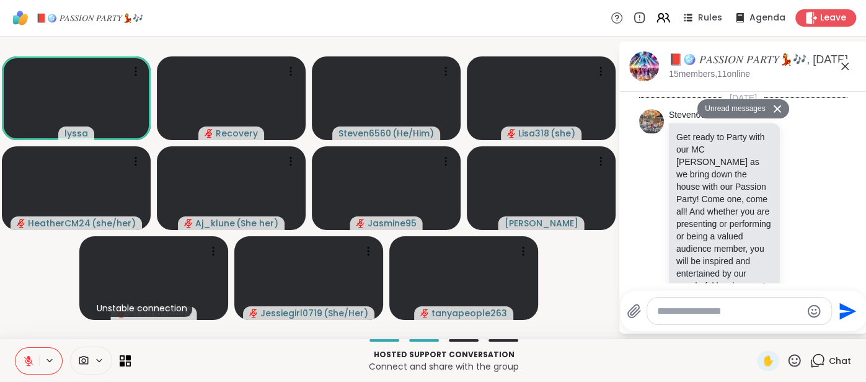
scroll to position [3628, 0]
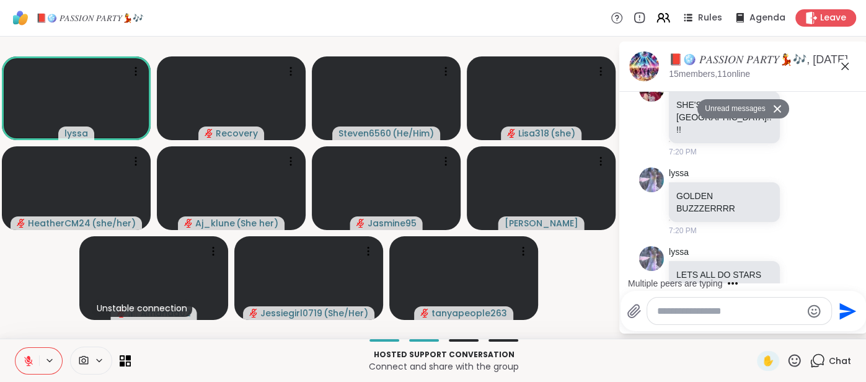
click at [673, 311] on textarea "Type your message" at bounding box center [729, 311] width 144 height 12
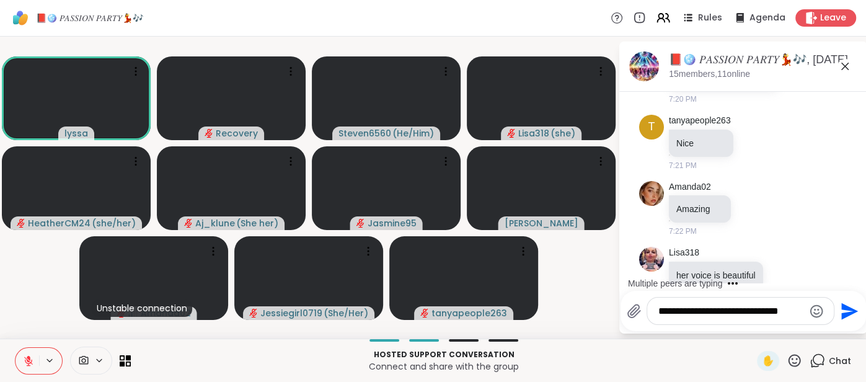
scroll to position [3886, 0]
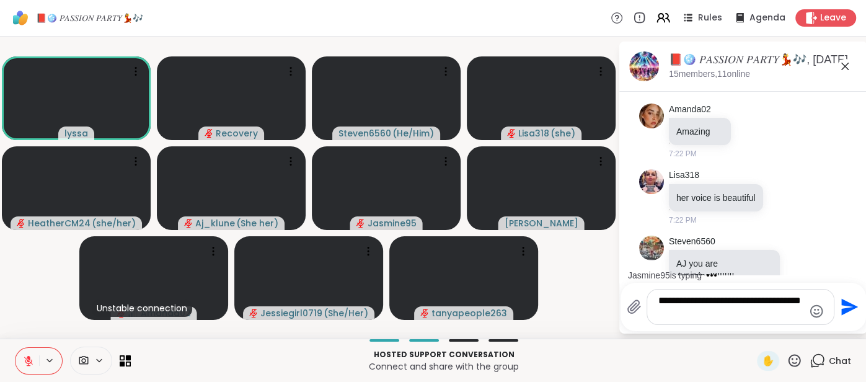
type textarea "**********"
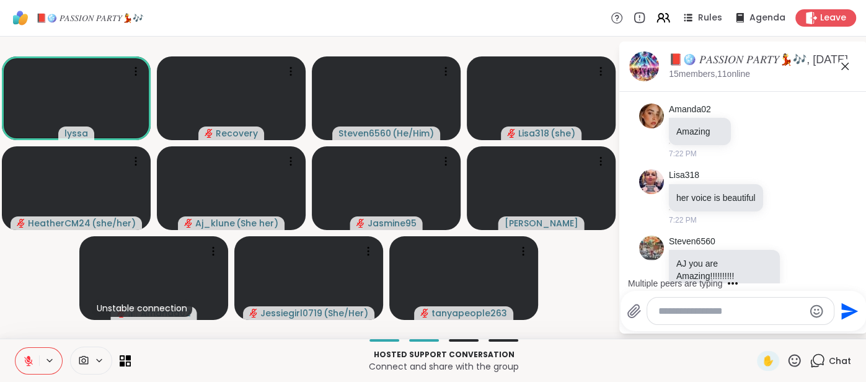
scroll to position [3964, 0]
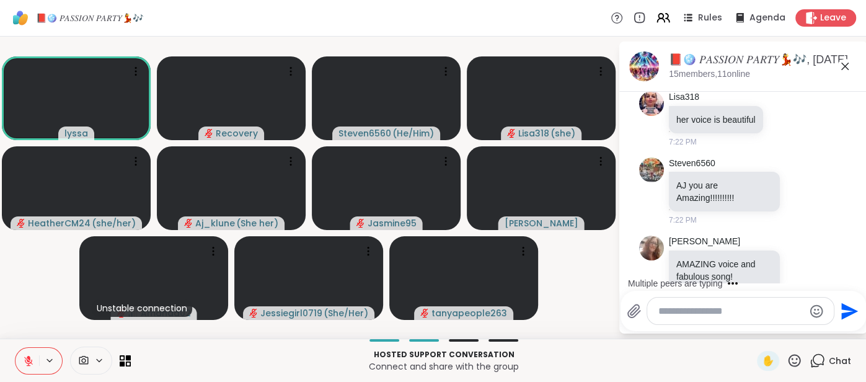
click at [846, 68] on icon at bounding box center [845, 66] width 15 height 15
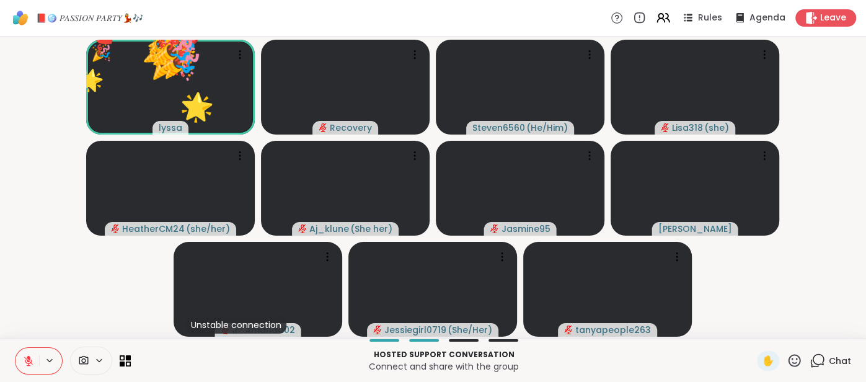
click at [792, 357] on icon at bounding box center [794, 360] width 15 height 15
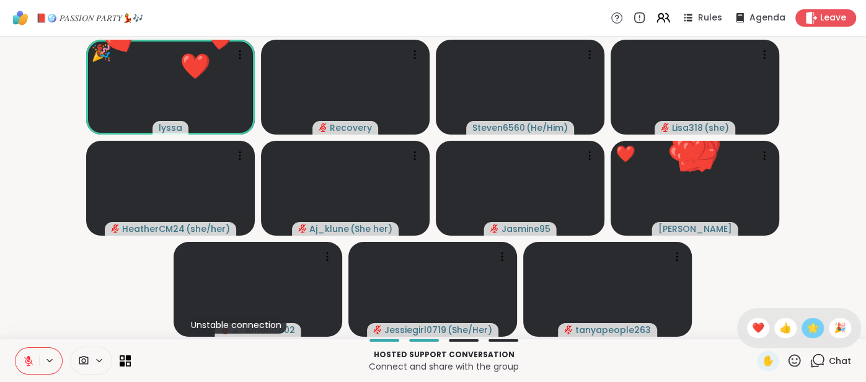
click at [808, 327] on span "🌟" at bounding box center [813, 328] width 12 height 15
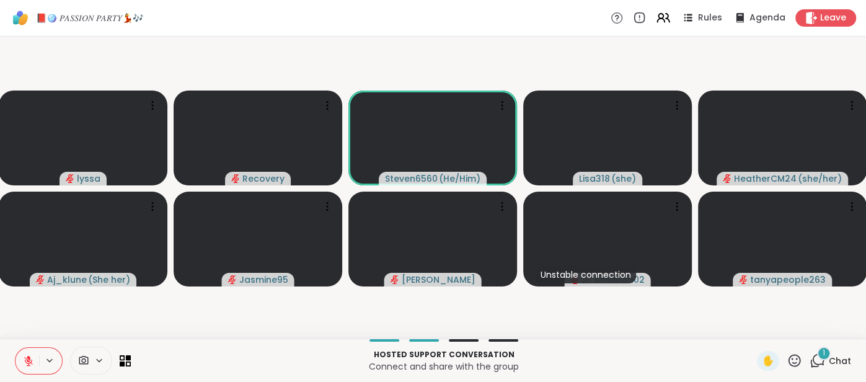
click at [837, 355] on span "Chat" at bounding box center [840, 361] width 22 height 12
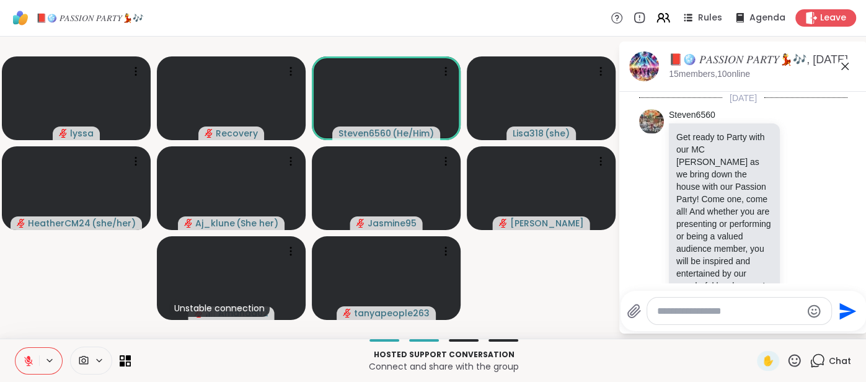
scroll to position [4072, 0]
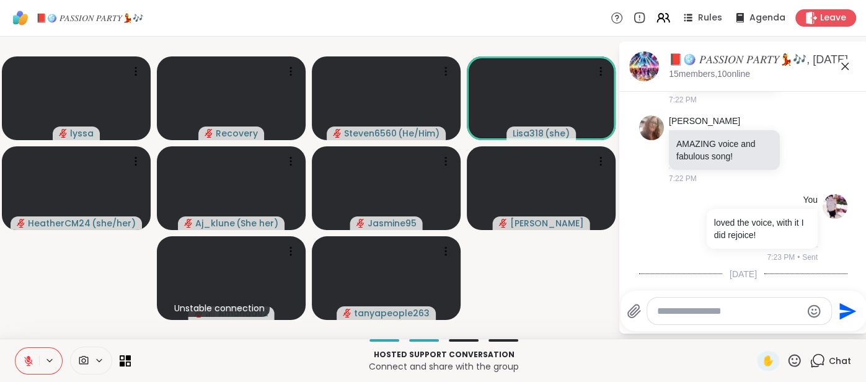
click at [844, 70] on icon at bounding box center [845, 66] width 15 height 15
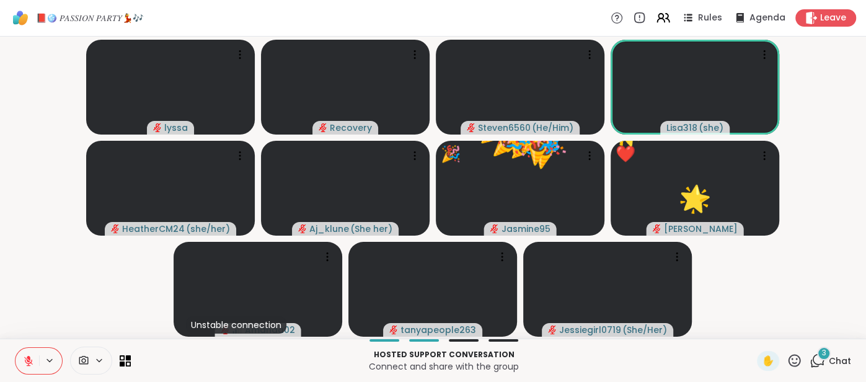
click at [794, 358] on icon at bounding box center [794, 360] width 15 height 15
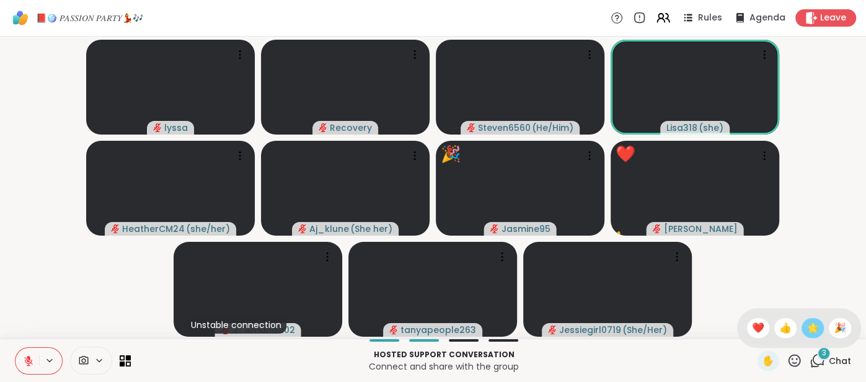
click at [805, 325] on div "🌟" at bounding box center [813, 328] width 22 height 20
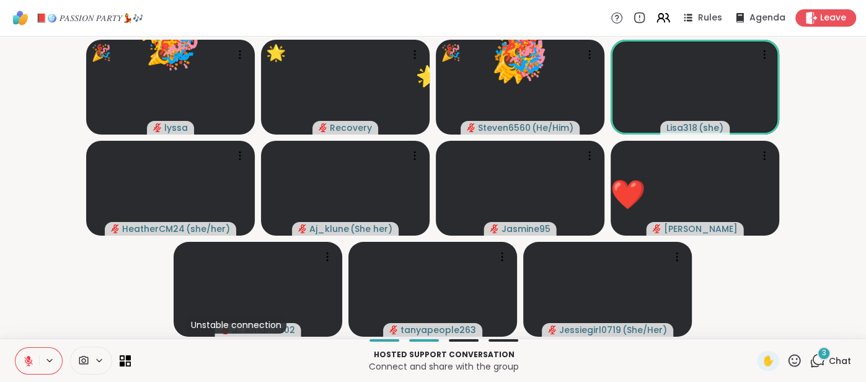
click at [794, 355] on icon at bounding box center [795, 360] width 12 height 12
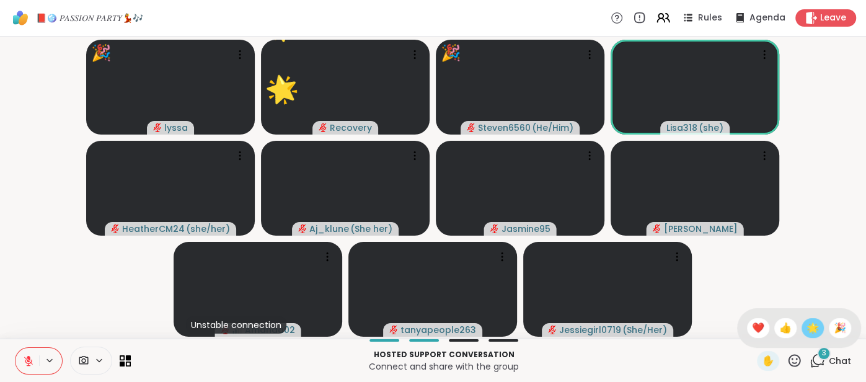
click at [810, 321] on span "🌟" at bounding box center [813, 328] width 12 height 15
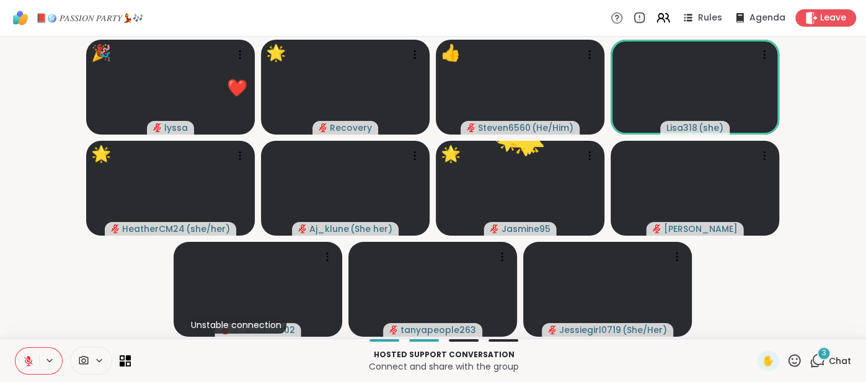
click at [793, 360] on icon at bounding box center [795, 360] width 12 height 12
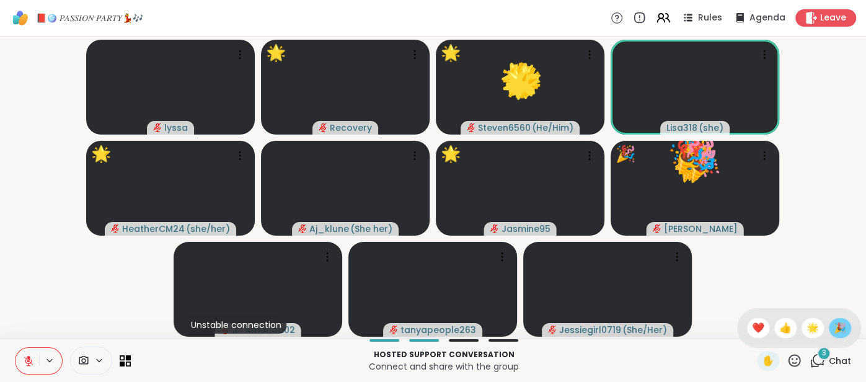
click at [840, 327] on span "🎉" at bounding box center [840, 328] width 12 height 15
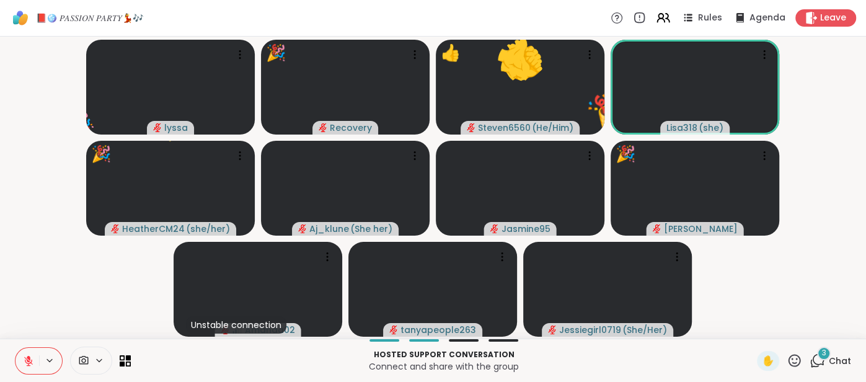
click at [829, 364] on span "Chat" at bounding box center [840, 361] width 22 height 12
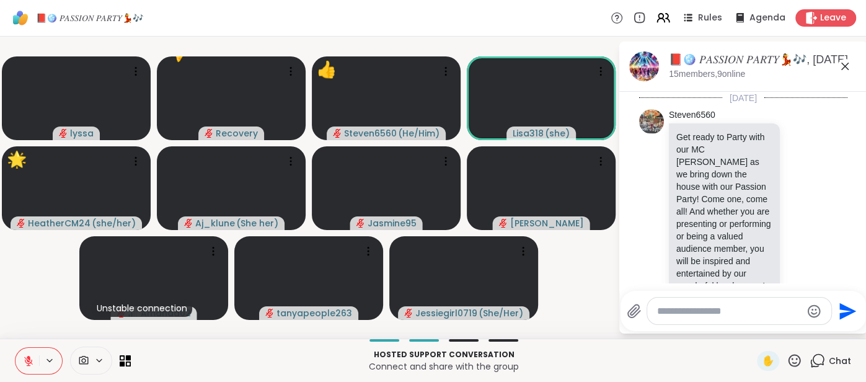
scroll to position [4300, 0]
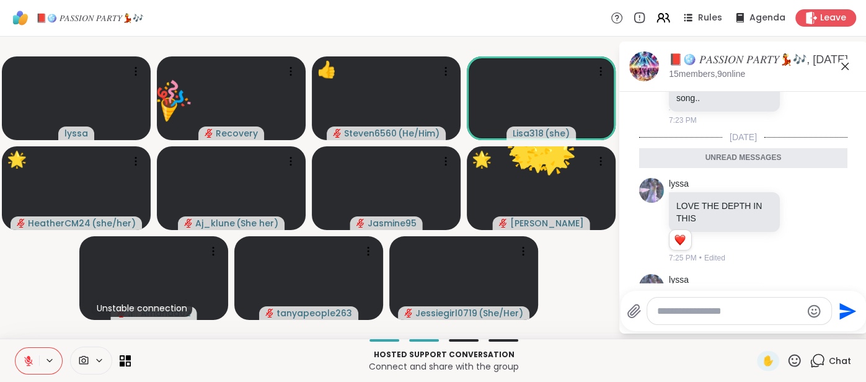
click at [845, 64] on icon at bounding box center [845, 66] width 15 height 15
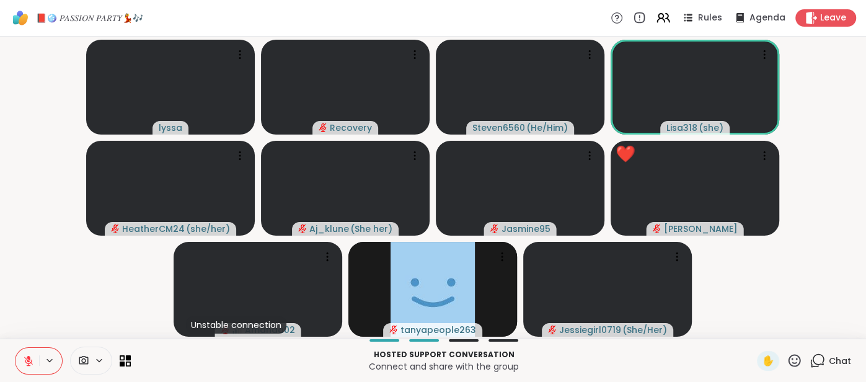
click at [787, 355] on icon at bounding box center [794, 360] width 15 height 15
click at [763, 329] on span "❤️" at bounding box center [758, 328] width 12 height 15
click at [793, 361] on icon at bounding box center [794, 360] width 15 height 15
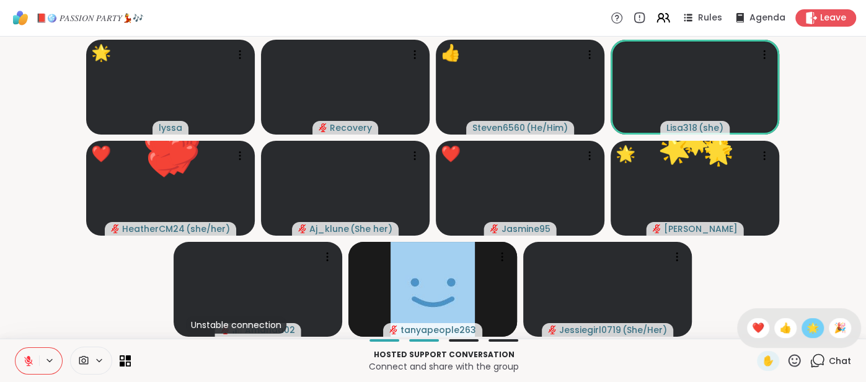
click at [807, 330] on span "🌟" at bounding box center [813, 328] width 12 height 15
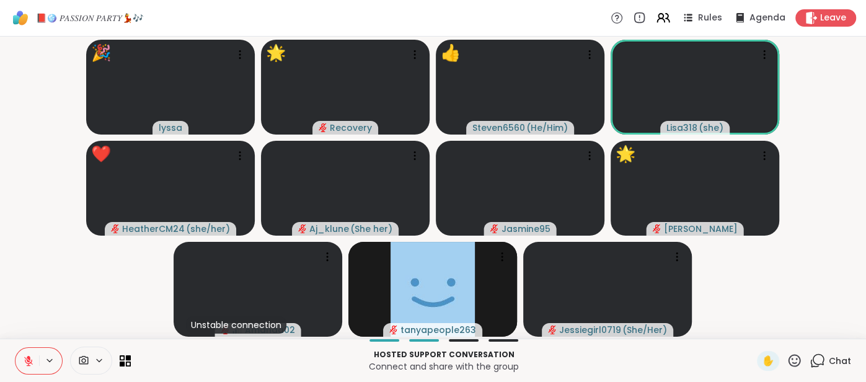
click at [789, 363] on icon at bounding box center [795, 360] width 12 height 12
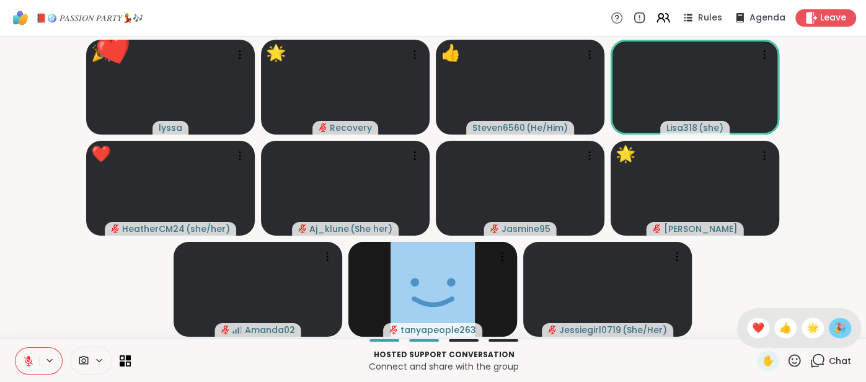
click at [832, 329] on div "🎉" at bounding box center [840, 328] width 22 height 20
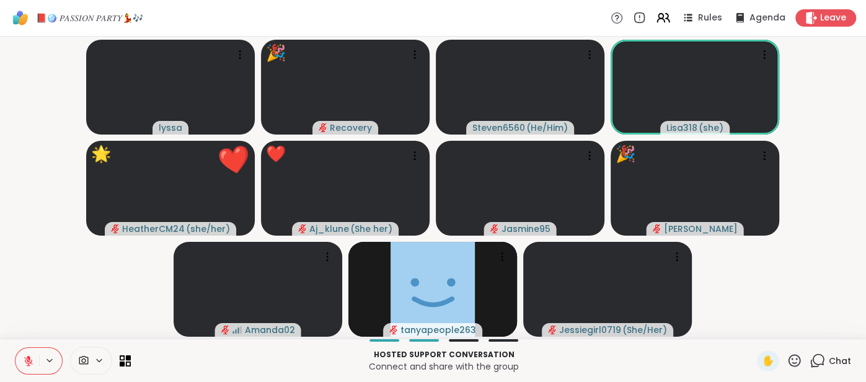
click at [787, 358] on icon at bounding box center [794, 360] width 15 height 15
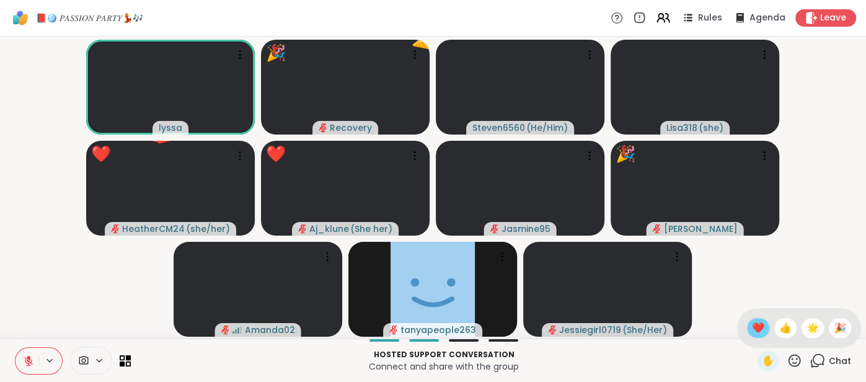
click at [759, 334] on span "❤️" at bounding box center [758, 328] width 12 height 15
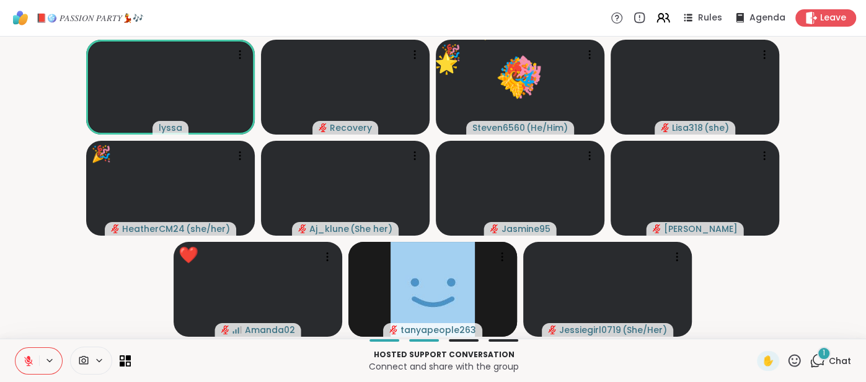
click at [833, 360] on span "Chat" at bounding box center [840, 361] width 22 height 12
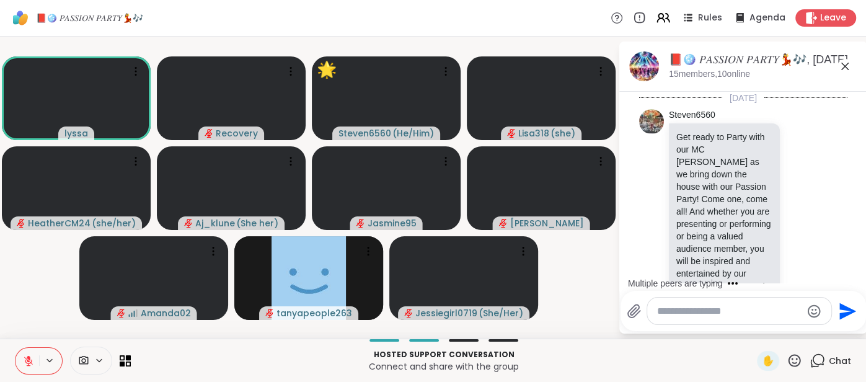
scroll to position [4378, 0]
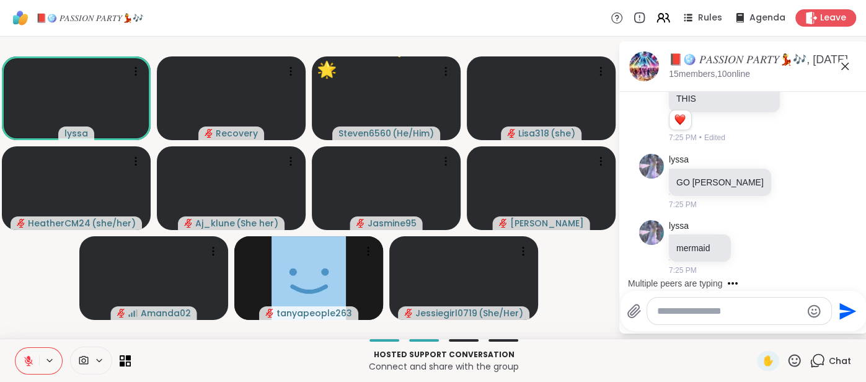
click at [844, 68] on icon at bounding box center [845, 66] width 15 height 15
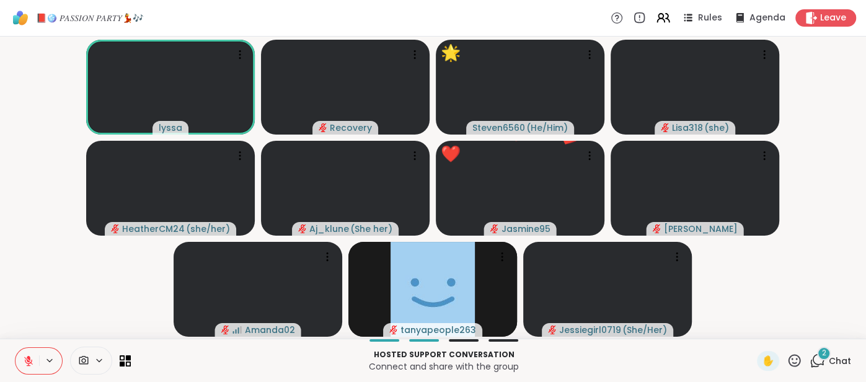
click at [17, 356] on button at bounding box center [27, 361] width 24 height 26
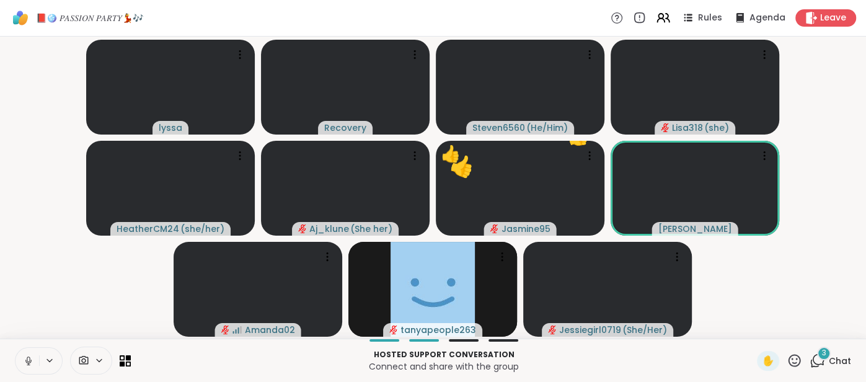
click at [20, 360] on button at bounding box center [27, 361] width 24 height 26
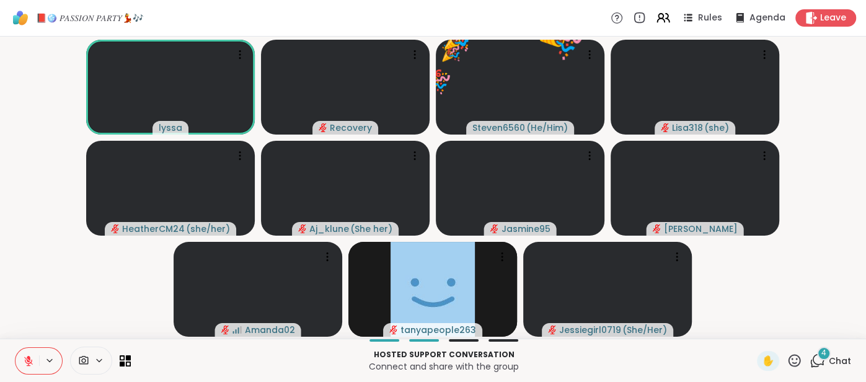
click at [25, 366] on icon at bounding box center [28, 360] width 11 height 11
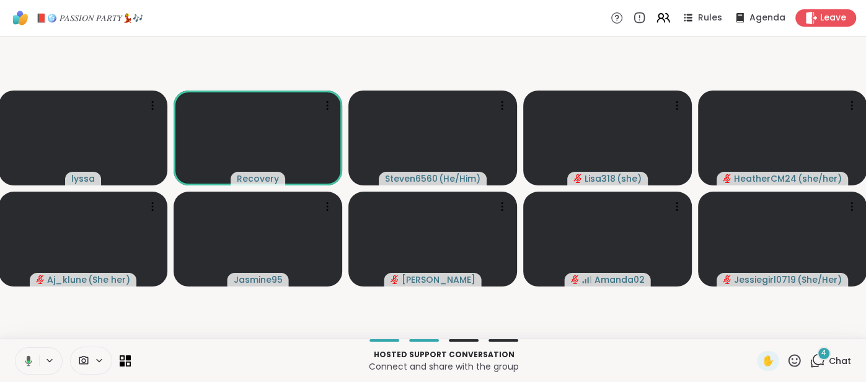
click at [26, 360] on icon at bounding box center [26, 360] width 11 height 11
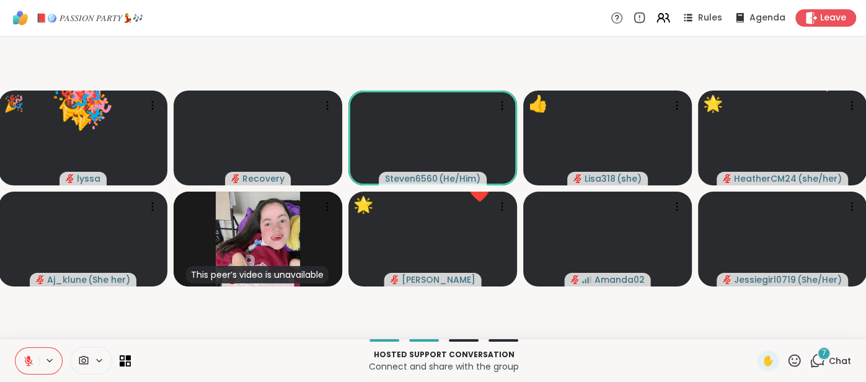
click at [795, 362] on icon at bounding box center [794, 360] width 15 height 15
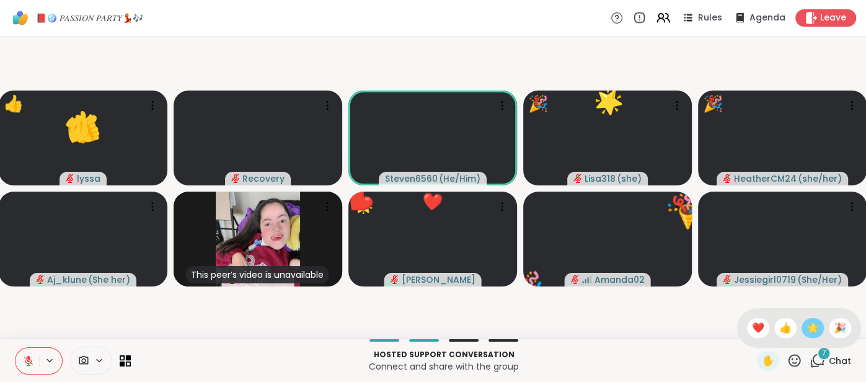
click at [811, 332] on span "🌟" at bounding box center [813, 328] width 12 height 15
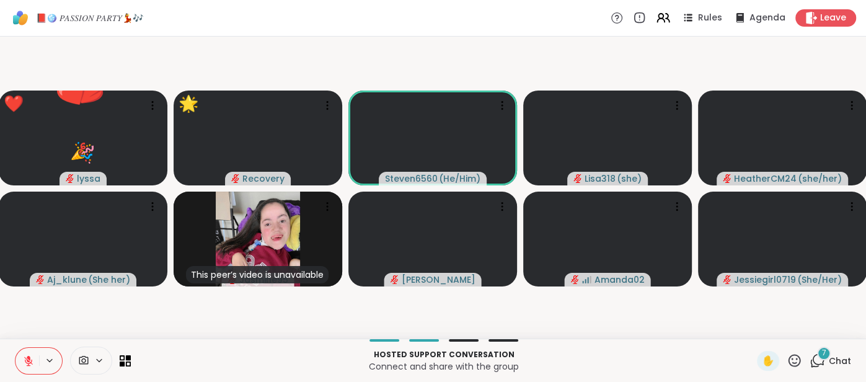
click at [795, 364] on icon at bounding box center [795, 360] width 12 height 12
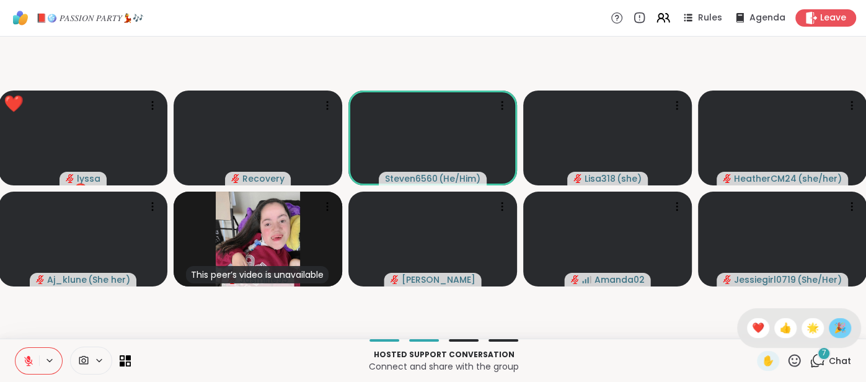
click at [836, 335] on div "🎉" at bounding box center [840, 328] width 22 height 20
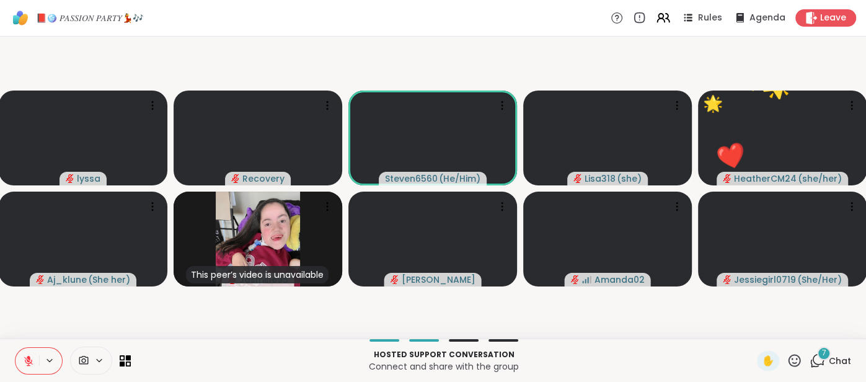
click at [786, 363] on div "✋" at bounding box center [779, 361] width 45 height 20
click at [792, 360] on icon at bounding box center [794, 360] width 15 height 15
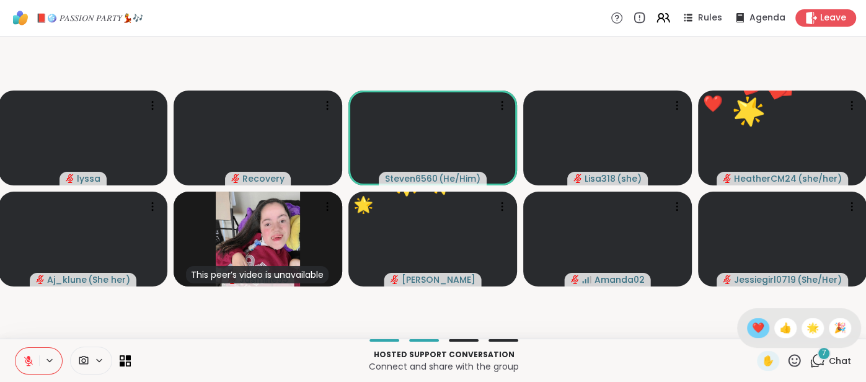
click at [762, 332] on span "❤️" at bounding box center [758, 328] width 12 height 15
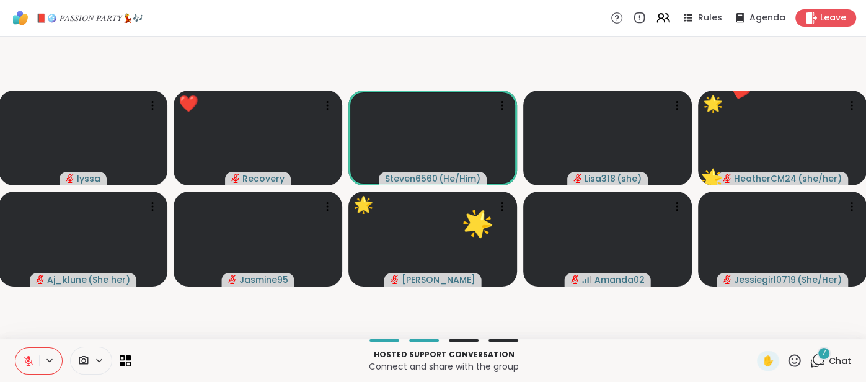
click at [792, 356] on icon at bounding box center [795, 360] width 12 height 12
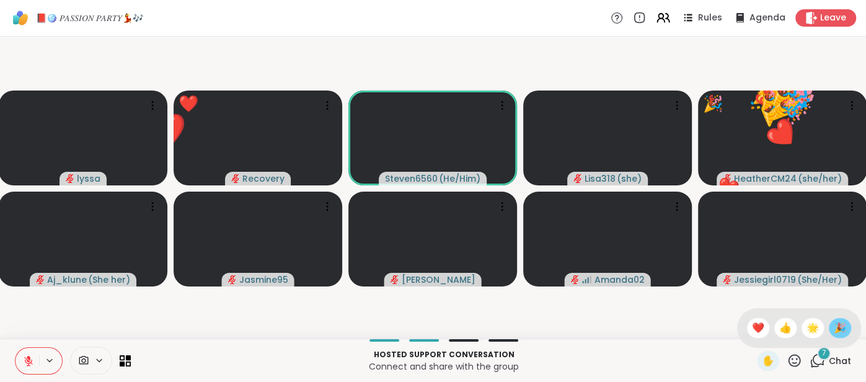
click at [836, 325] on span "🎉" at bounding box center [840, 328] width 12 height 15
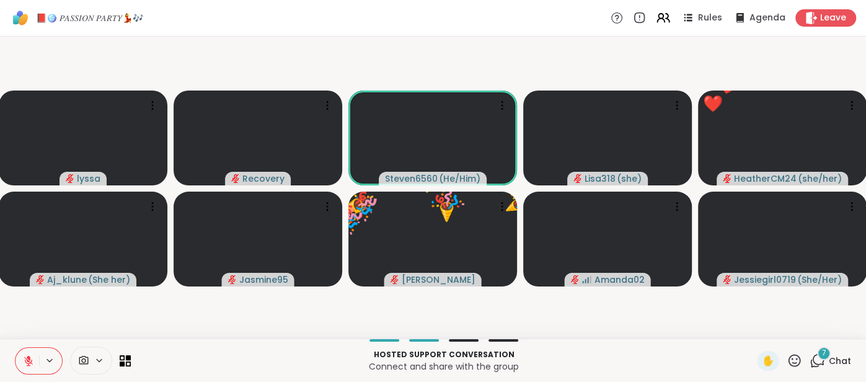
click at [797, 363] on icon at bounding box center [795, 360] width 12 height 12
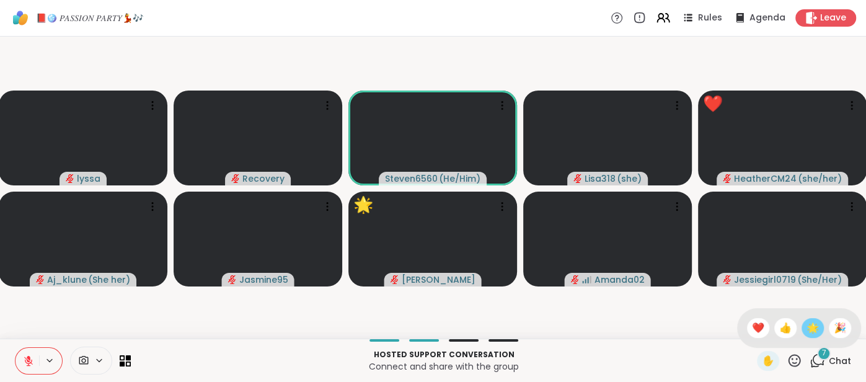
click at [811, 325] on span "🌟" at bounding box center [813, 328] width 12 height 15
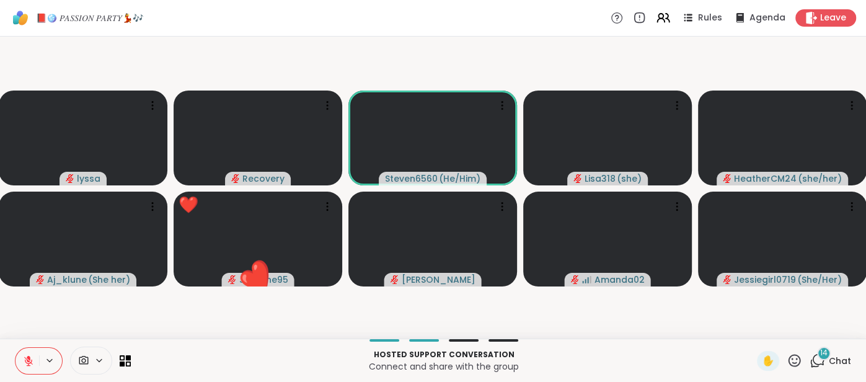
click at [842, 356] on span "Chat" at bounding box center [840, 361] width 22 height 12
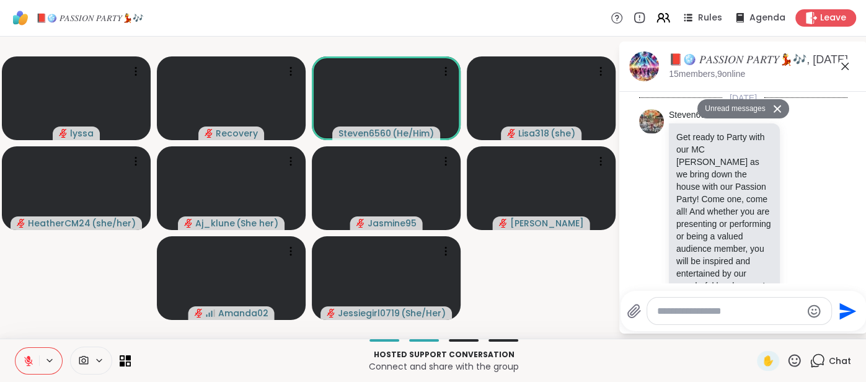
scroll to position [5531, 0]
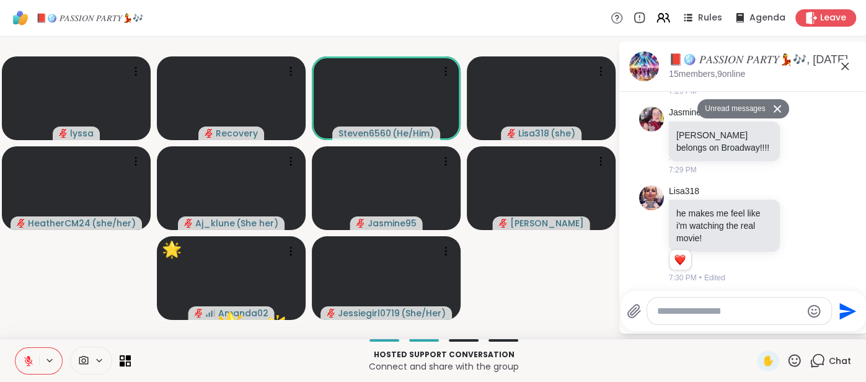
click at [843, 68] on icon at bounding box center [844, 66] width 7 height 7
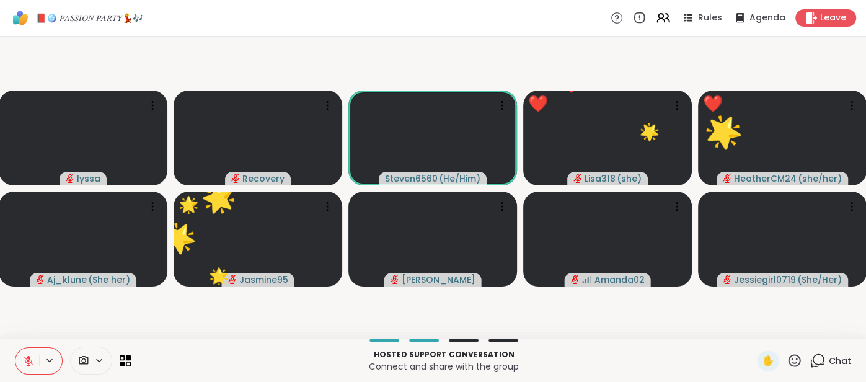
click at [797, 355] on icon at bounding box center [794, 360] width 15 height 15
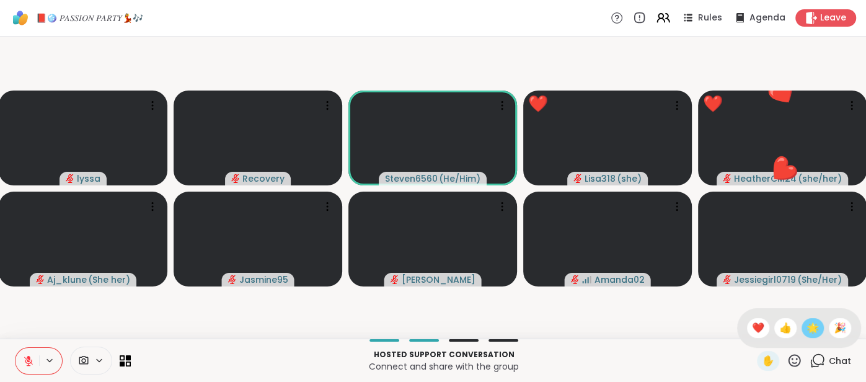
click at [811, 335] on span "🌟" at bounding box center [813, 328] width 12 height 15
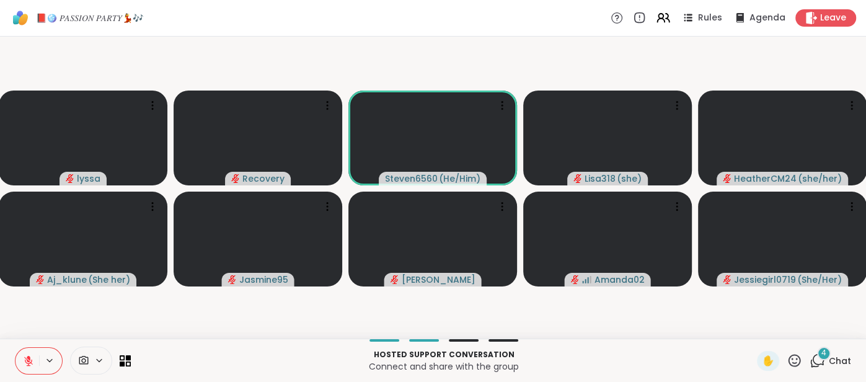
click at [838, 356] on span "Chat" at bounding box center [840, 361] width 22 height 12
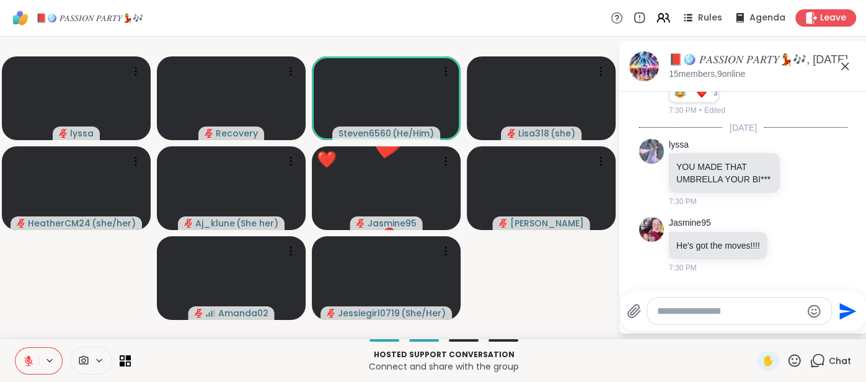
scroll to position [5817, 0]
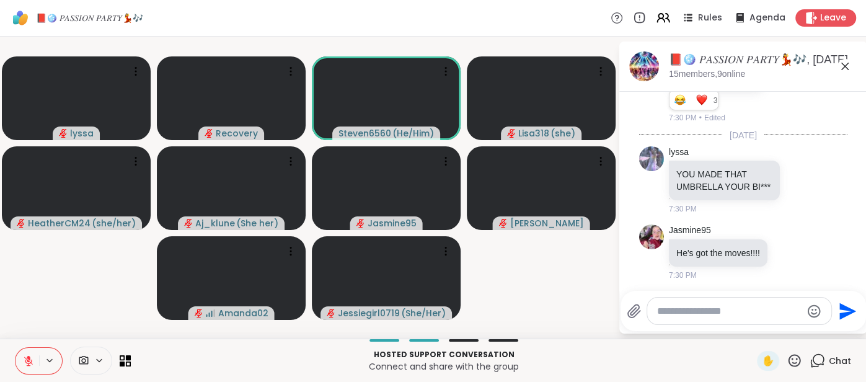
click at [660, 311] on textarea "Type your message" at bounding box center [729, 311] width 144 height 12
type textarea "**********"
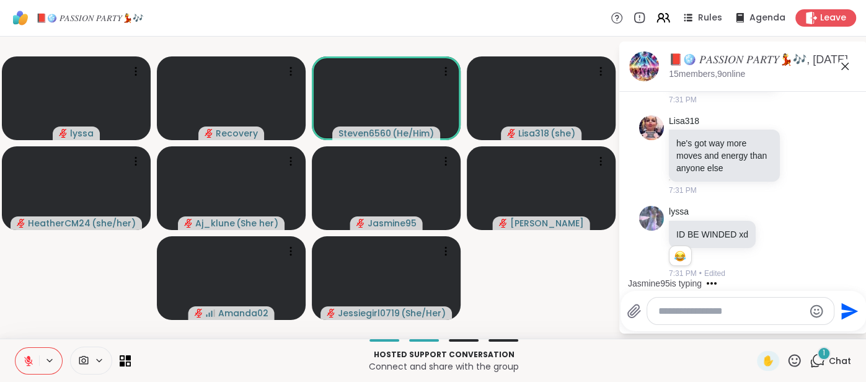
scroll to position [6215, 0]
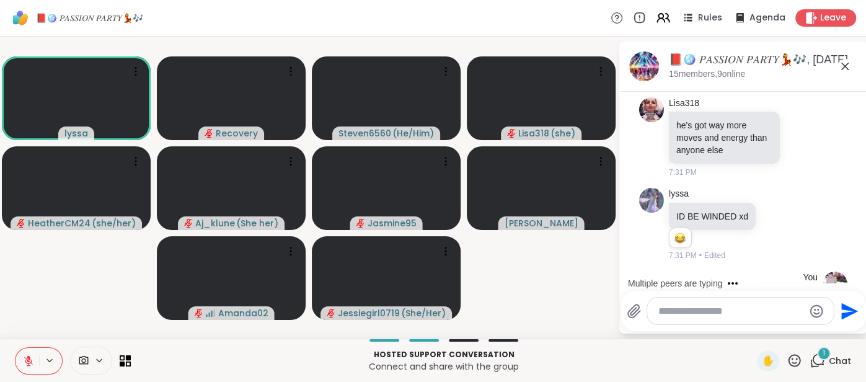
click at [32, 358] on icon at bounding box center [28, 360] width 11 height 11
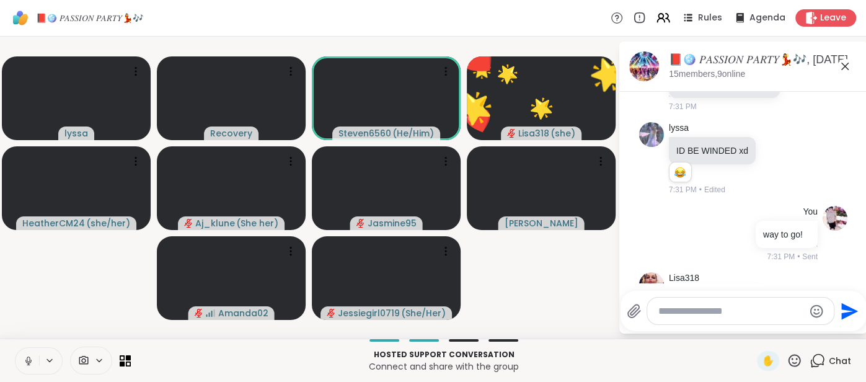
scroll to position [6359, 0]
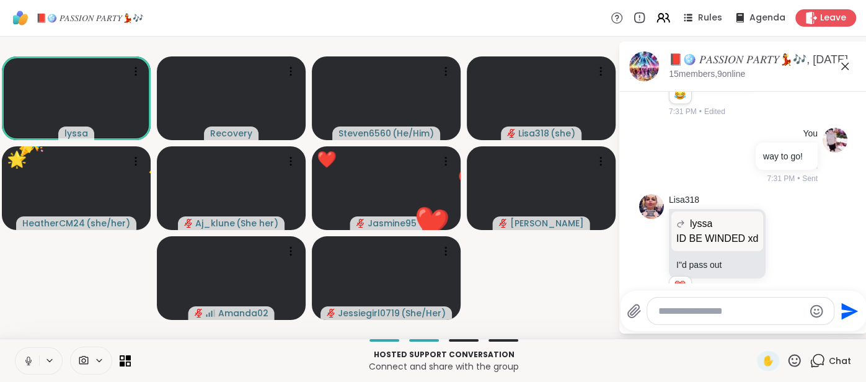
click at [23, 356] on icon at bounding box center [28, 360] width 11 height 11
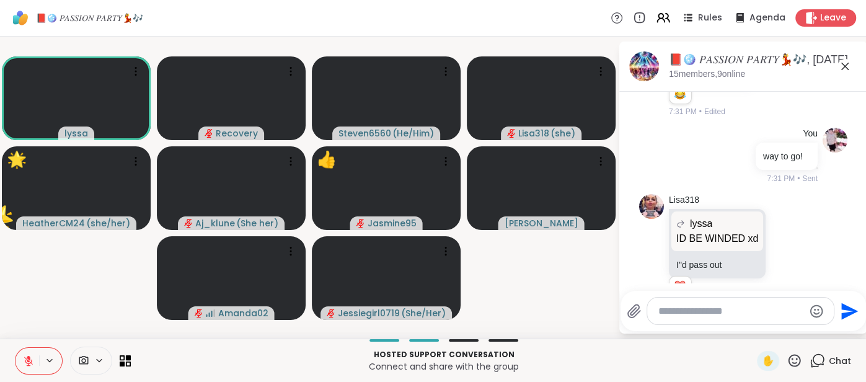
scroll to position [6377, 0]
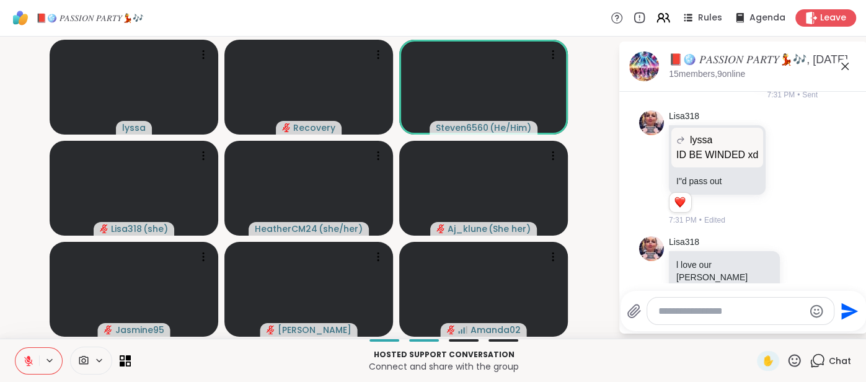
click at [847, 68] on icon at bounding box center [844, 66] width 7 height 7
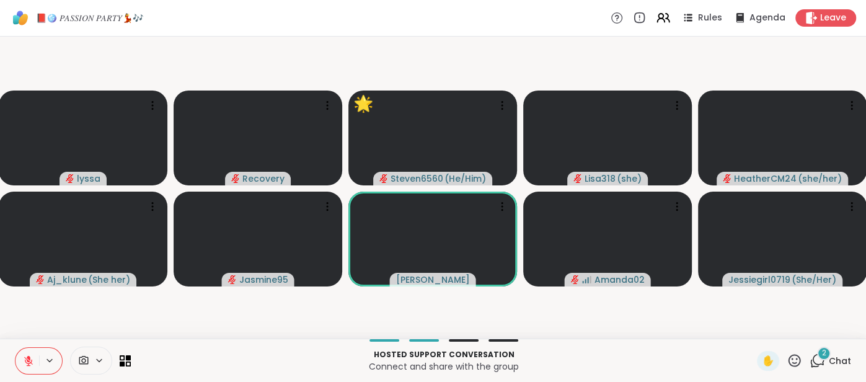
click at [835, 360] on span "Chat" at bounding box center [840, 361] width 22 height 12
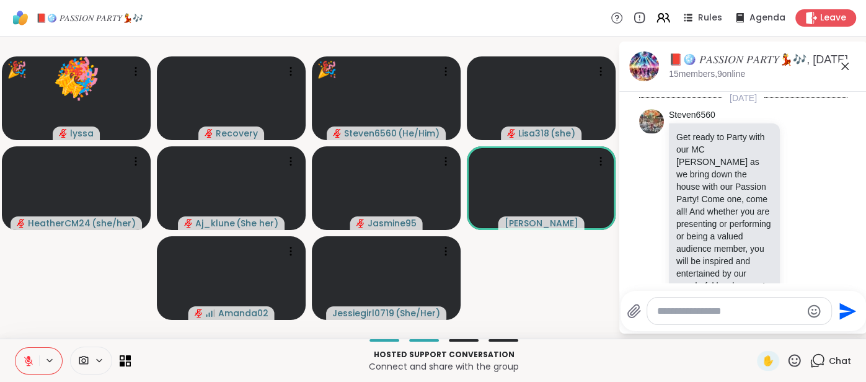
scroll to position [6621, 0]
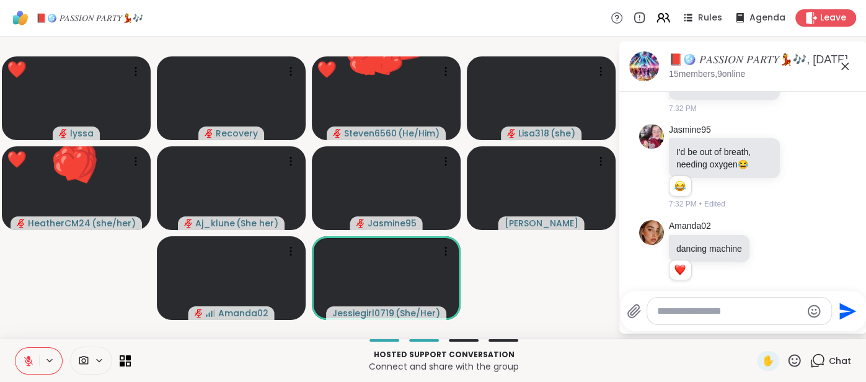
click at [843, 66] on icon at bounding box center [845, 66] width 15 height 15
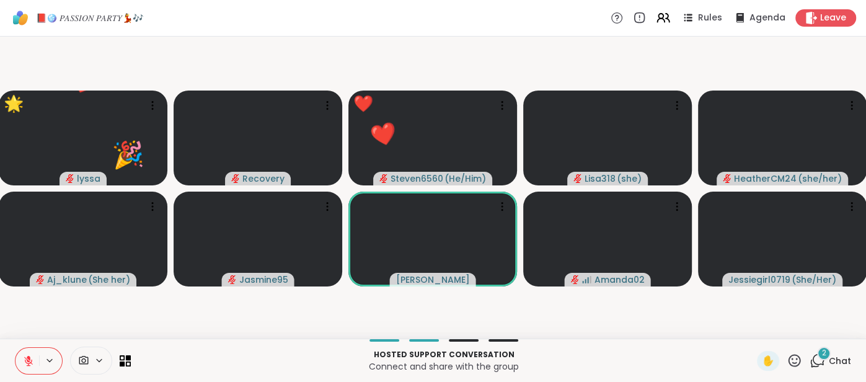
click at [792, 361] on icon at bounding box center [794, 360] width 15 height 15
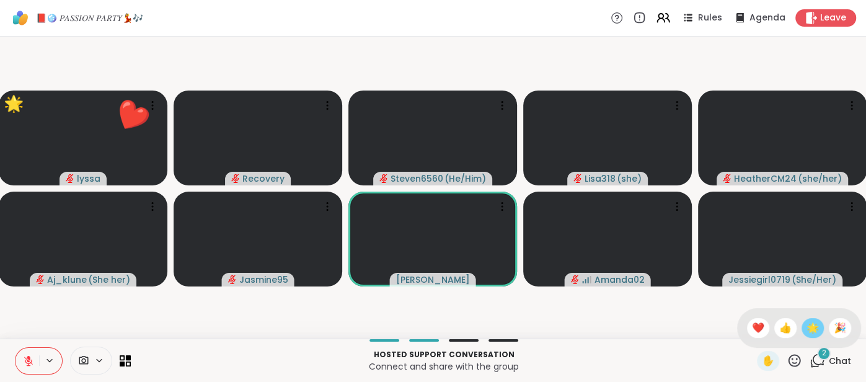
click at [806, 335] on div "🌟" at bounding box center [813, 328] width 22 height 20
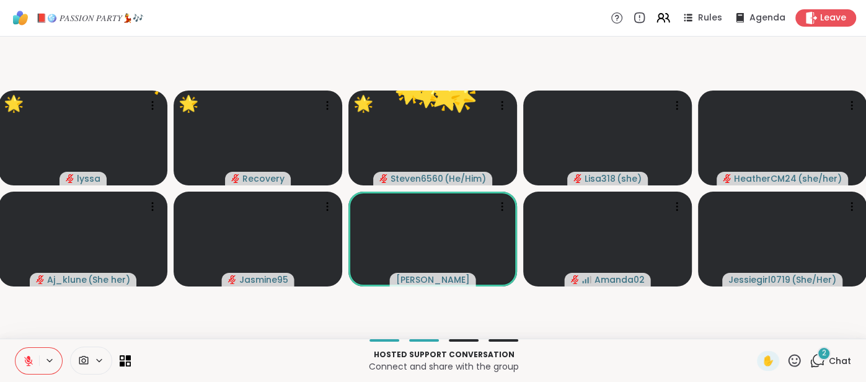
click at [791, 358] on icon at bounding box center [794, 360] width 15 height 15
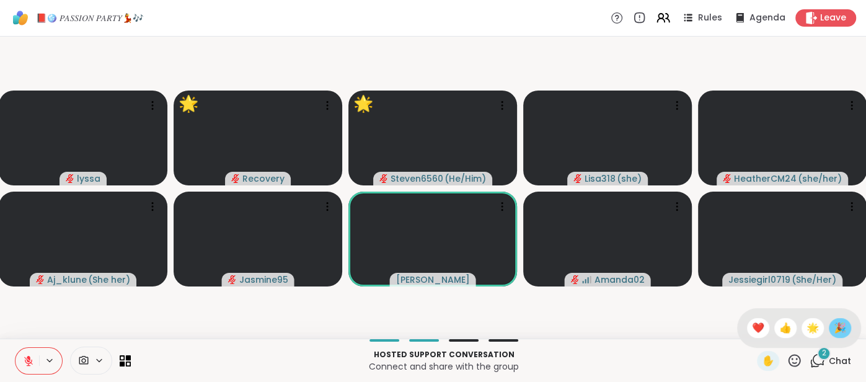
click at [834, 327] on span "🎉" at bounding box center [840, 328] width 12 height 15
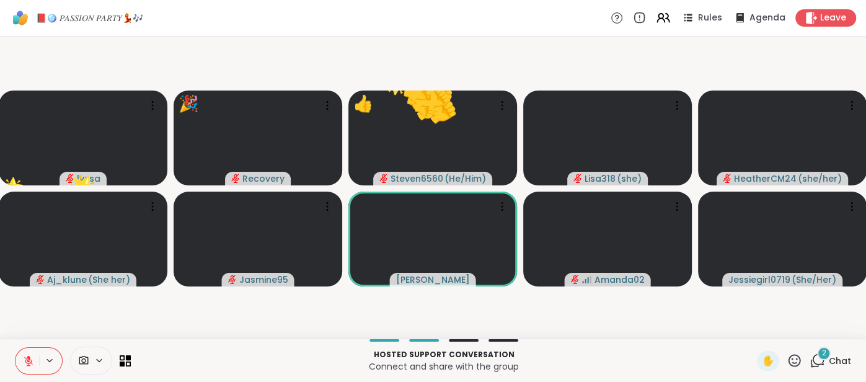
click at [798, 359] on icon at bounding box center [795, 360] width 12 height 12
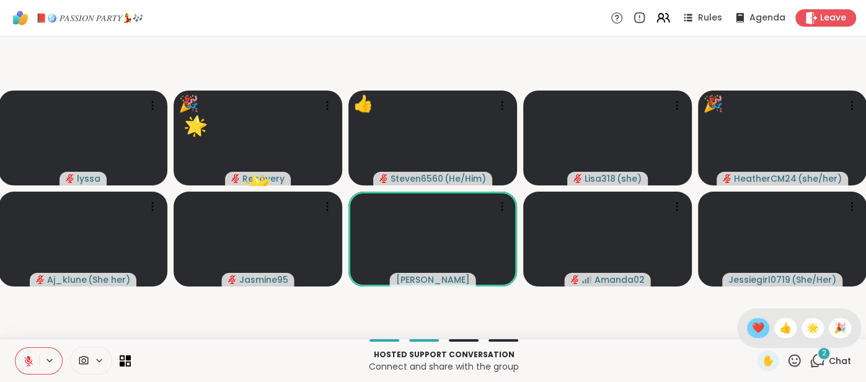
click at [751, 324] on div "❤️" at bounding box center [758, 328] width 22 height 20
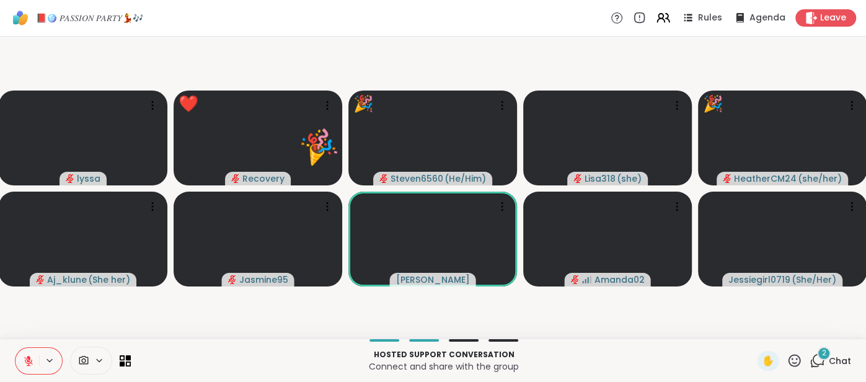
click at [791, 355] on icon at bounding box center [794, 360] width 15 height 15
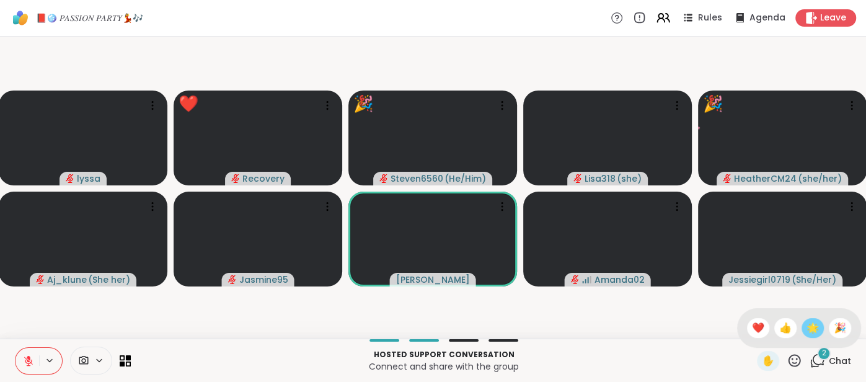
click at [810, 329] on span "🌟" at bounding box center [813, 328] width 12 height 15
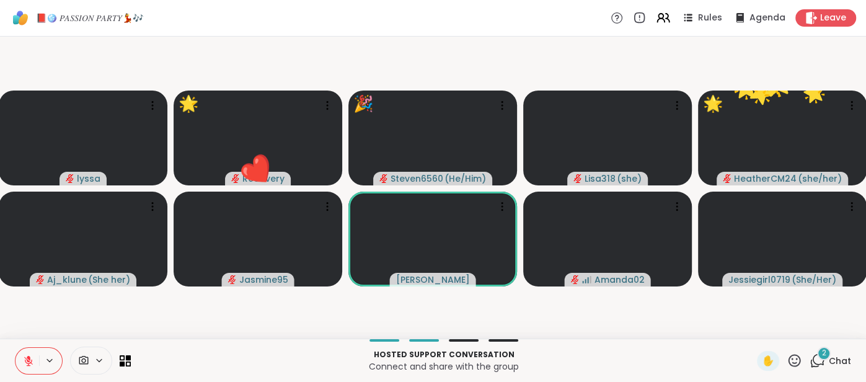
click at [789, 360] on icon at bounding box center [795, 360] width 12 height 12
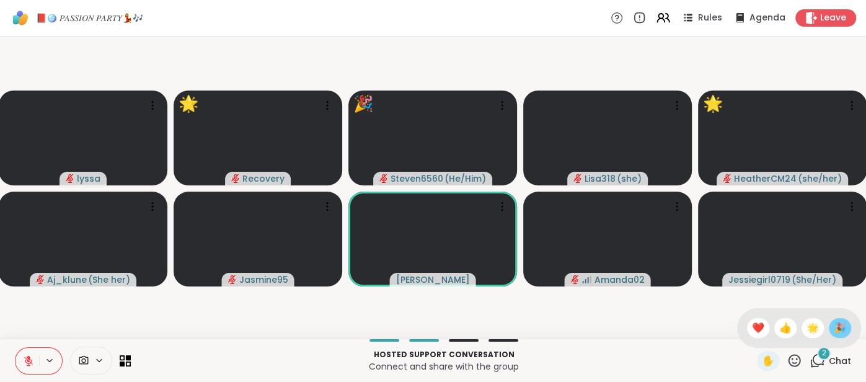
click at [835, 325] on span "🎉" at bounding box center [840, 328] width 12 height 15
click at [839, 361] on span "Chat" at bounding box center [840, 361] width 22 height 12
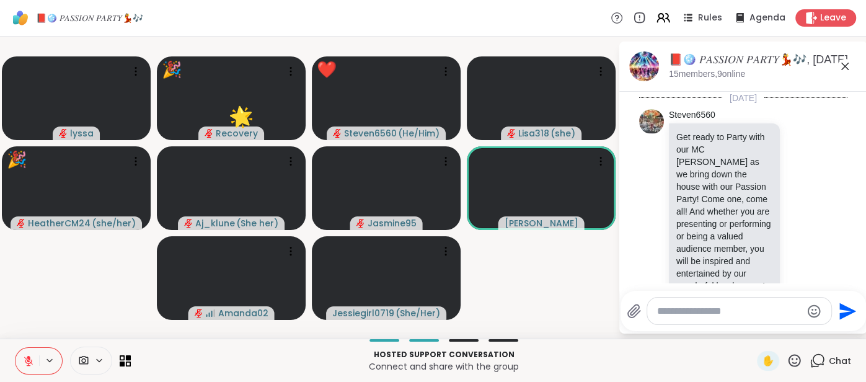
scroll to position [6788, 0]
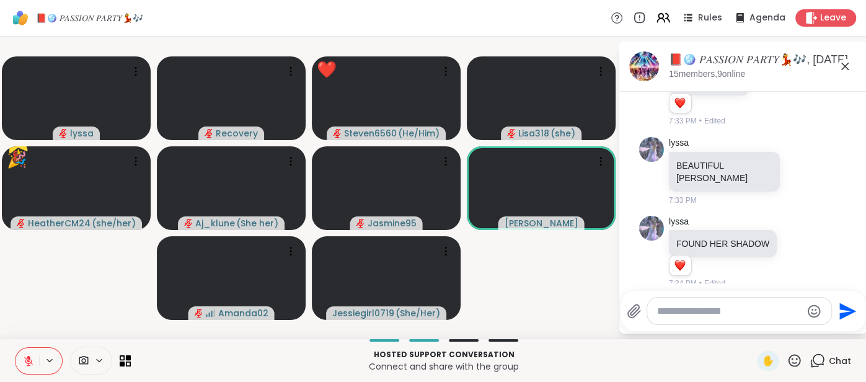
click at [846, 69] on icon at bounding box center [845, 66] width 15 height 15
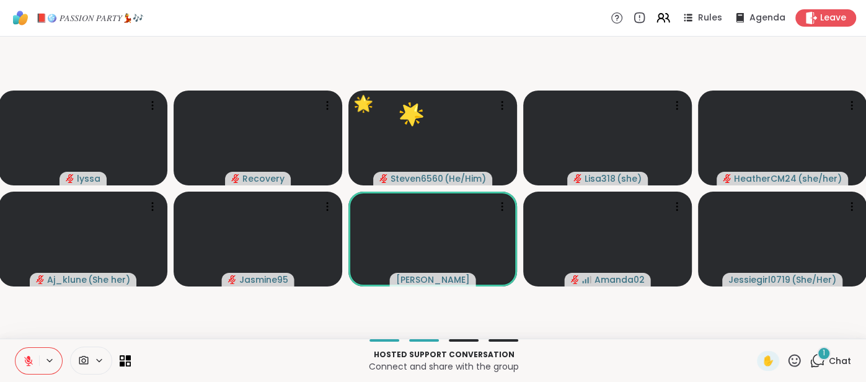
click at [837, 358] on span "Chat" at bounding box center [840, 361] width 22 height 12
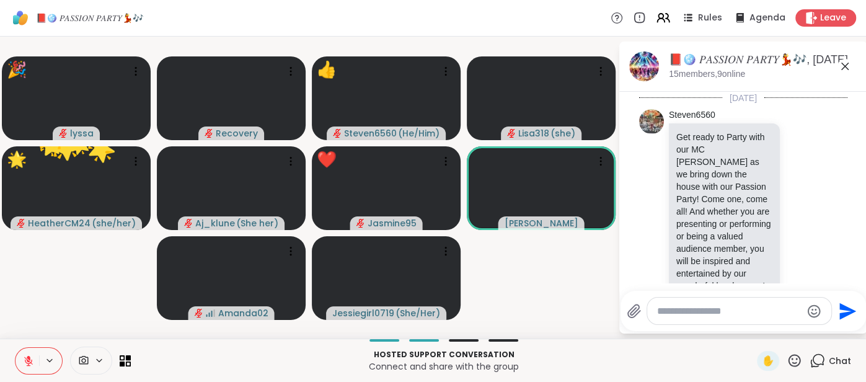
scroll to position [6879, 0]
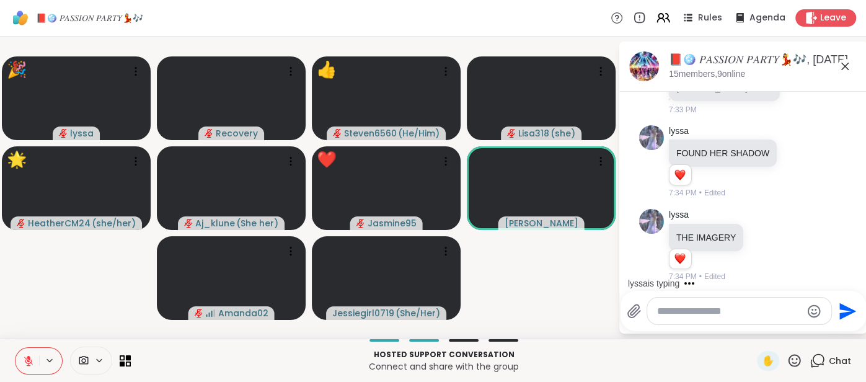
click at [844, 69] on icon at bounding box center [845, 66] width 15 height 15
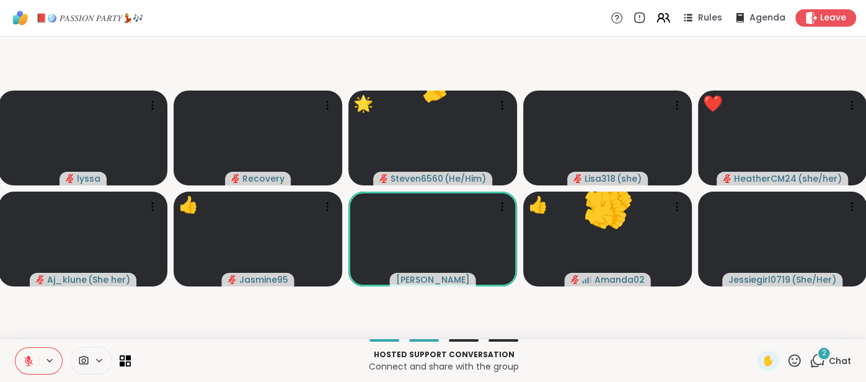
click at [792, 355] on icon at bounding box center [794, 360] width 15 height 15
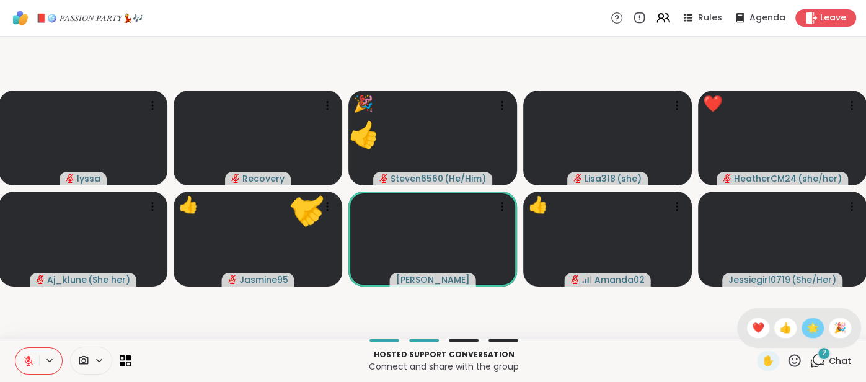
click at [808, 333] on span "🌟" at bounding box center [813, 328] width 12 height 15
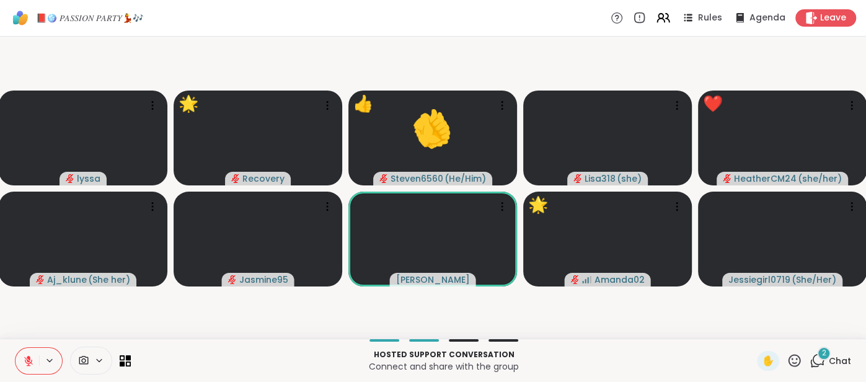
click at [792, 365] on icon at bounding box center [795, 360] width 12 height 12
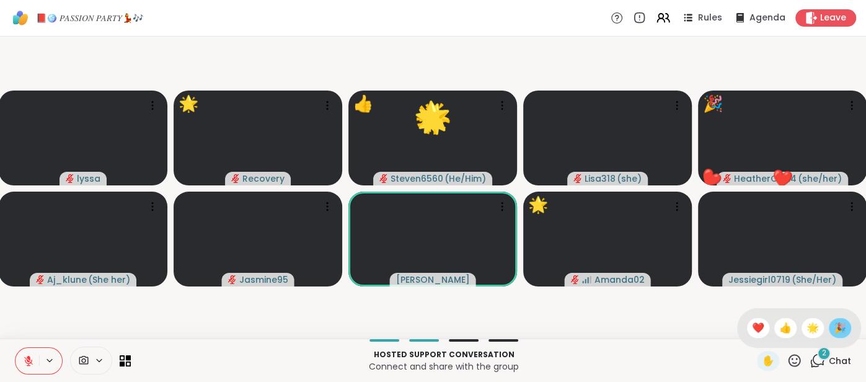
click at [837, 327] on span "🎉" at bounding box center [840, 328] width 12 height 15
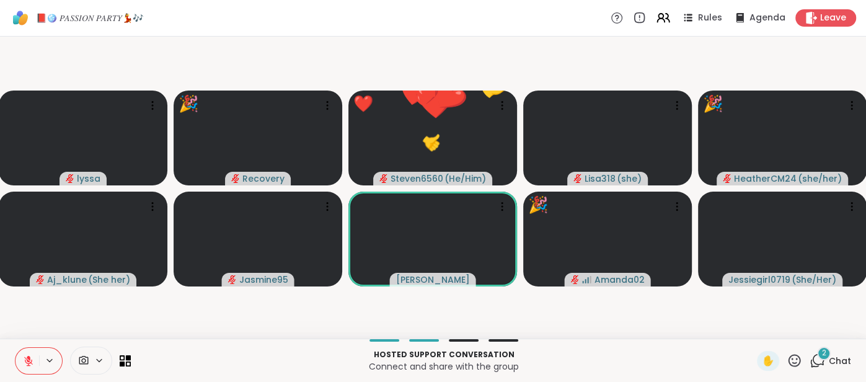
click at [794, 366] on icon at bounding box center [795, 360] width 12 height 12
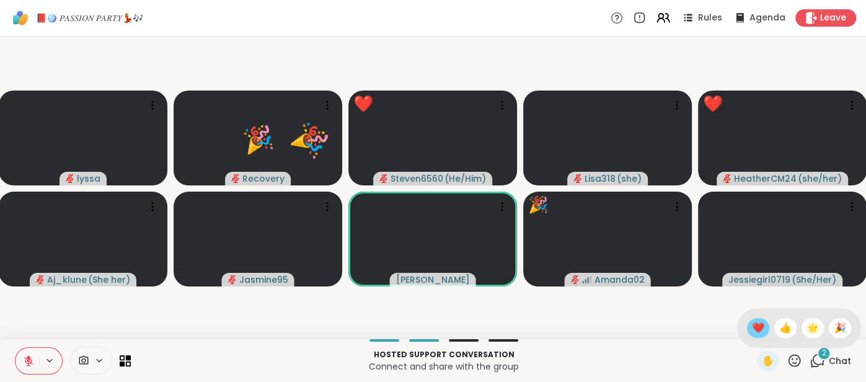
click at [759, 320] on div "❤️" at bounding box center [758, 328] width 22 height 20
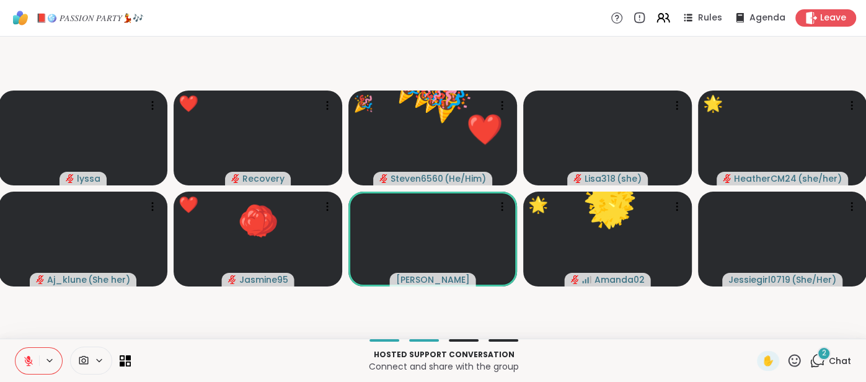
click at [799, 362] on icon at bounding box center [794, 360] width 15 height 15
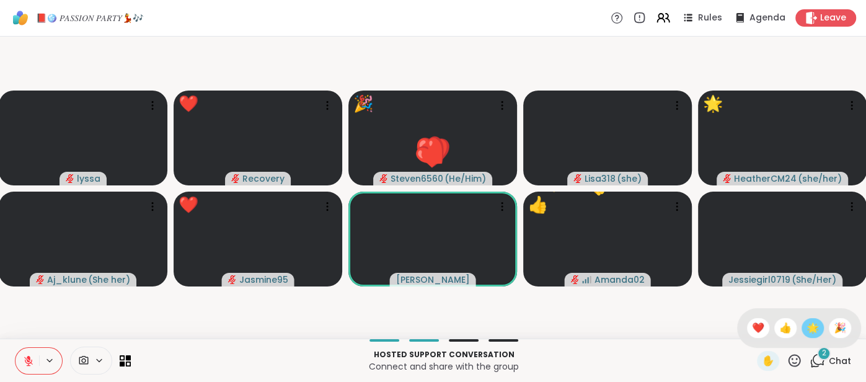
click at [813, 334] on span "🌟" at bounding box center [813, 328] width 12 height 15
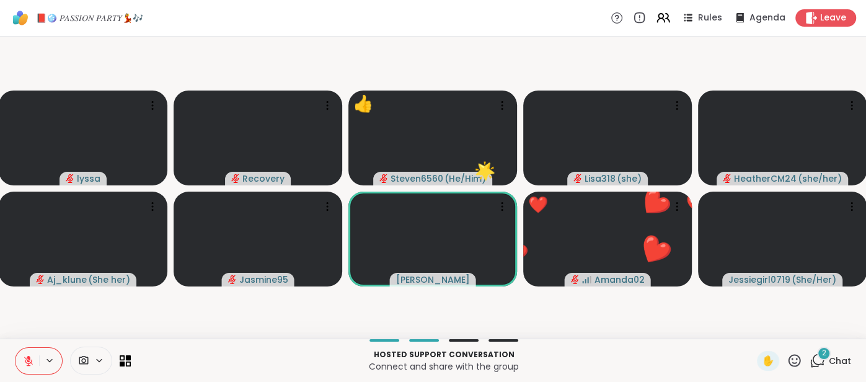
click at [794, 363] on icon at bounding box center [795, 360] width 12 height 12
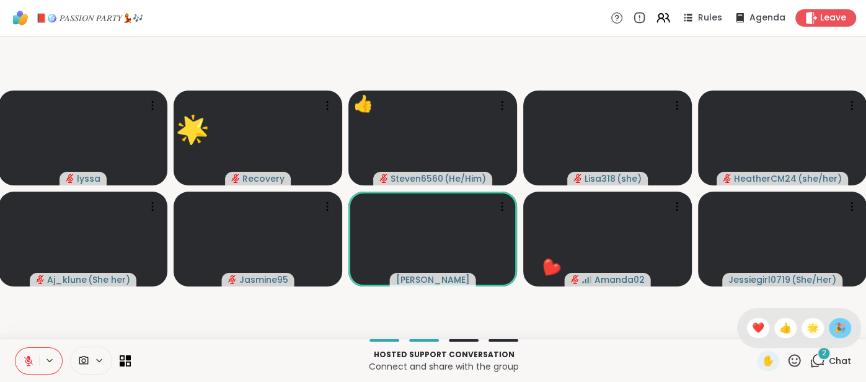
click at [837, 330] on span "🎉" at bounding box center [840, 328] width 12 height 15
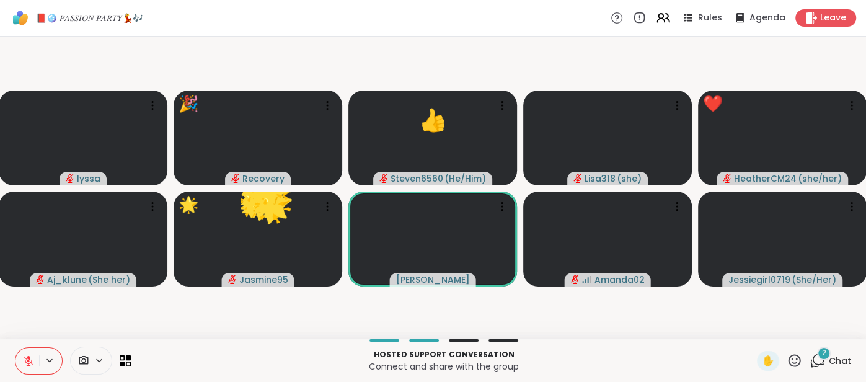
click at [25, 367] on button at bounding box center [27, 361] width 24 height 26
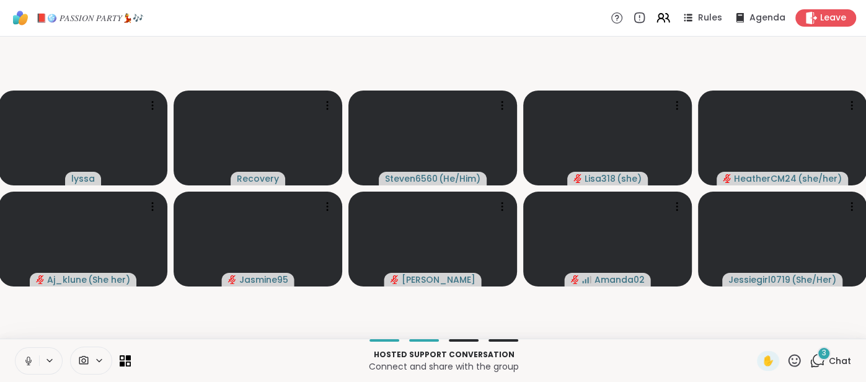
click at [19, 361] on button at bounding box center [27, 361] width 24 height 26
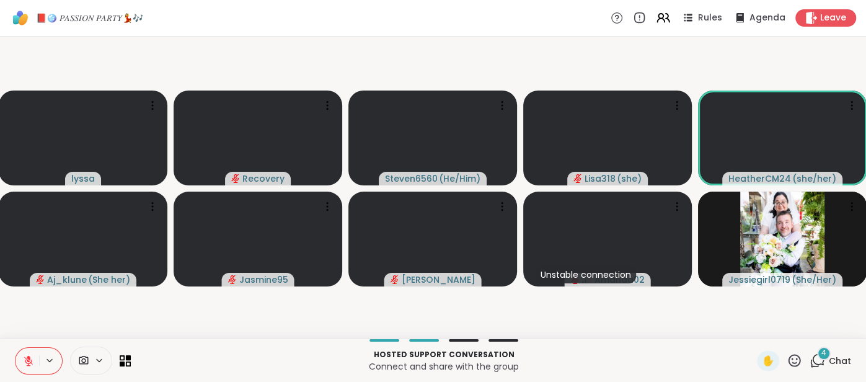
click at [837, 361] on span "Chat" at bounding box center [840, 361] width 22 height 12
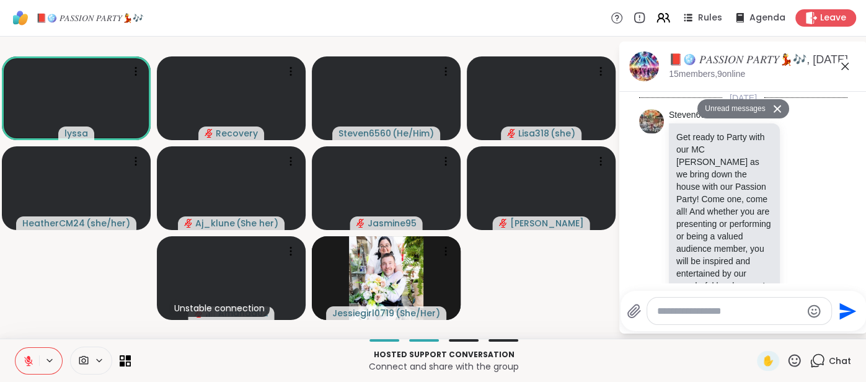
scroll to position [7196, 0]
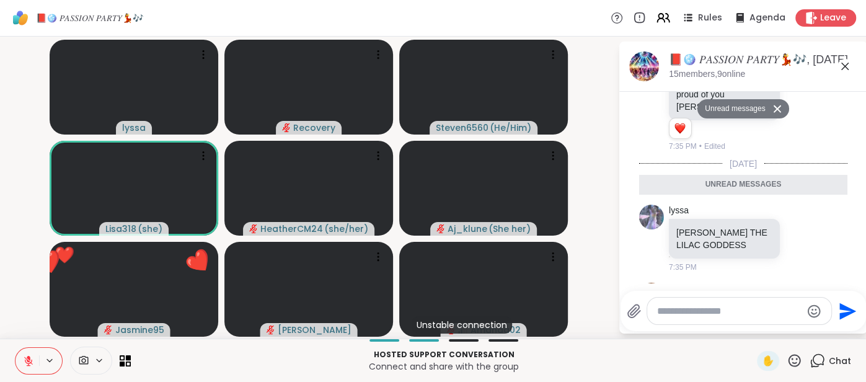
click at [845, 69] on icon at bounding box center [845, 66] width 15 height 15
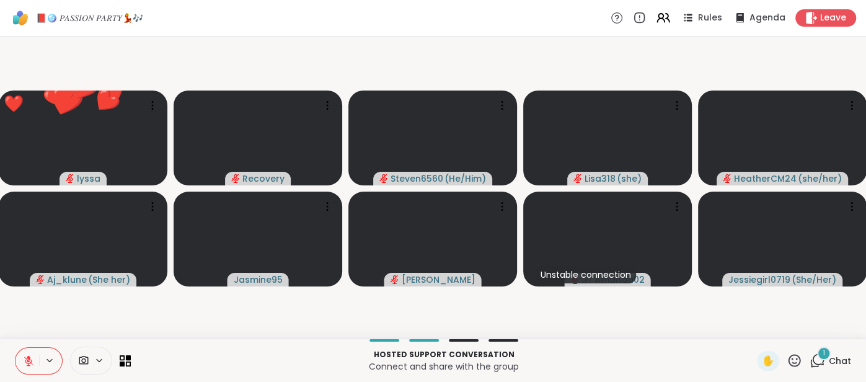
click at [843, 366] on span "Chat" at bounding box center [840, 361] width 22 height 12
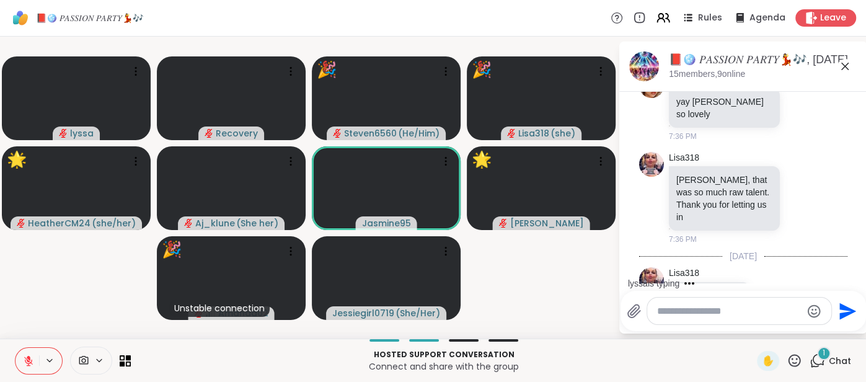
scroll to position [7561, 0]
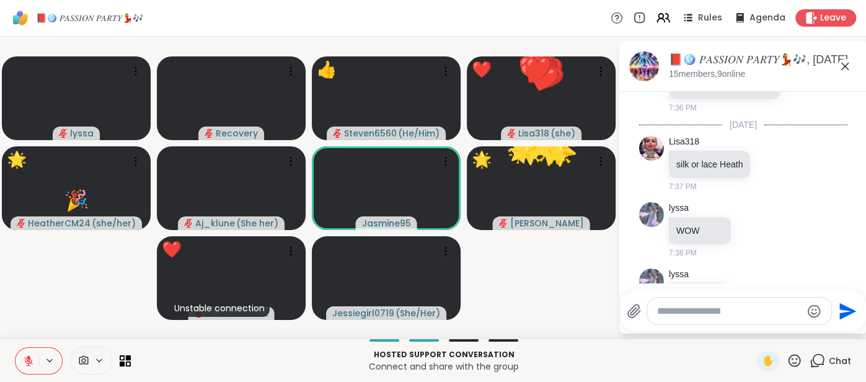
click at [841, 68] on icon at bounding box center [845, 66] width 15 height 15
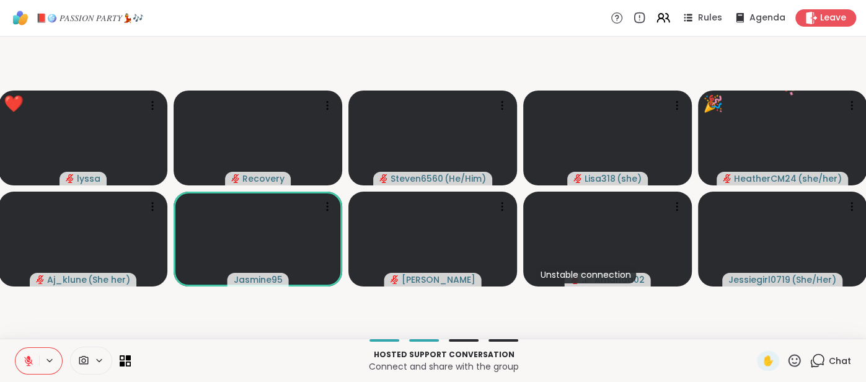
click at [794, 365] on icon at bounding box center [794, 360] width 15 height 15
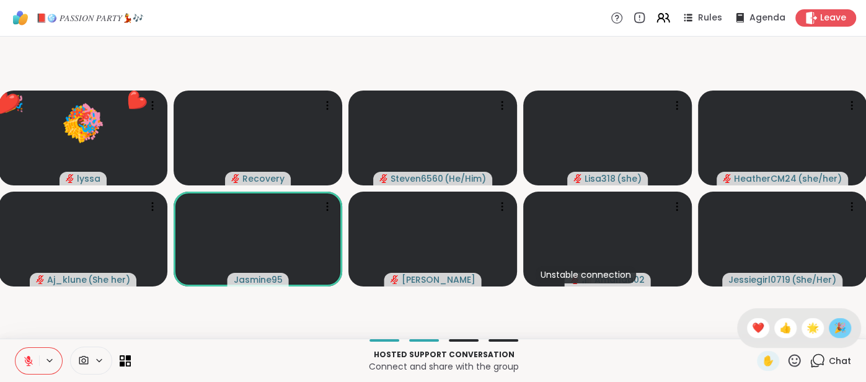
click at [836, 335] on span "🎉" at bounding box center [840, 328] width 12 height 15
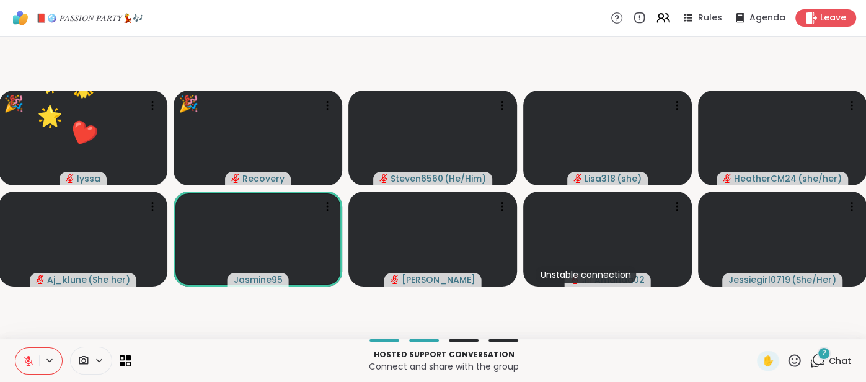
click at [794, 360] on icon at bounding box center [794, 360] width 15 height 15
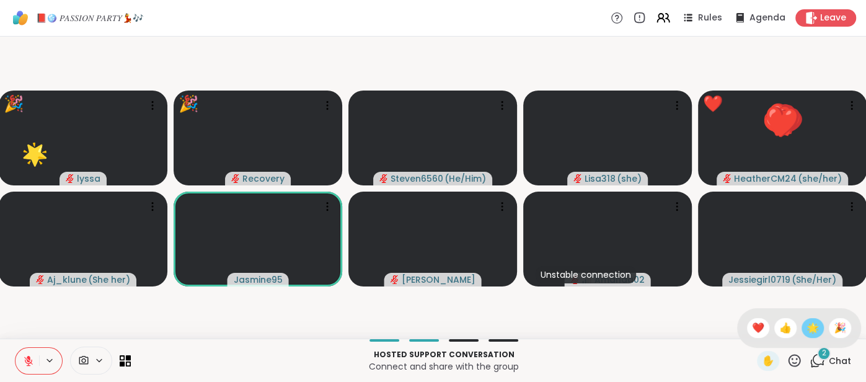
click at [811, 332] on span "🌟" at bounding box center [813, 328] width 12 height 15
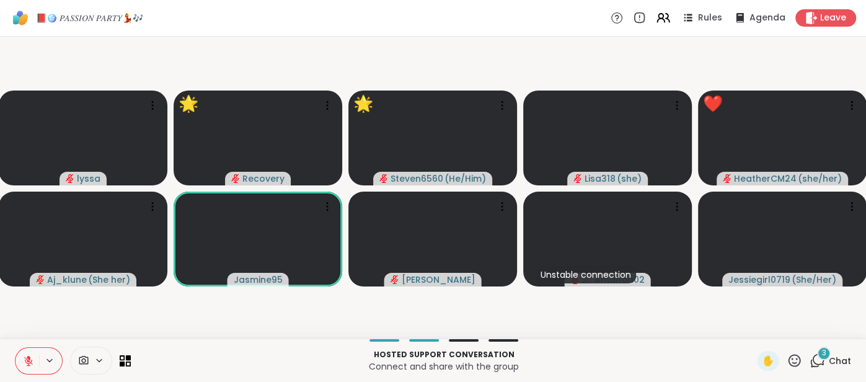
click at [794, 361] on icon at bounding box center [794, 360] width 15 height 15
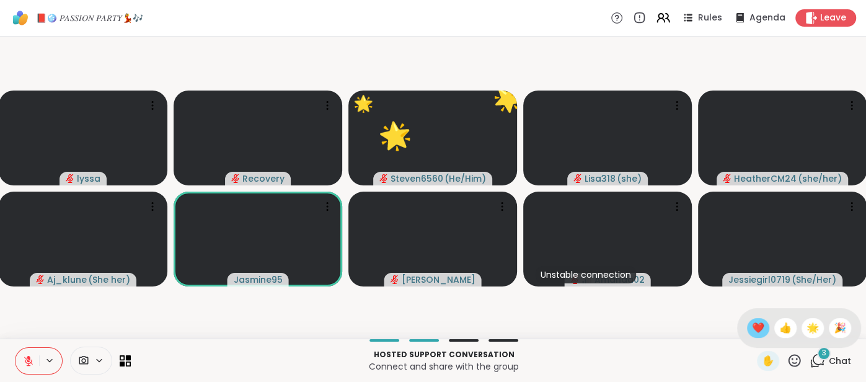
click at [758, 334] on span "❤️" at bounding box center [758, 328] width 12 height 15
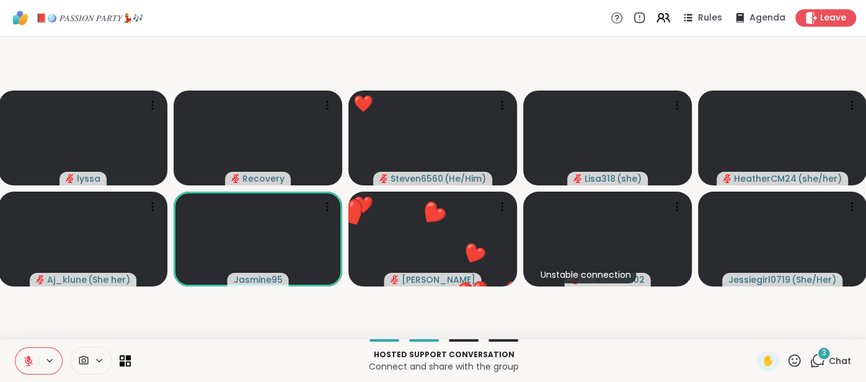
click at [794, 360] on icon at bounding box center [794, 360] width 15 height 15
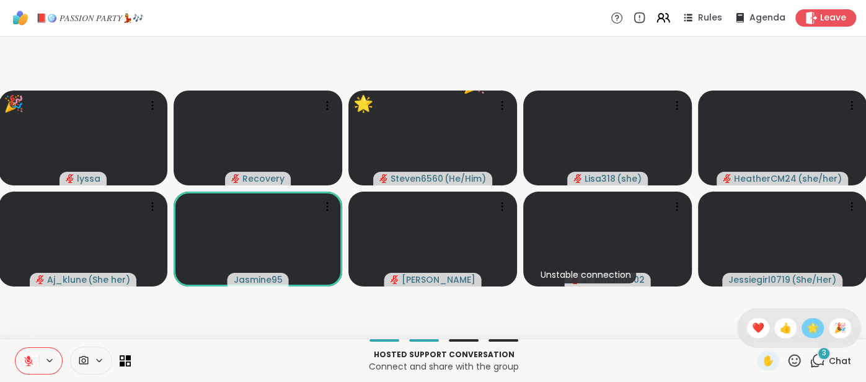
click at [811, 329] on span "🌟" at bounding box center [813, 328] width 12 height 15
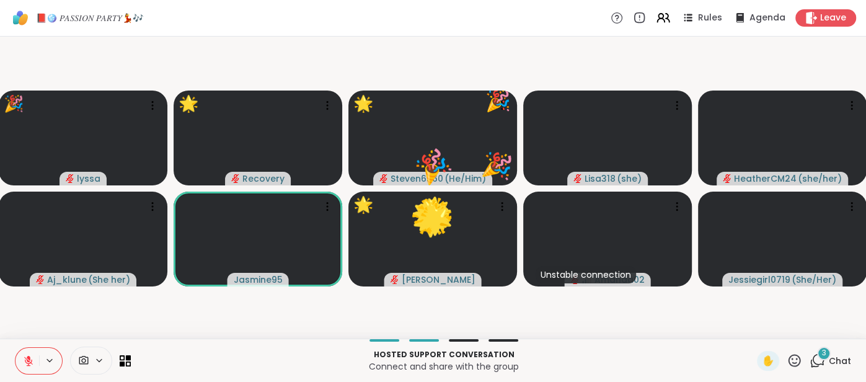
click at [848, 355] on span "Chat" at bounding box center [840, 361] width 22 height 12
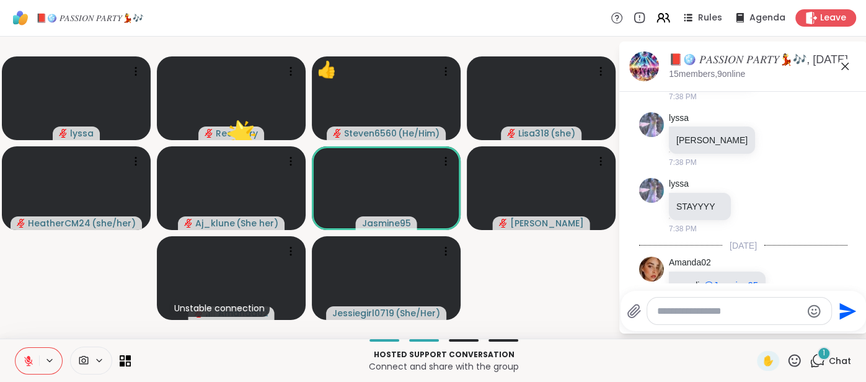
scroll to position [7902, 0]
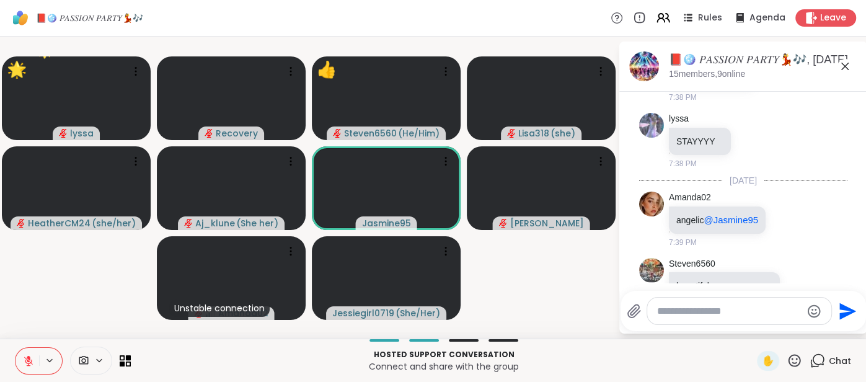
click at [685, 314] on textarea "Type your message" at bounding box center [729, 311] width 144 height 12
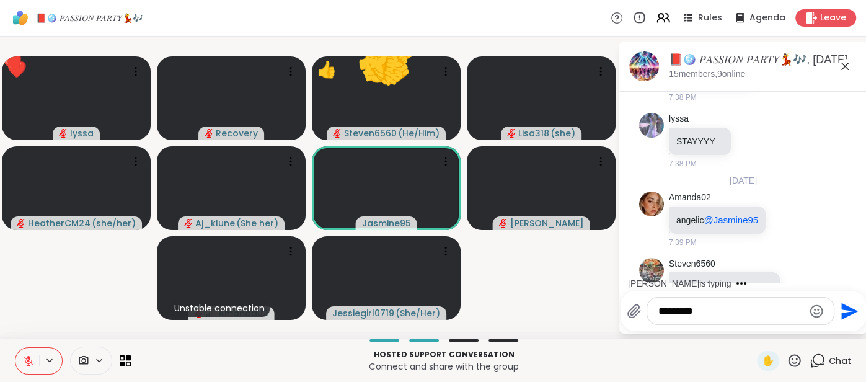
scroll to position [7938, 0]
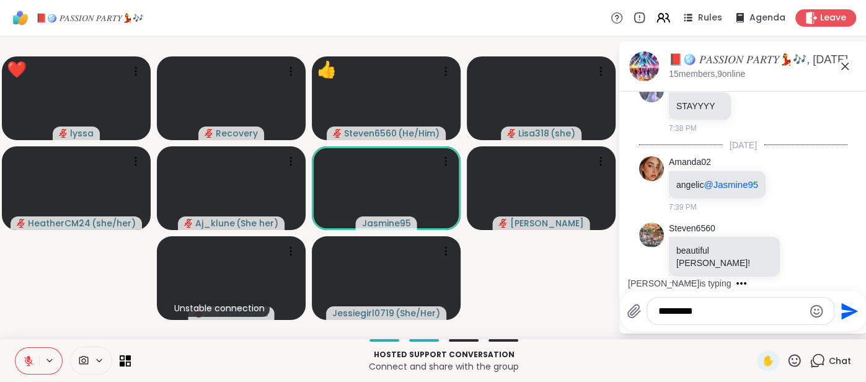
type textarea "**********"
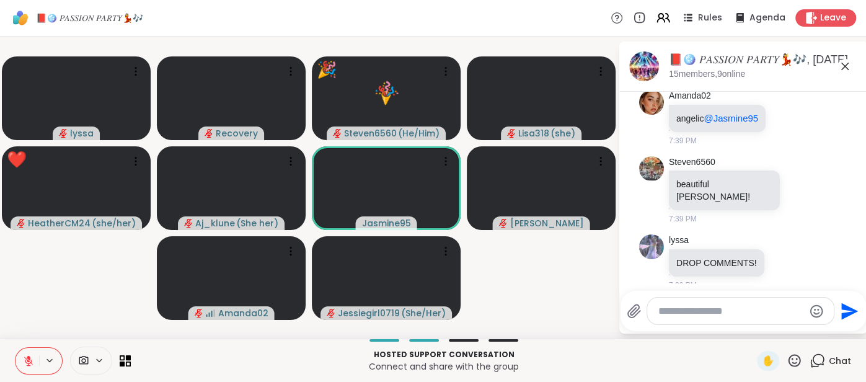
scroll to position [8081, 0]
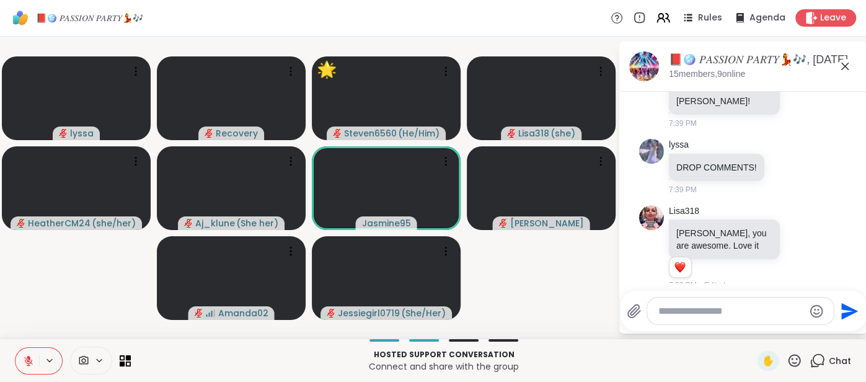
click at [845, 65] on icon at bounding box center [844, 66] width 7 height 7
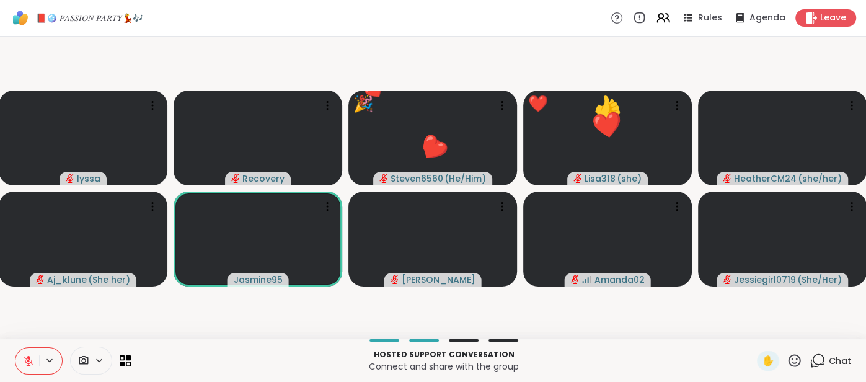
click at [24, 363] on icon at bounding box center [28, 360] width 11 height 11
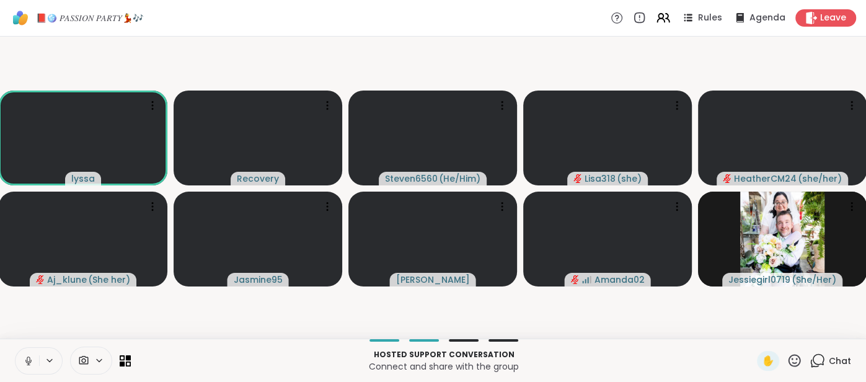
click at [24, 363] on icon at bounding box center [28, 360] width 11 height 11
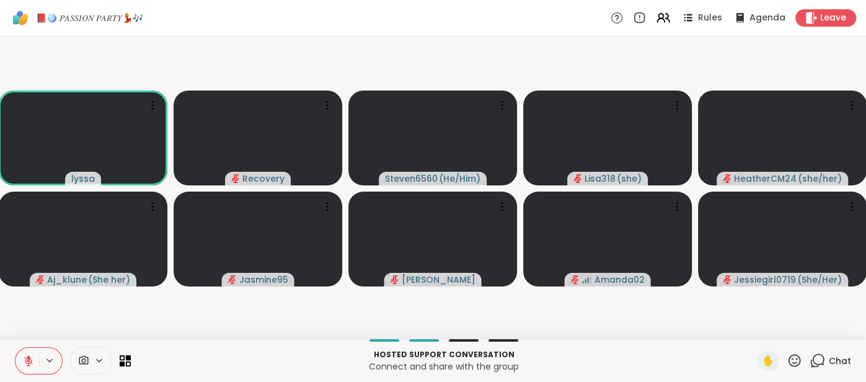
click at [25, 365] on icon at bounding box center [28, 360] width 11 height 11
click at [17, 358] on button at bounding box center [27, 361] width 24 height 26
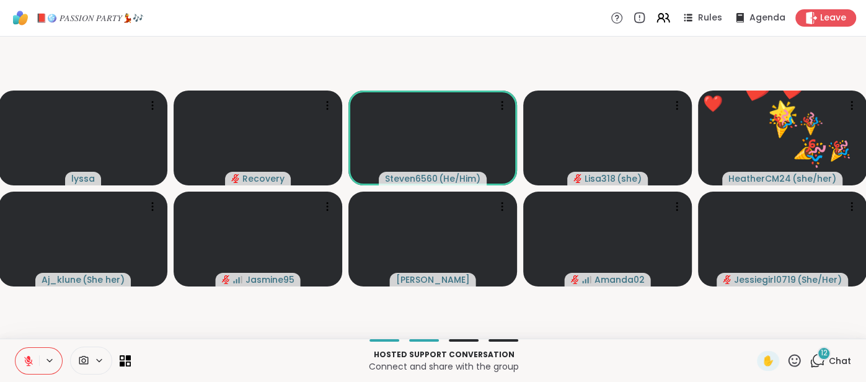
click at [21, 355] on button at bounding box center [27, 361] width 24 height 26
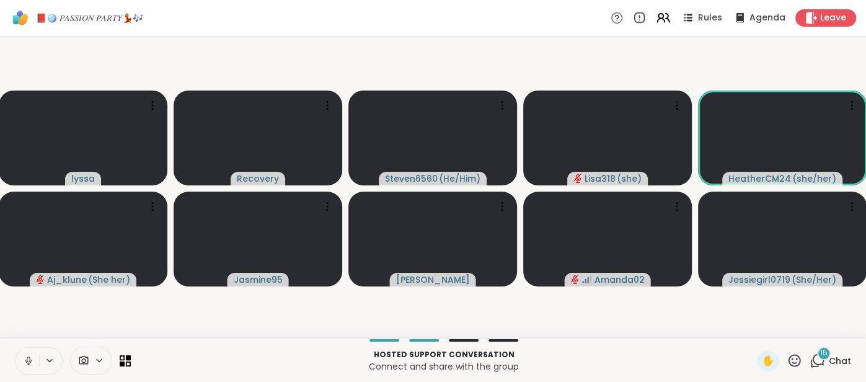
click at [25, 358] on icon at bounding box center [28, 360] width 11 height 11
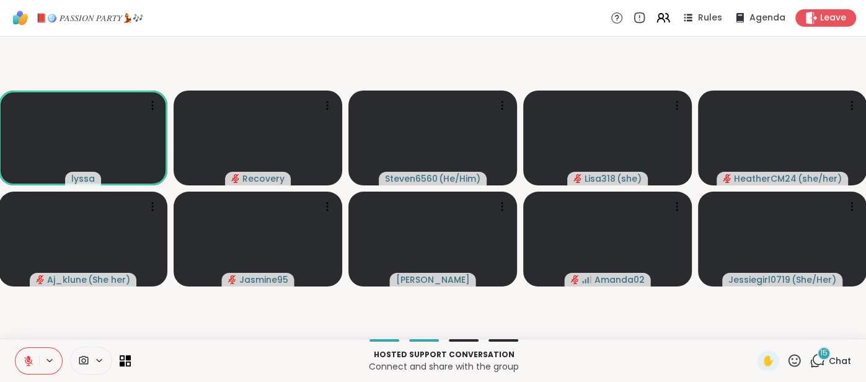
click at [843, 356] on span "Chat" at bounding box center [840, 361] width 22 height 12
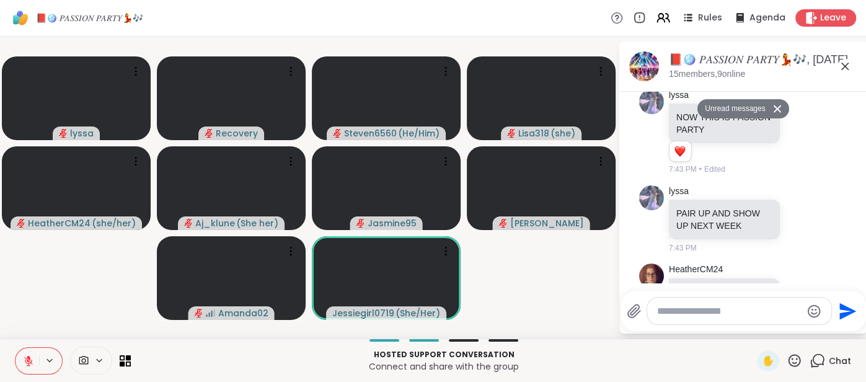
scroll to position [9272, 0]
click at [844, 66] on icon at bounding box center [844, 66] width 7 height 7
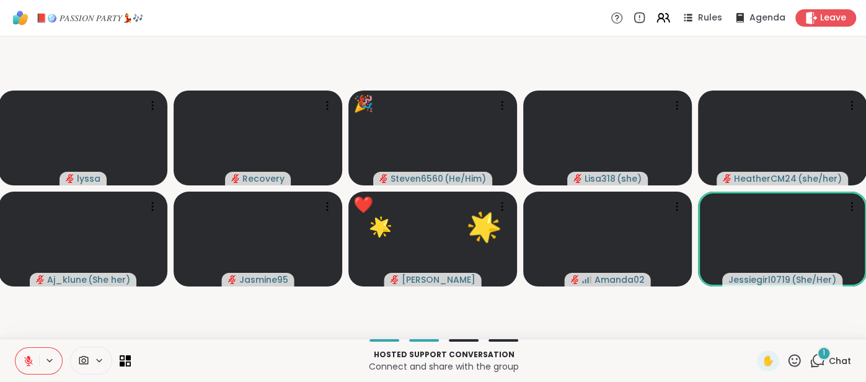
click at [789, 356] on icon at bounding box center [794, 360] width 15 height 15
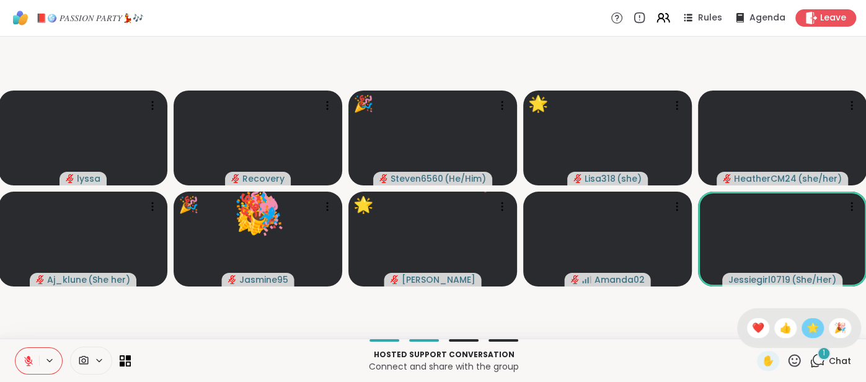
click at [812, 326] on span "🌟" at bounding box center [813, 328] width 12 height 15
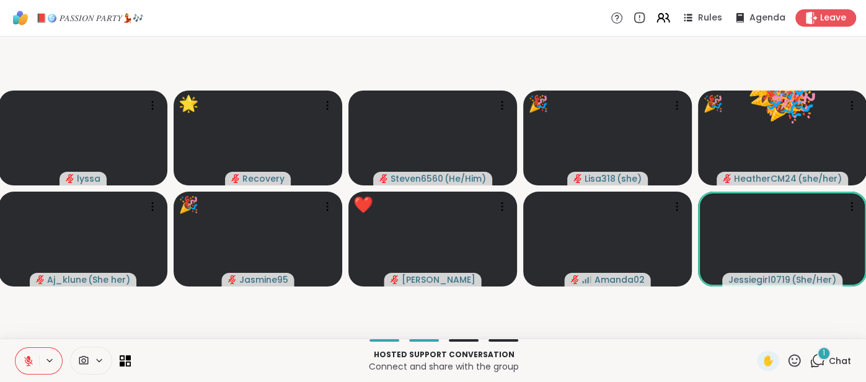
click at [845, 354] on div "1 Chat" at bounding box center [831, 361] width 42 height 20
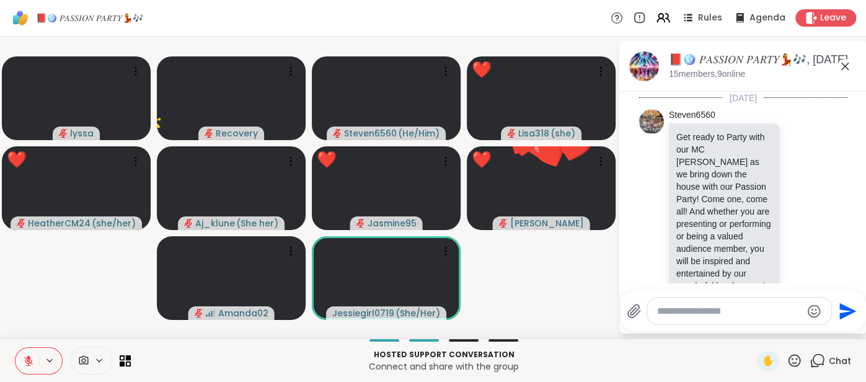
scroll to position [9387, 0]
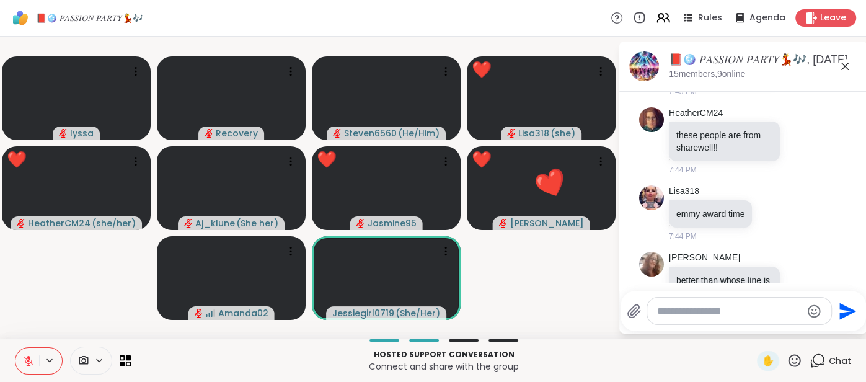
click at [667, 313] on textarea "Type your message" at bounding box center [729, 311] width 144 height 12
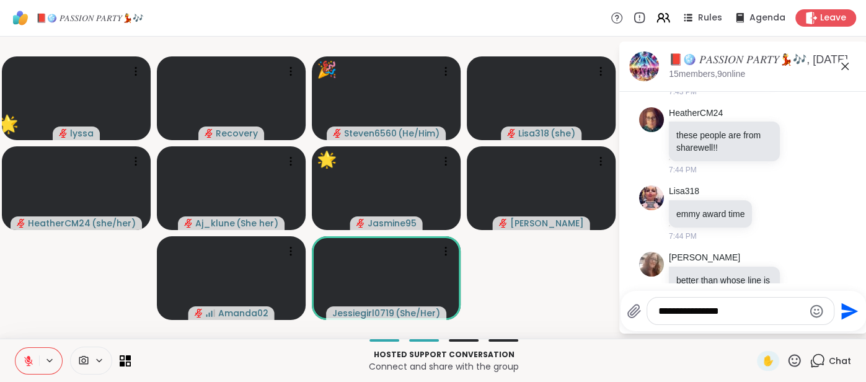
type textarea "**********"
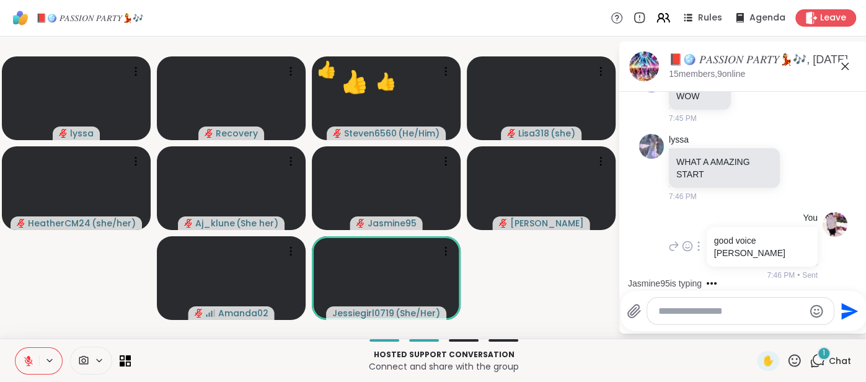
scroll to position [9794, 0]
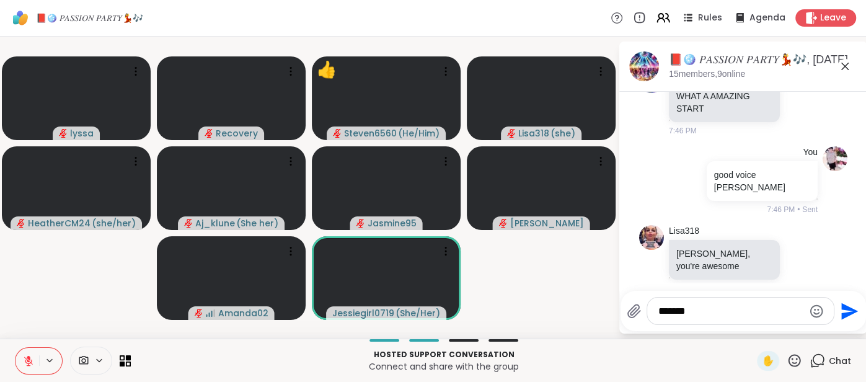
type textarea "********"
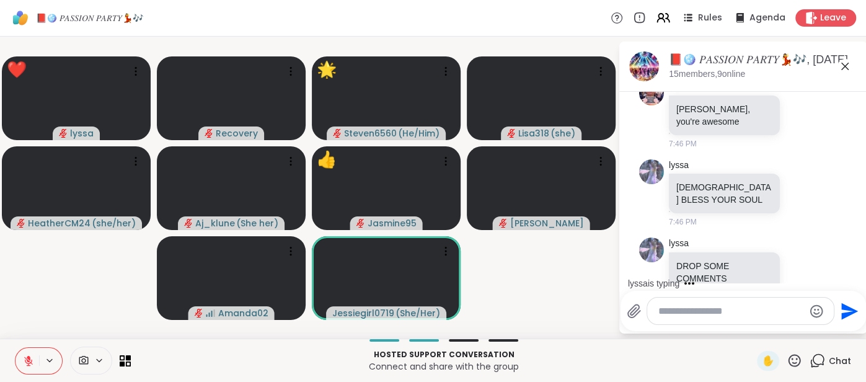
scroll to position [10021, 0]
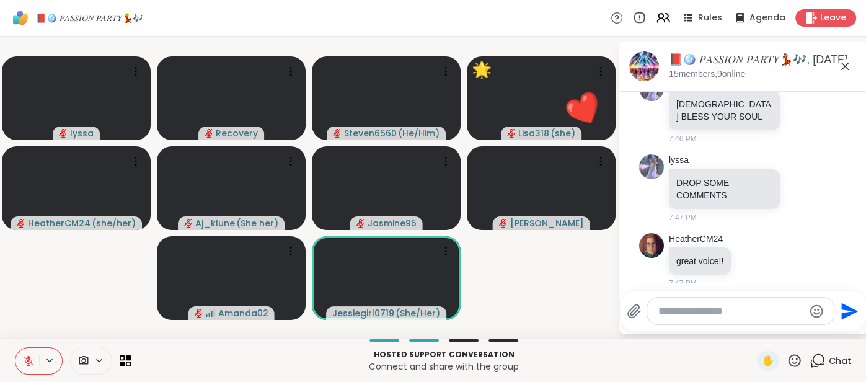
click at [19, 354] on button at bounding box center [27, 361] width 24 height 26
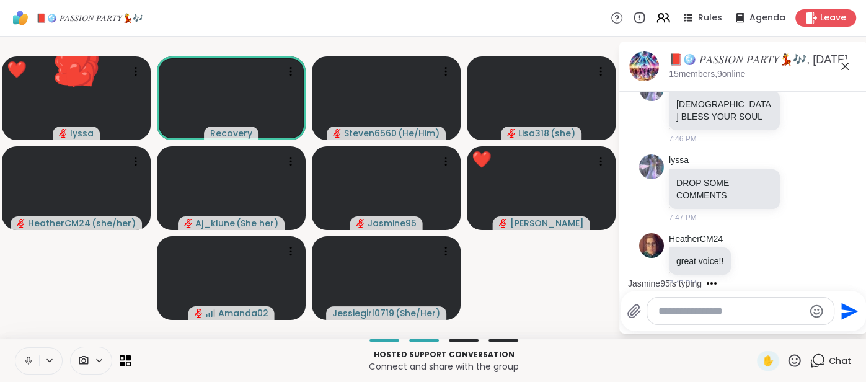
click at [25, 363] on icon at bounding box center [28, 360] width 11 height 11
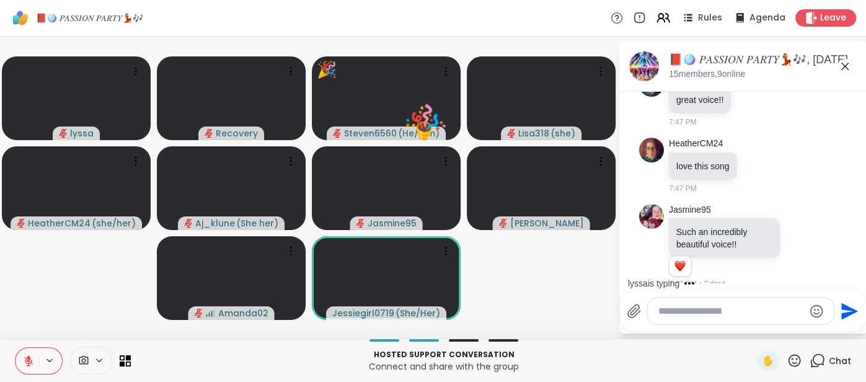
scroll to position [10273, 0]
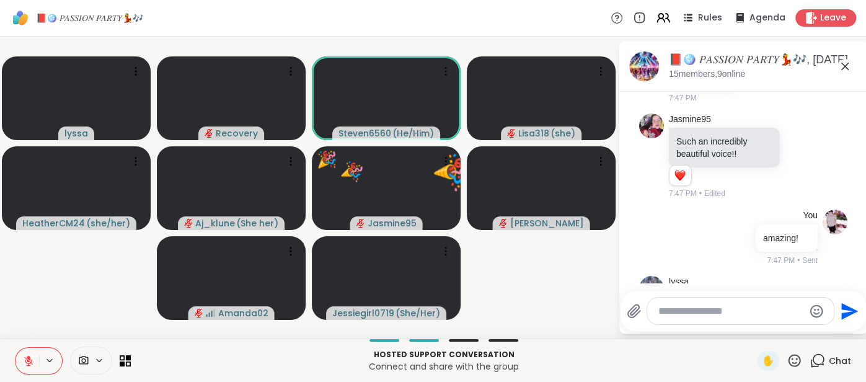
click at [21, 358] on button at bounding box center [27, 361] width 24 height 26
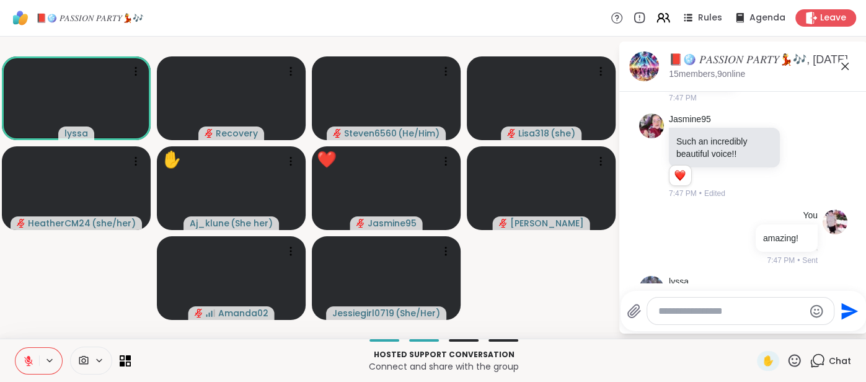
click at [835, 67] on div "📕🪩 𝑃𝐴𝑆𝑆𝐼𝑂𝑁 𝑃𝐴𝑅𝑇𝑌💃🎶, [DATE]" at bounding box center [763, 59] width 188 height 15
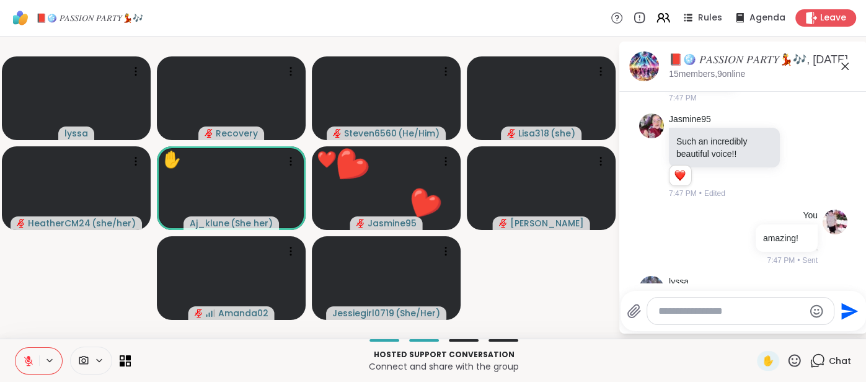
click at [843, 66] on icon at bounding box center [845, 66] width 15 height 15
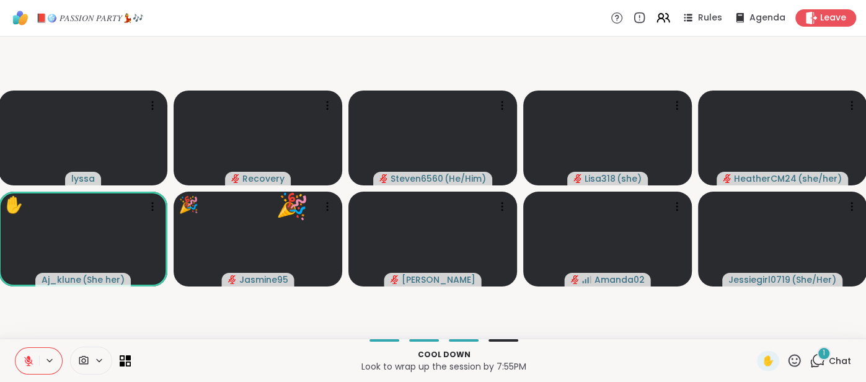
click at [215, 355] on p "Cool down" at bounding box center [443, 354] width 611 height 11
click at [798, 357] on icon at bounding box center [794, 360] width 15 height 15
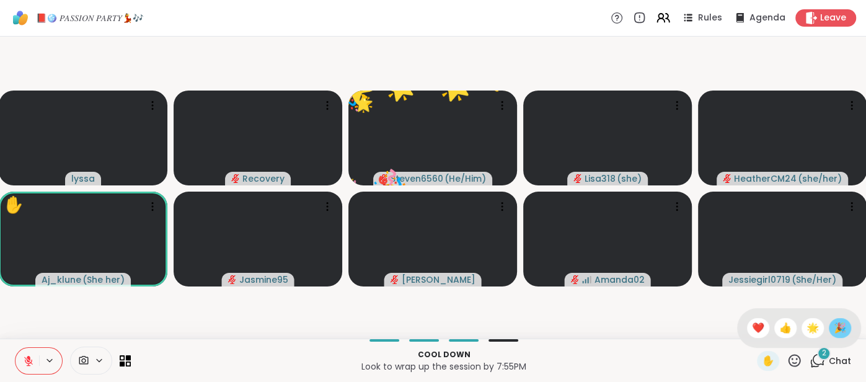
click at [837, 332] on span "🎉" at bounding box center [840, 328] width 12 height 15
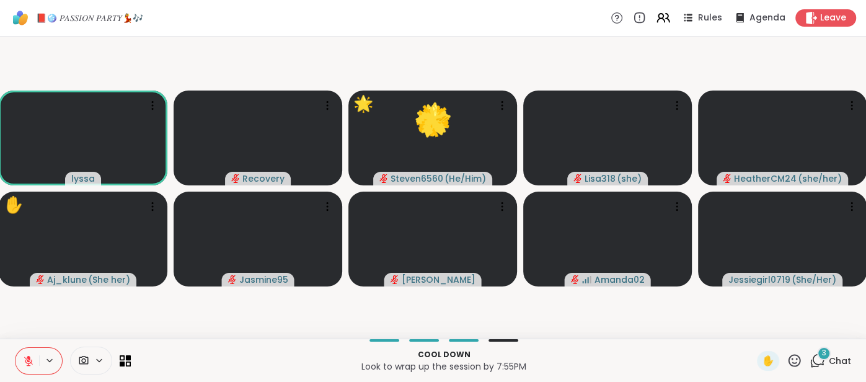
click at [828, 361] on div "3 Chat" at bounding box center [831, 361] width 42 height 20
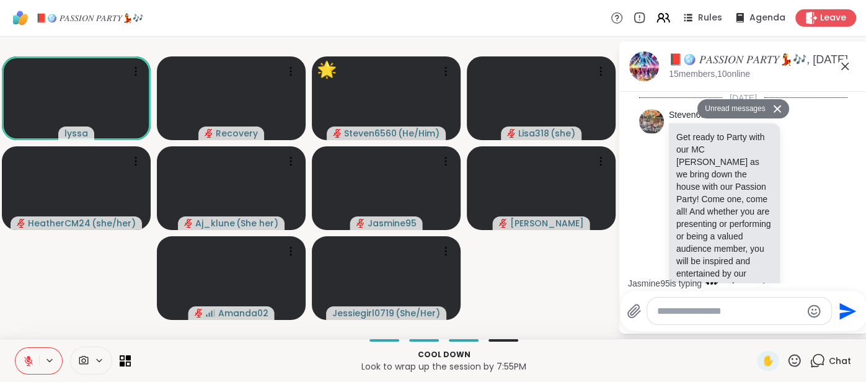
scroll to position [10615, 0]
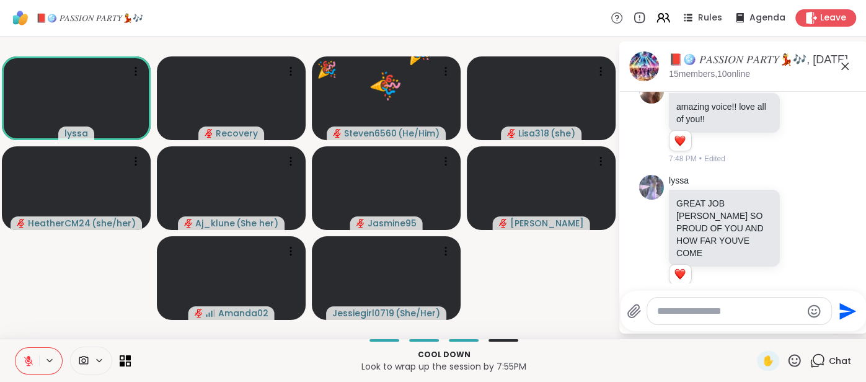
scroll to position [10708, 0]
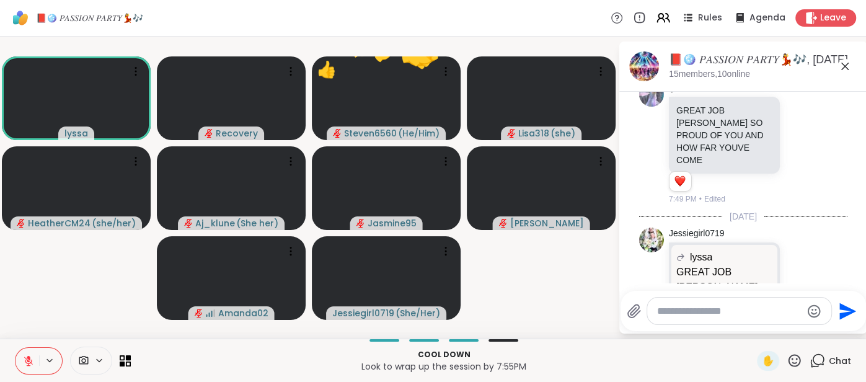
click at [844, 73] on div "📕🪩 𝑃𝐴𝑆𝑆𝐼𝑂𝑁 𝑃𝐴𝑅𝑇𝑌💃🎶, Sep 06 15 members, 10 online" at bounding box center [763, 66] width 188 height 28
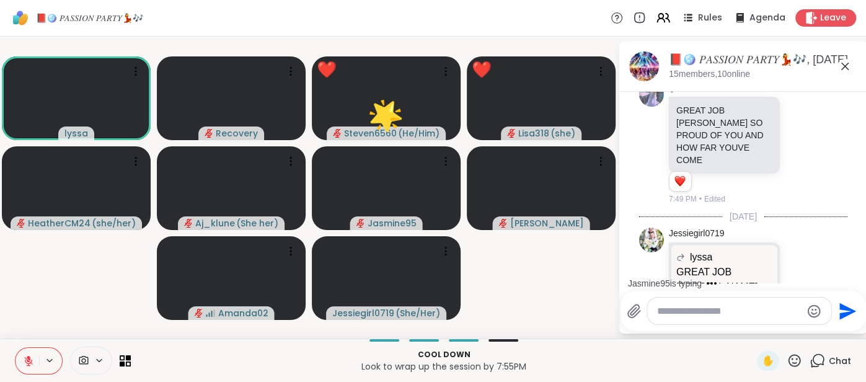
click at [844, 72] on icon at bounding box center [845, 66] width 15 height 15
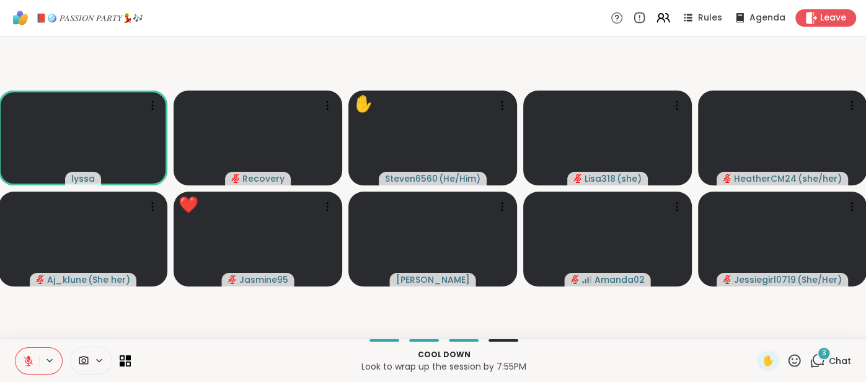
click at [31, 358] on icon at bounding box center [28, 360] width 11 height 11
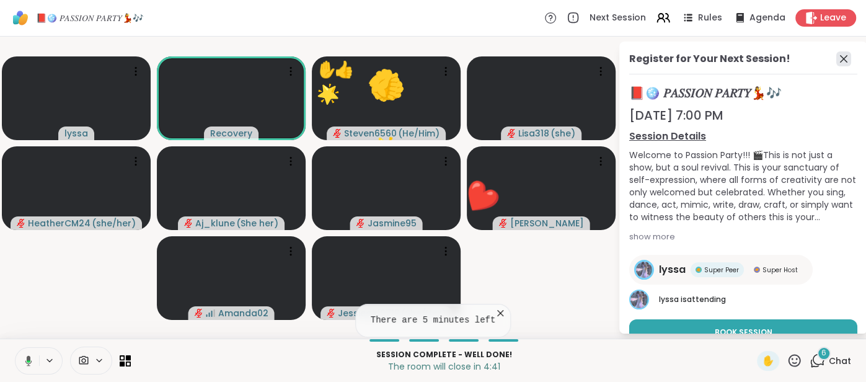
click at [841, 61] on icon at bounding box center [843, 58] width 7 height 7
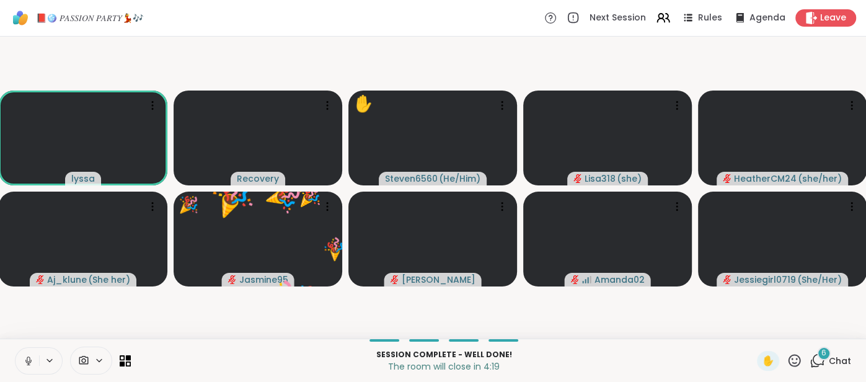
click at [24, 358] on icon at bounding box center [28, 360] width 11 height 11
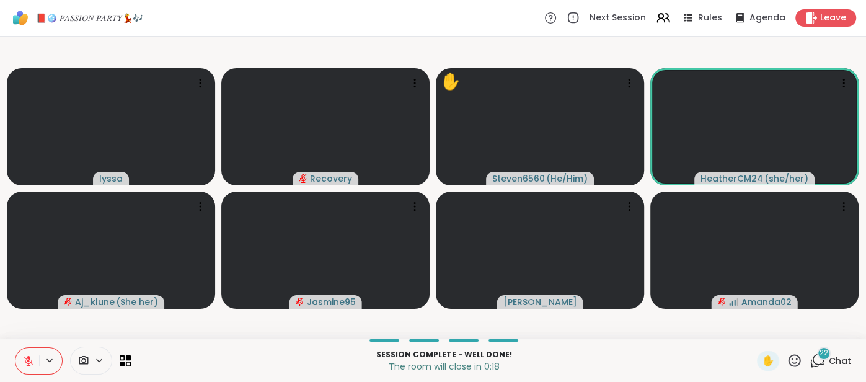
click at [841, 363] on span "Chat" at bounding box center [840, 361] width 22 height 12
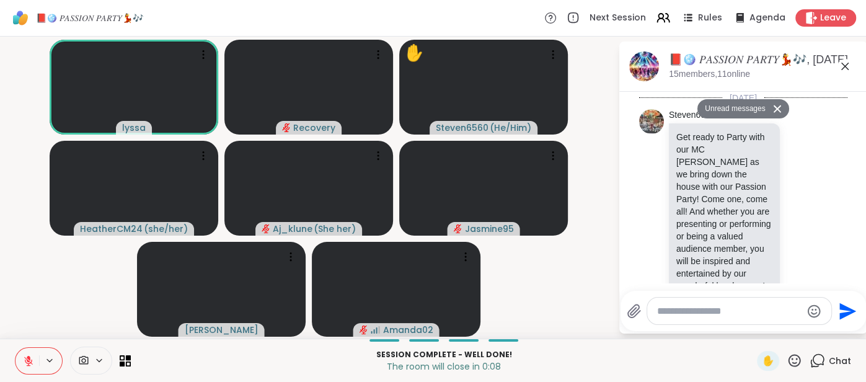
scroll to position [13065, 0]
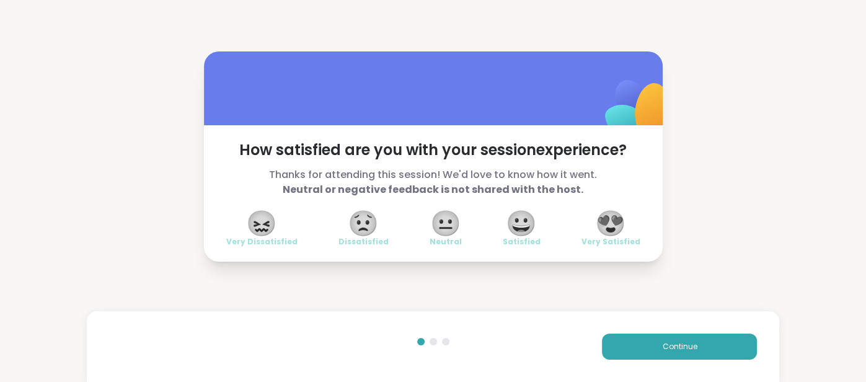
click at [604, 228] on span "😍" at bounding box center [610, 223] width 31 height 22
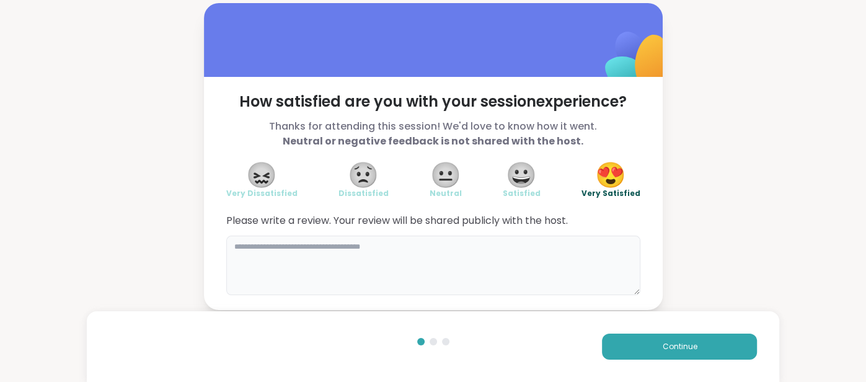
click at [454, 256] on textarea at bounding box center [433, 266] width 414 height 60
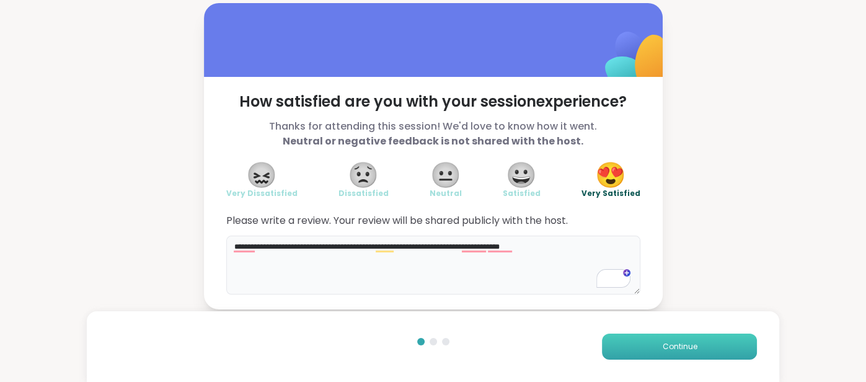
type textarea "**********"
click at [607, 345] on button "Continue" at bounding box center [679, 347] width 155 height 26
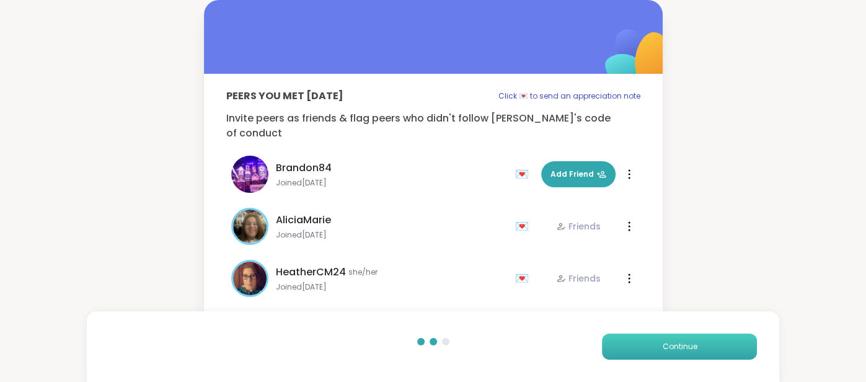
click at [607, 345] on button "Continue" at bounding box center [679, 347] width 155 height 26
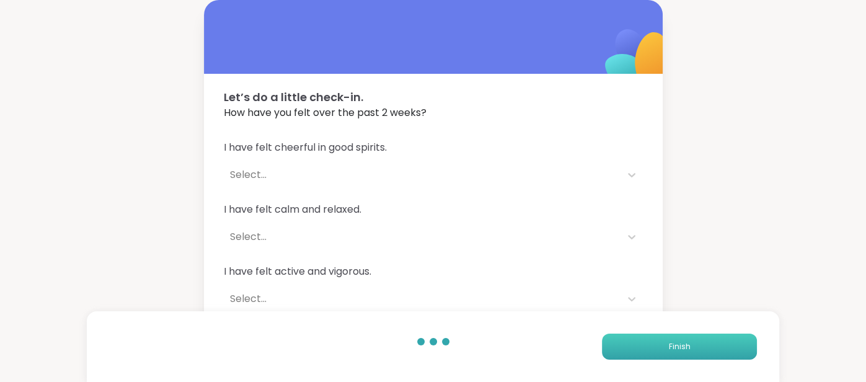
click at [607, 345] on button "Finish" at bounding box center [679, 347] width 155 height 26
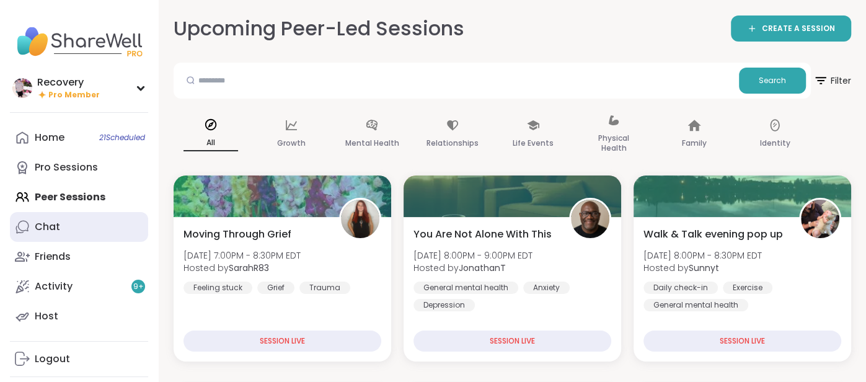
click at [87, 217] on link "Chat" at bounding box center [79, 227] width 138 height 30
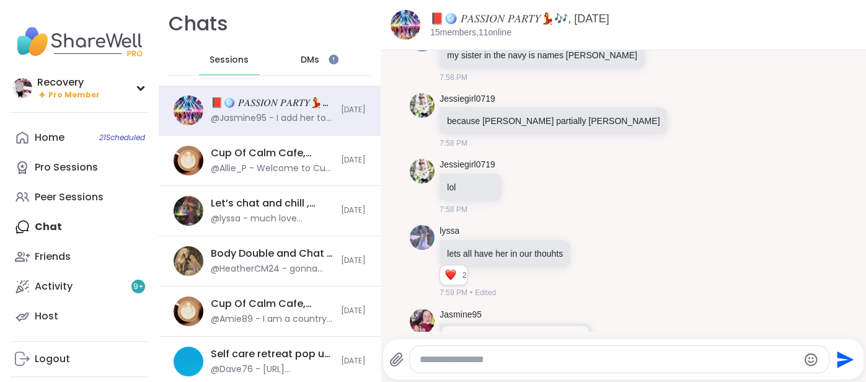
click at [436, 354] on textarea "Type your message" at bounding box center [609, 359] width 379 height 12
paste textarea "**********"
type textarea "**********"
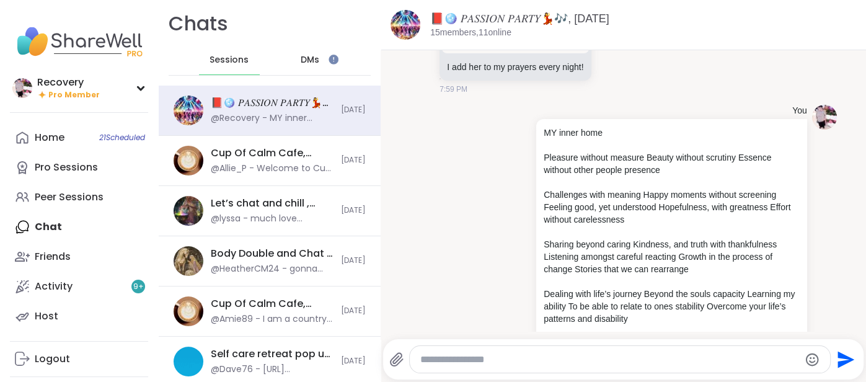
scroll to position [12003, 0]
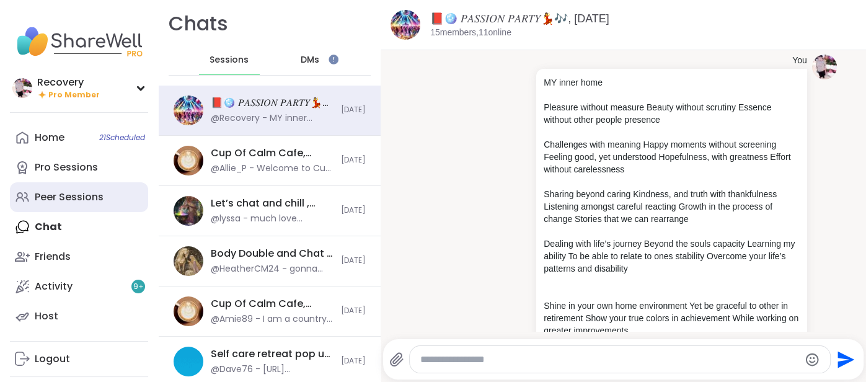
click at [127, 197] on link "Peer Sessions" at bounding box center [79, 197] width 138 height 30
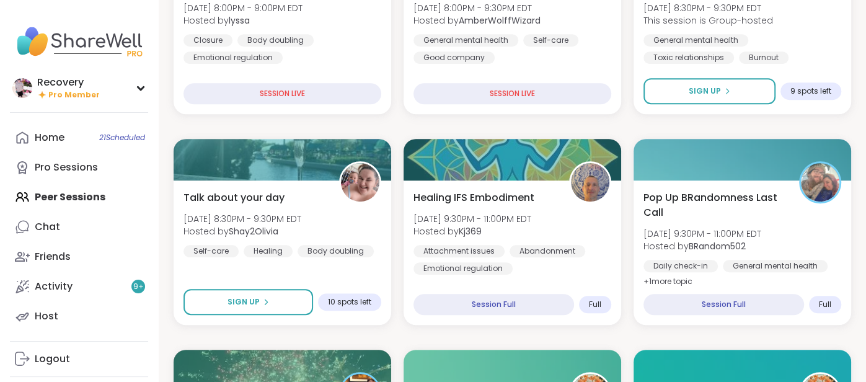
scroll to position [461, 0]
